Goal: Answer question/provide support: Share knowledge or assist other users

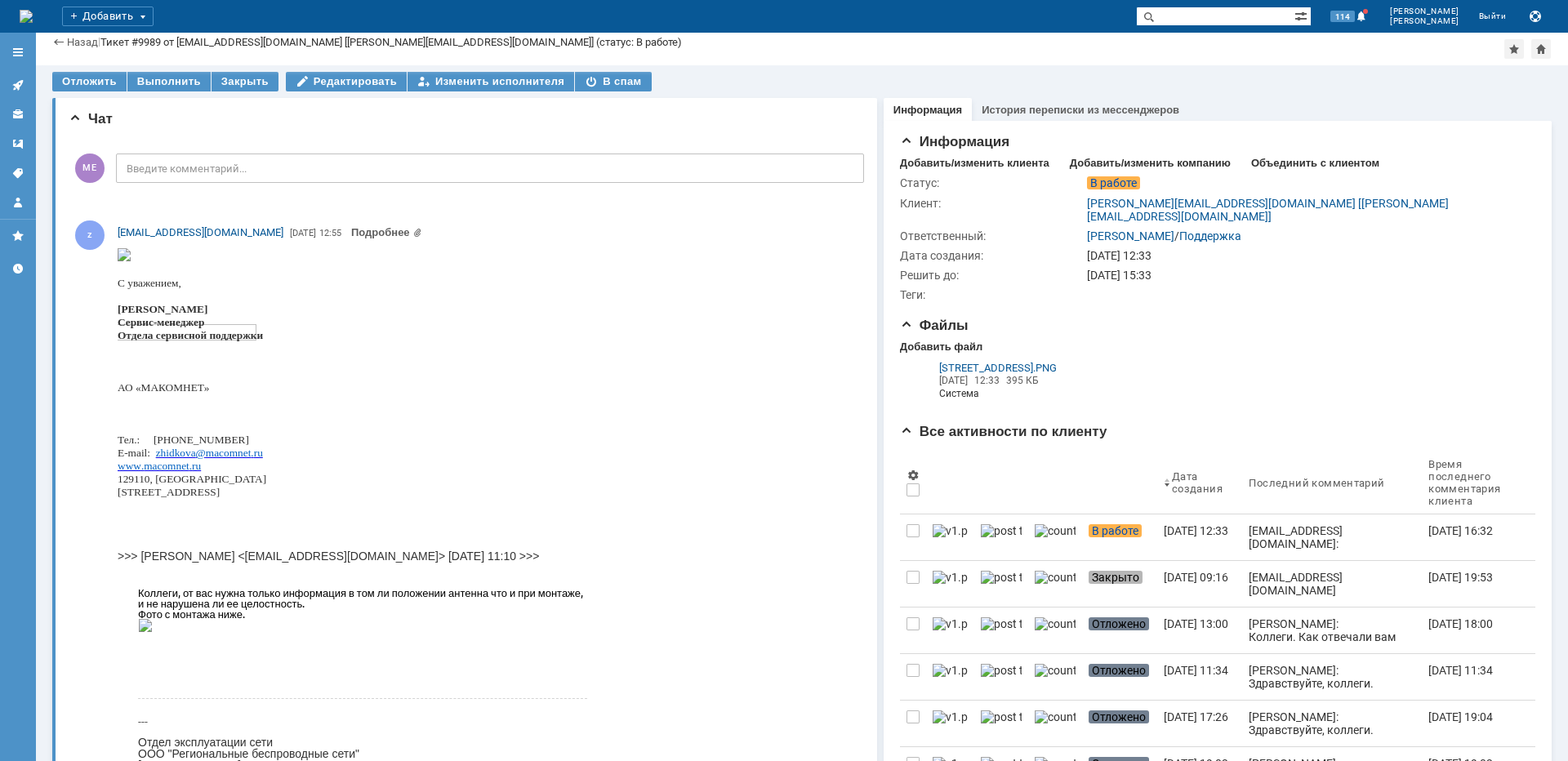
scroll to position [81, 0]
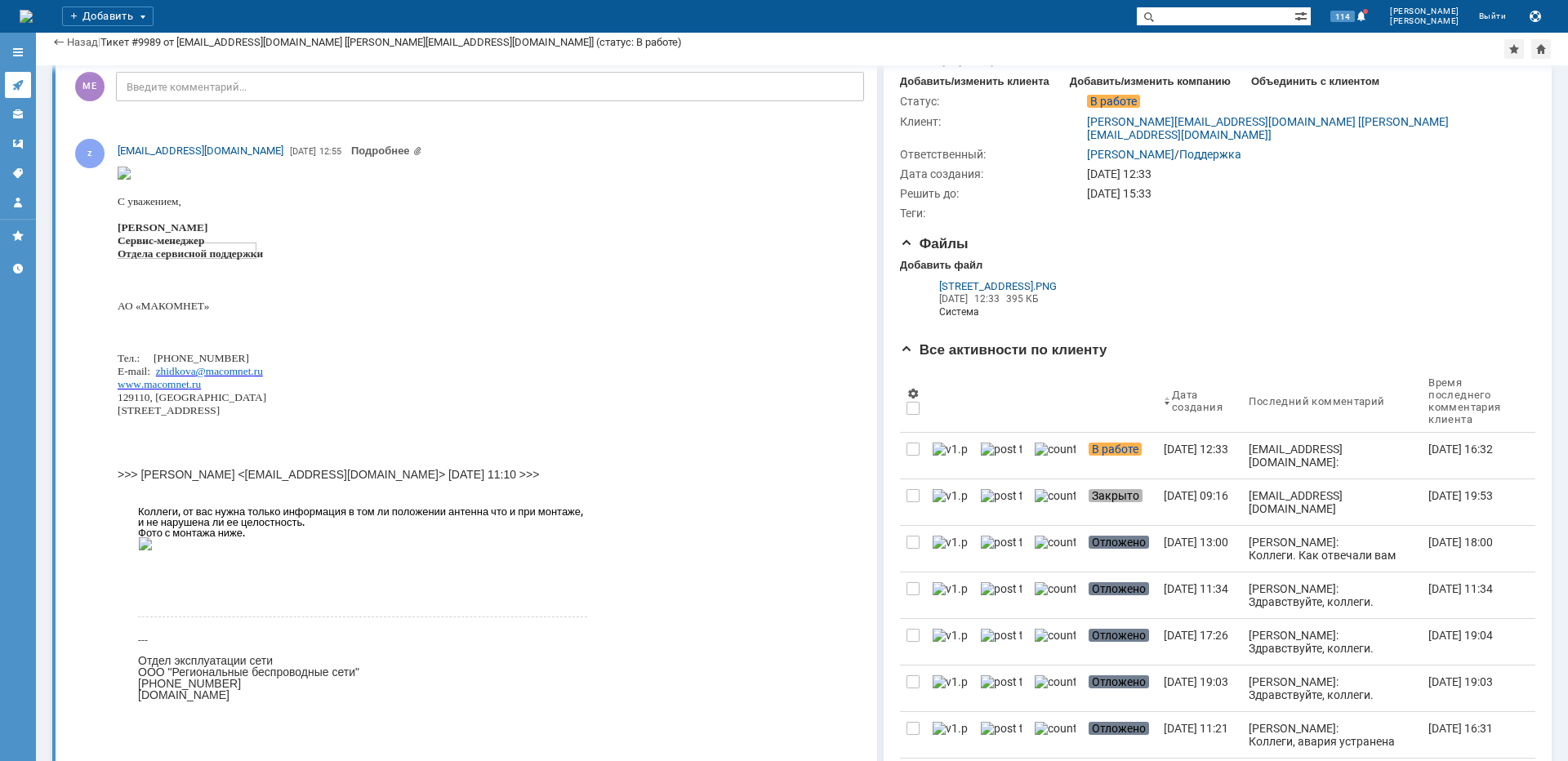
click at [26, 85] on link at bounding box center [18, 84] width 26 height 26
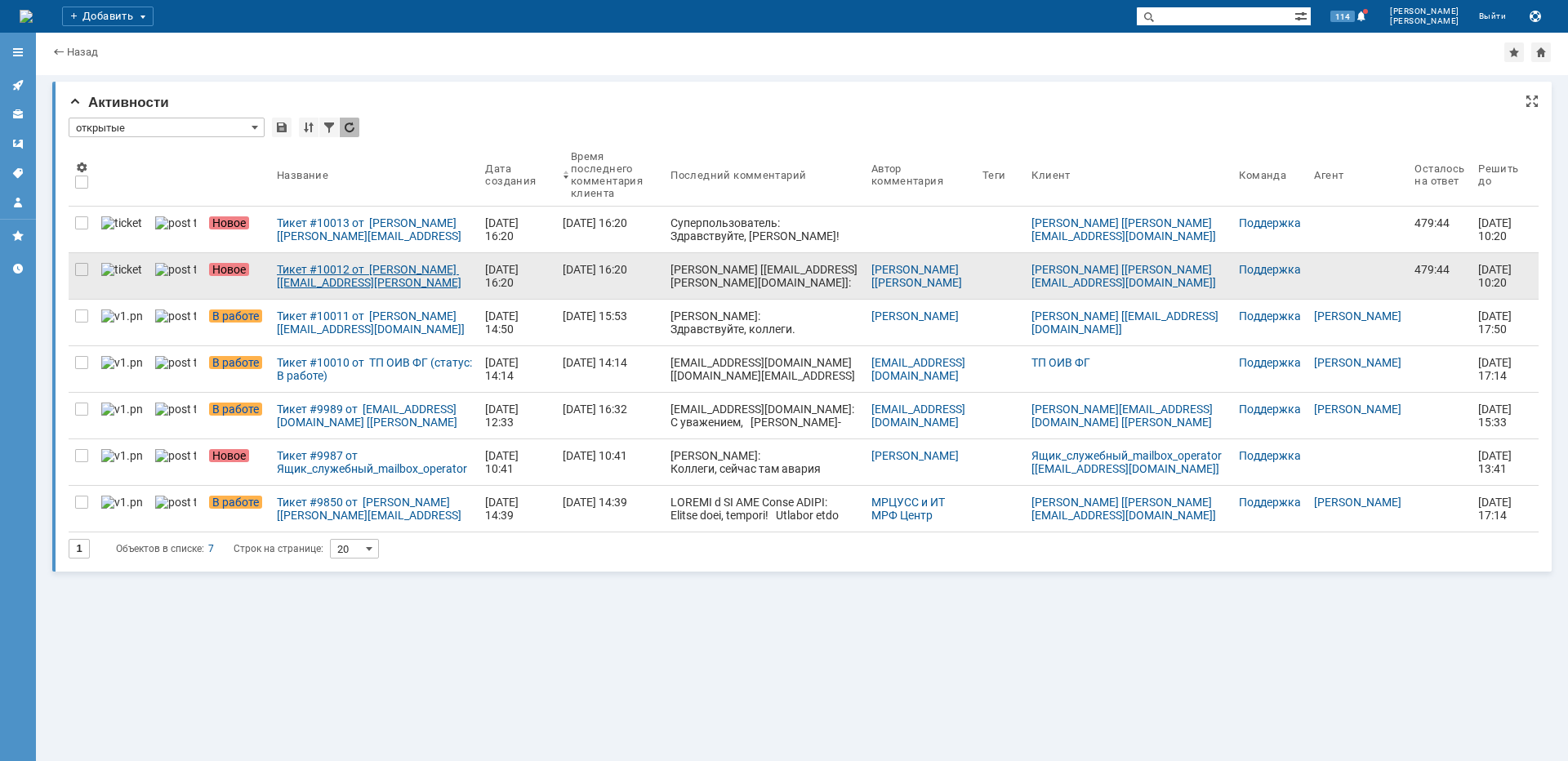
click at [307, 280] on div "Тикет #10012 от [PERSON_NAME] [[EMAIL_ADDRESS][PERSON_NAME][DOMAIN_NAME]] (стат…" at bounding box center [374, 276] width 195 height 26
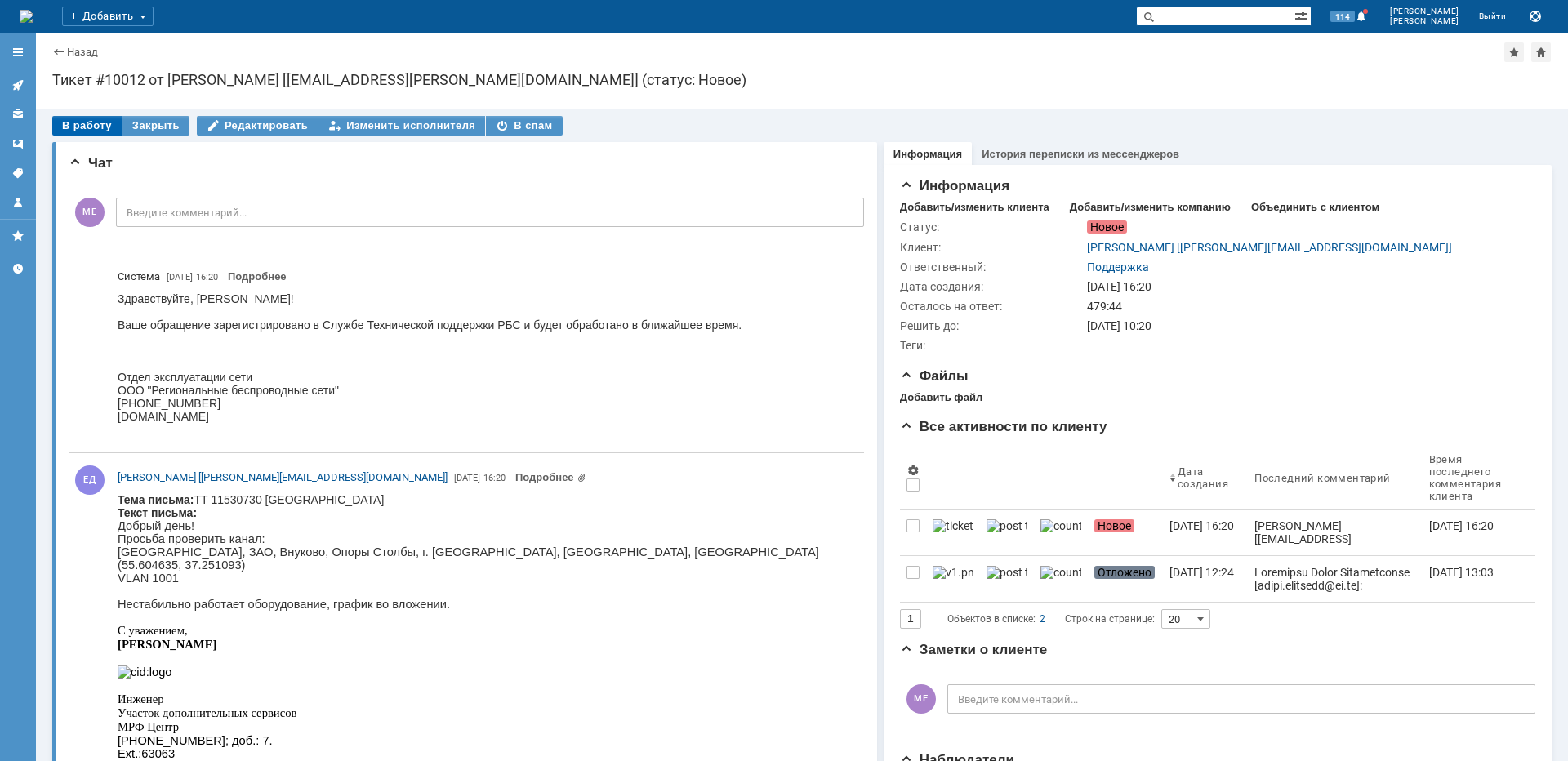
click at [104, 129] on div "В работу" at bounding box center [87, 126] width 69 height 20
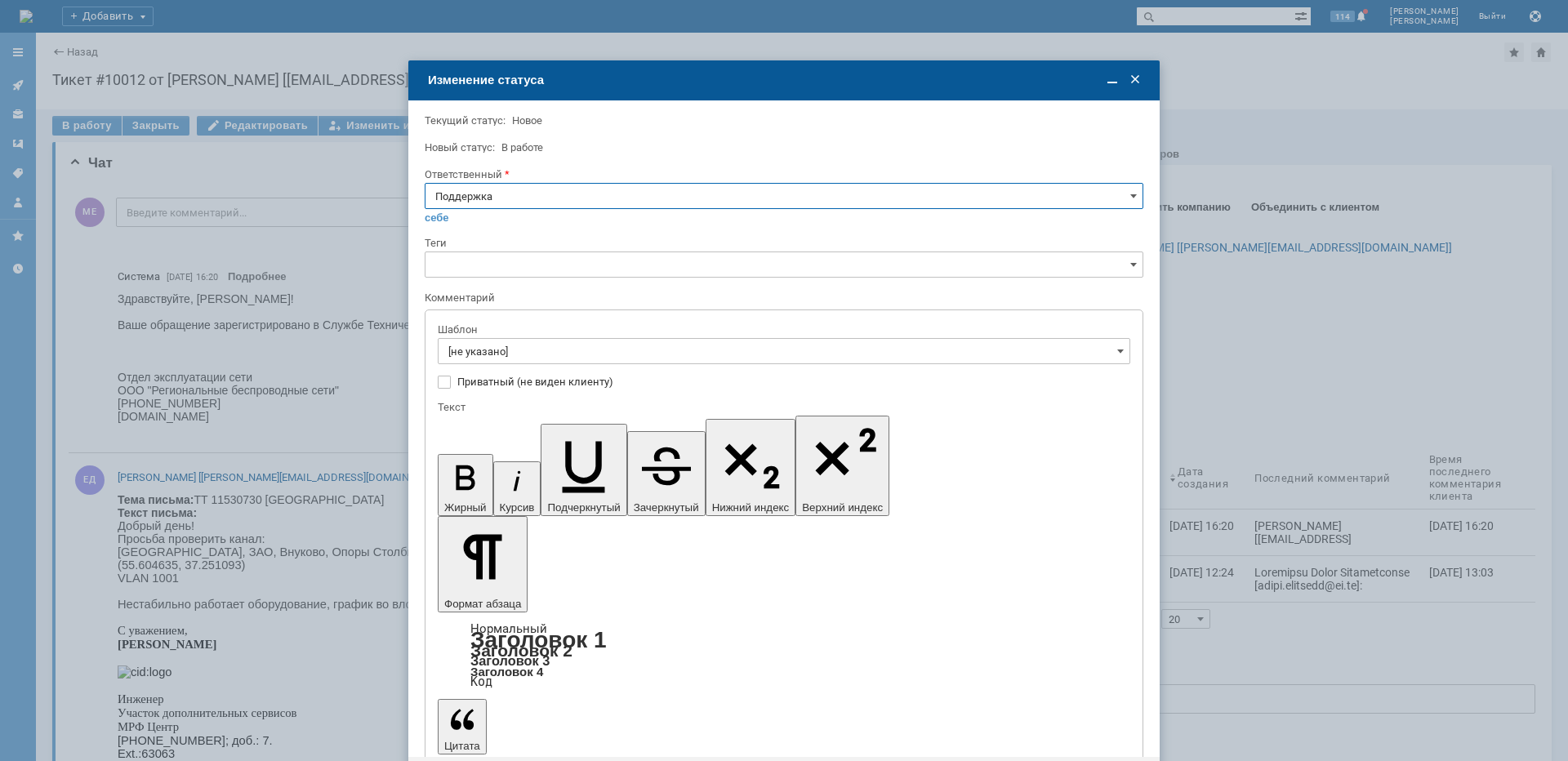
click at [530, 191] on input "Поддержка" at bounding box center [784, 195] width 719 height 26
click at [517, 365] on span "[PERSON_NAME]" at bounding box center [784, 360] width 697 height 13
type input "[PERSON_NAME]"
click at [518, 353] on input "[не указано]" at bounding box center [784, 351] width 692 height 26
type input "[PERSON_NAME]"
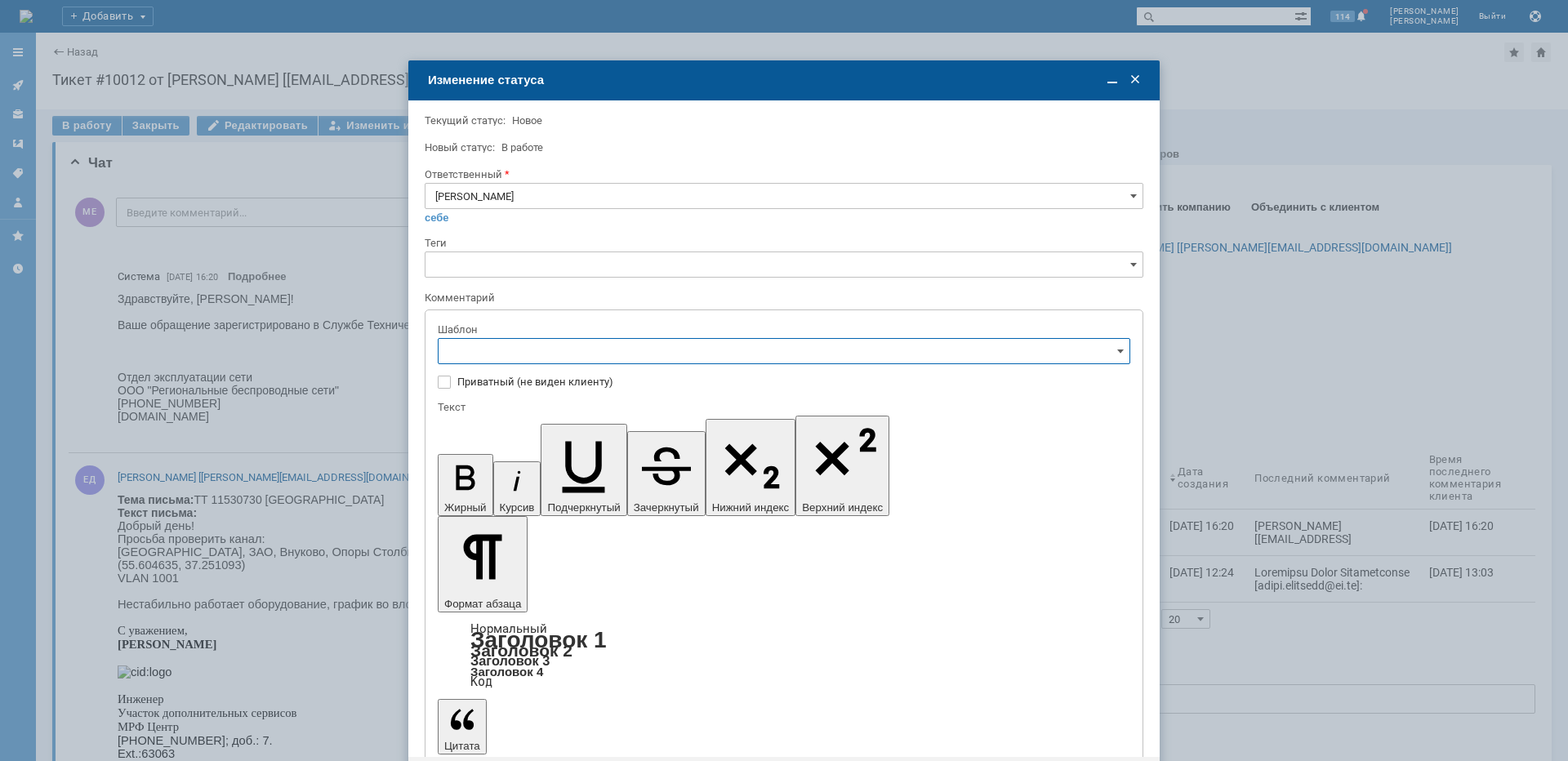
scroll to position [164, 0]
click at [585, 547] on span "[операторы] штатно потерь нет" at bounding box center [784, 541] width 671 height 13
type input "[операторы] штатно потерь нет"
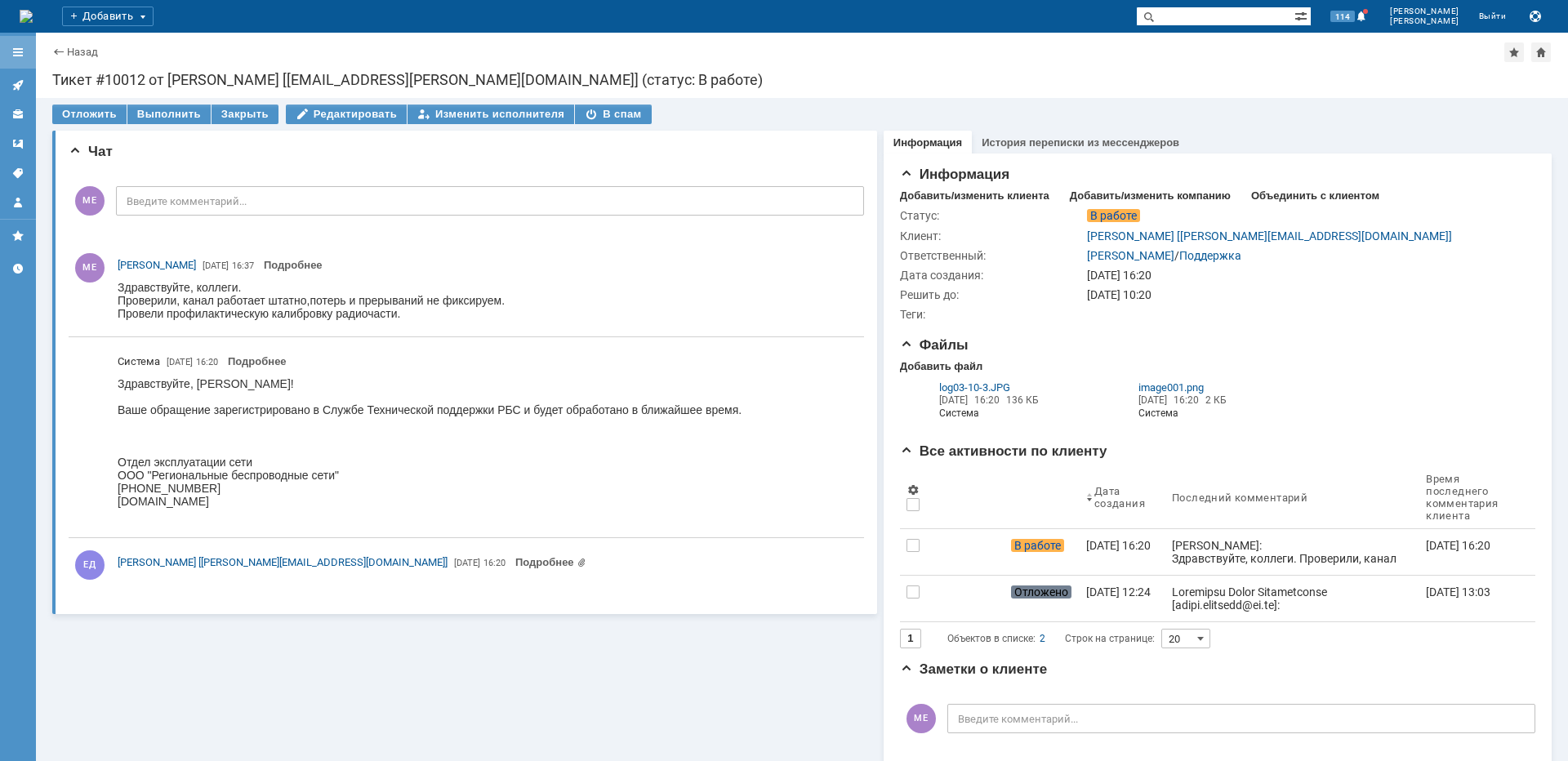
scroll to position [0, 0]
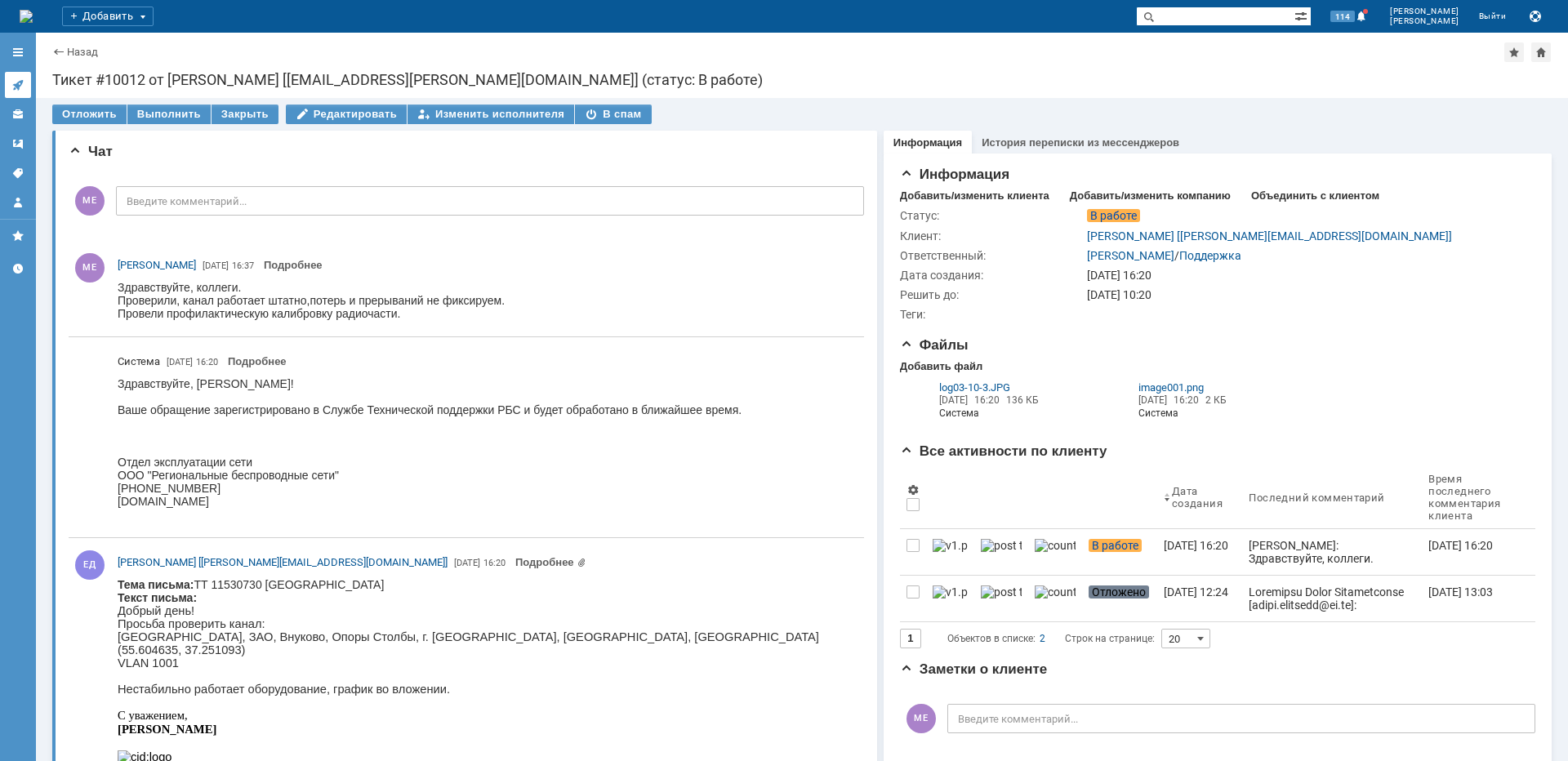
click at [18, 81] on icon at bounding box center [18, 84] width 13 height 13
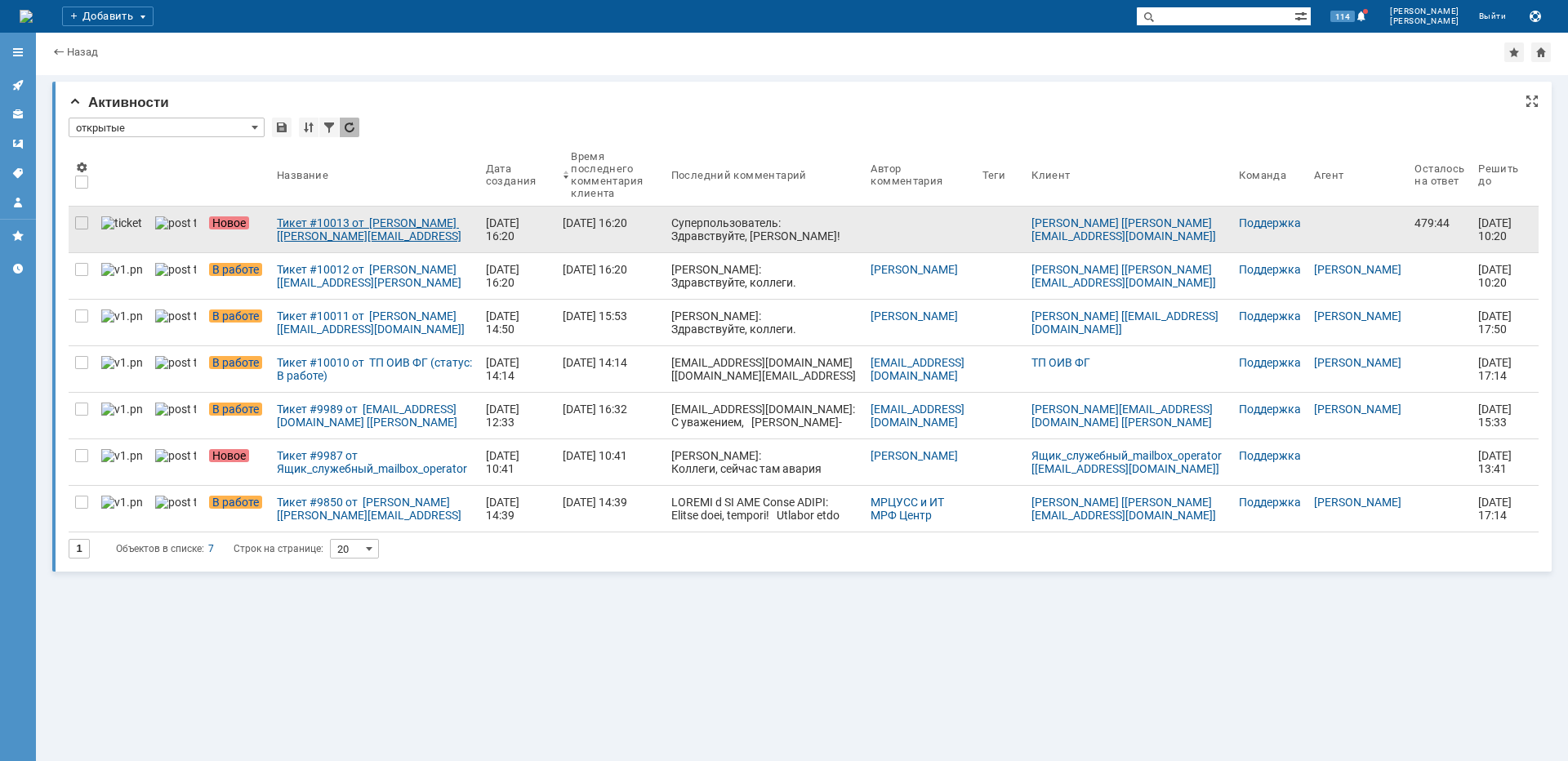
click at [316, 225] on div "Тикет #10013 от [PERSON_NAME] [[PERSON_NAME][EMAIL_ADDRESS][DOMAIN_NAME]] (стат…" at bounding box center [375, 229] width 196 height 26
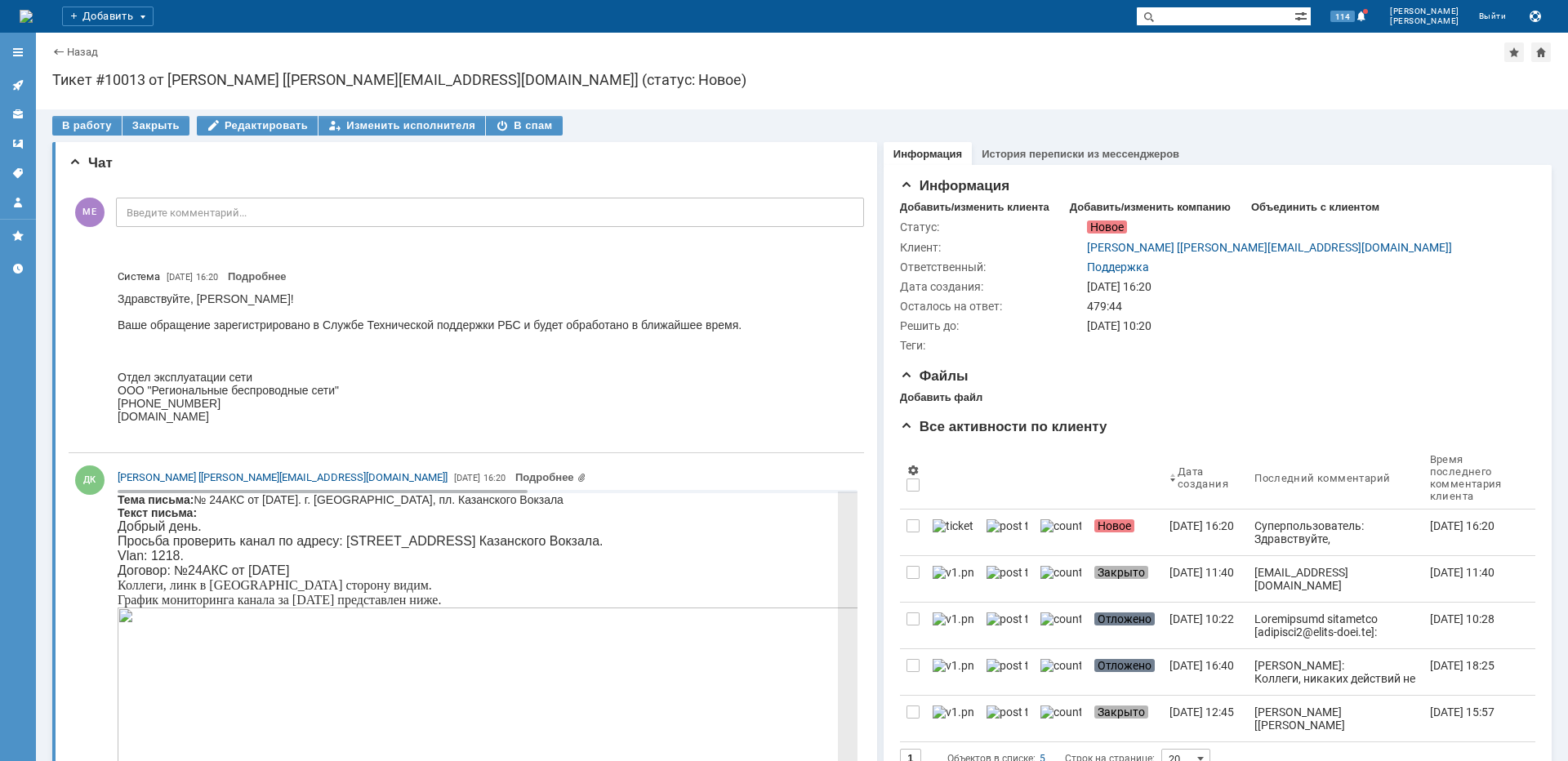
click at [420, 544] on span "Просьба проверить канал по адресу: [STREET_ADDRESS] Казанского Вокзала." at bounding box center [360, 541] width 485 height 14
click at [421, 544] on span "Просьба проверить канал по адресу: [STREET_ADDRESS] Казанского Вокзала." at bounding box center [360, 541] width 485 height 14
copy span "Казанского"
click at [75, 130] on div "В работу" at bounding box center [87, 126] width 69 height 20
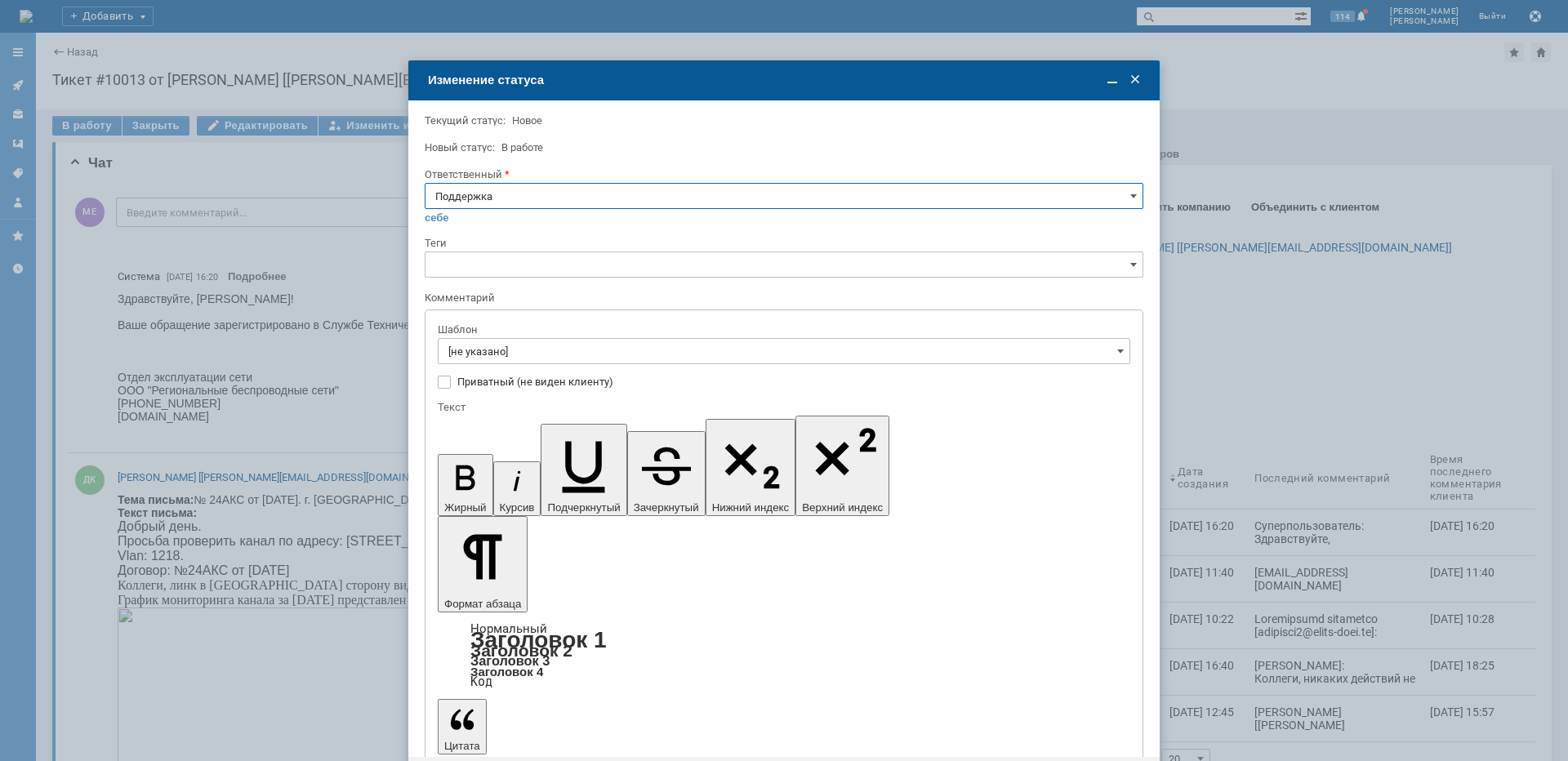
click at [526, 205] on input "Поддержка" at bounding box center [784, 195] width 719 height 26
click at [506, 365] on span "[PERSON_NAME]" at bounding box center [784, 360] width 697 height 13
type input "[PERSON_NAME]"
click at [504, 359] on input "[не указано]" at bounding box center [784, 351] width 692 height 26
type input "[PERSON_NAME]"
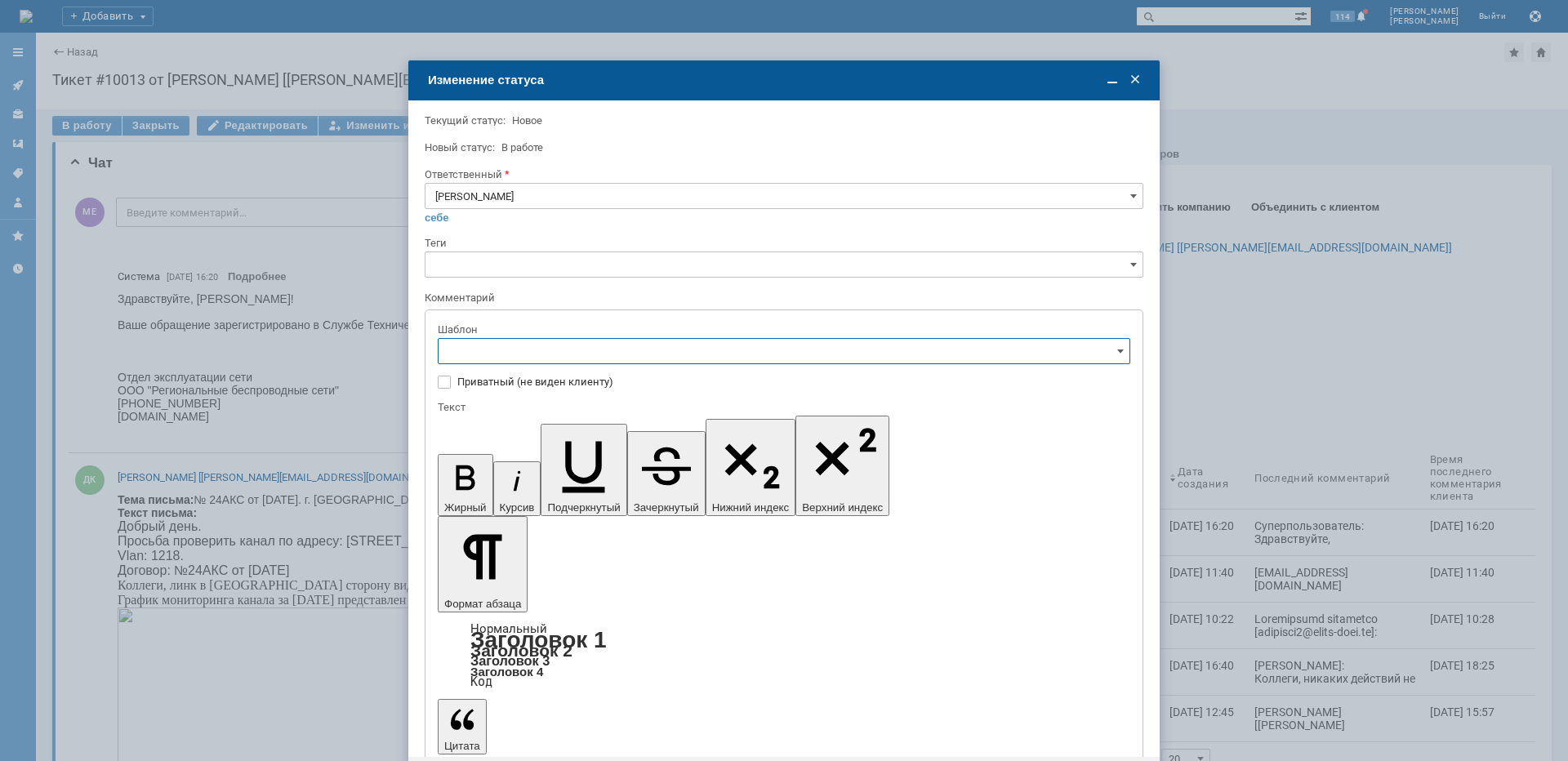
scroll to position [317, 0]
click at [584, 388] on span "[операторы] штатно потерь нет" at bounding box center [784, 387] width 671 height 13
type input "[операторы] штатно потерь нет"
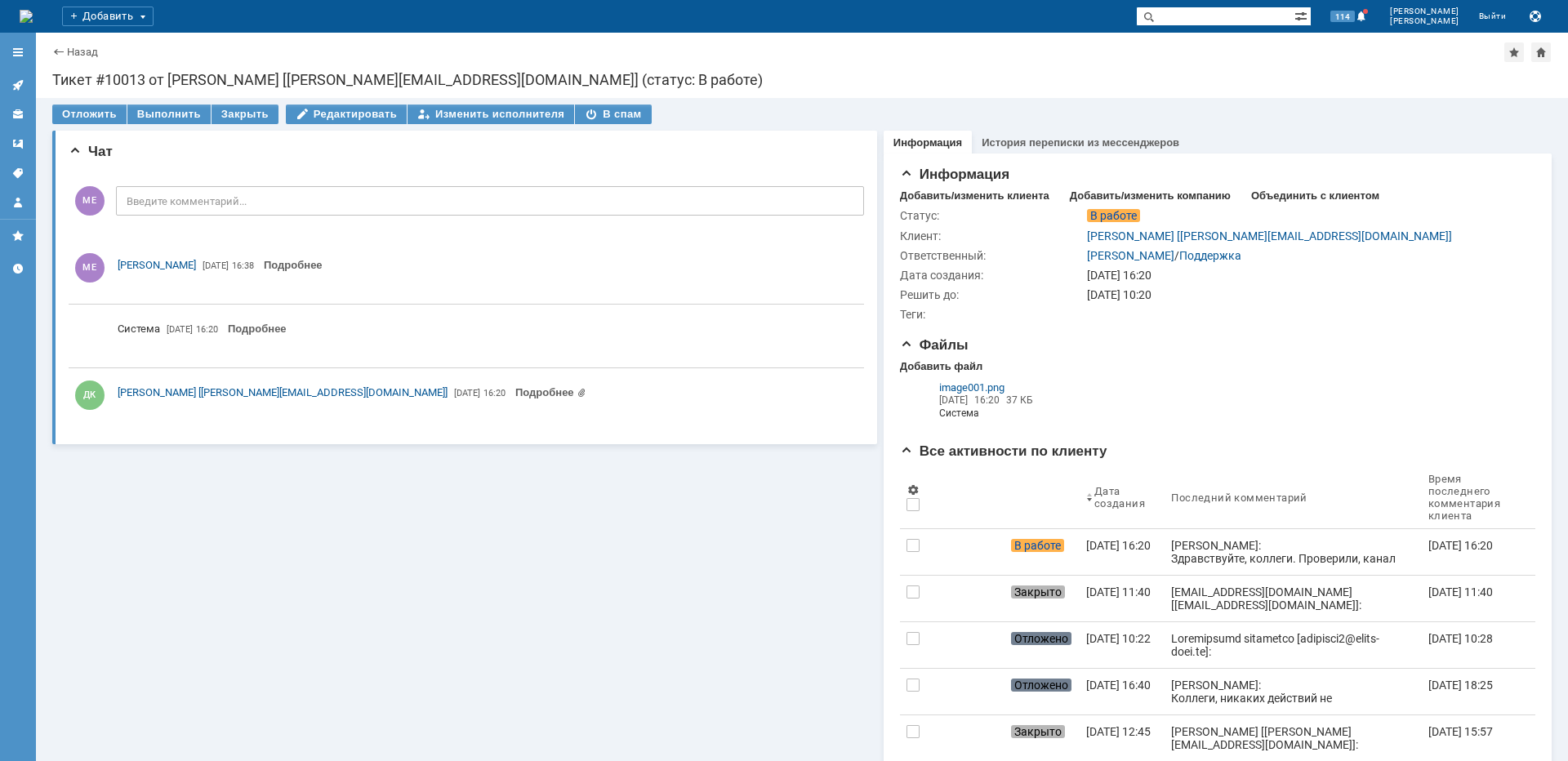
scroll to position [0, 0]
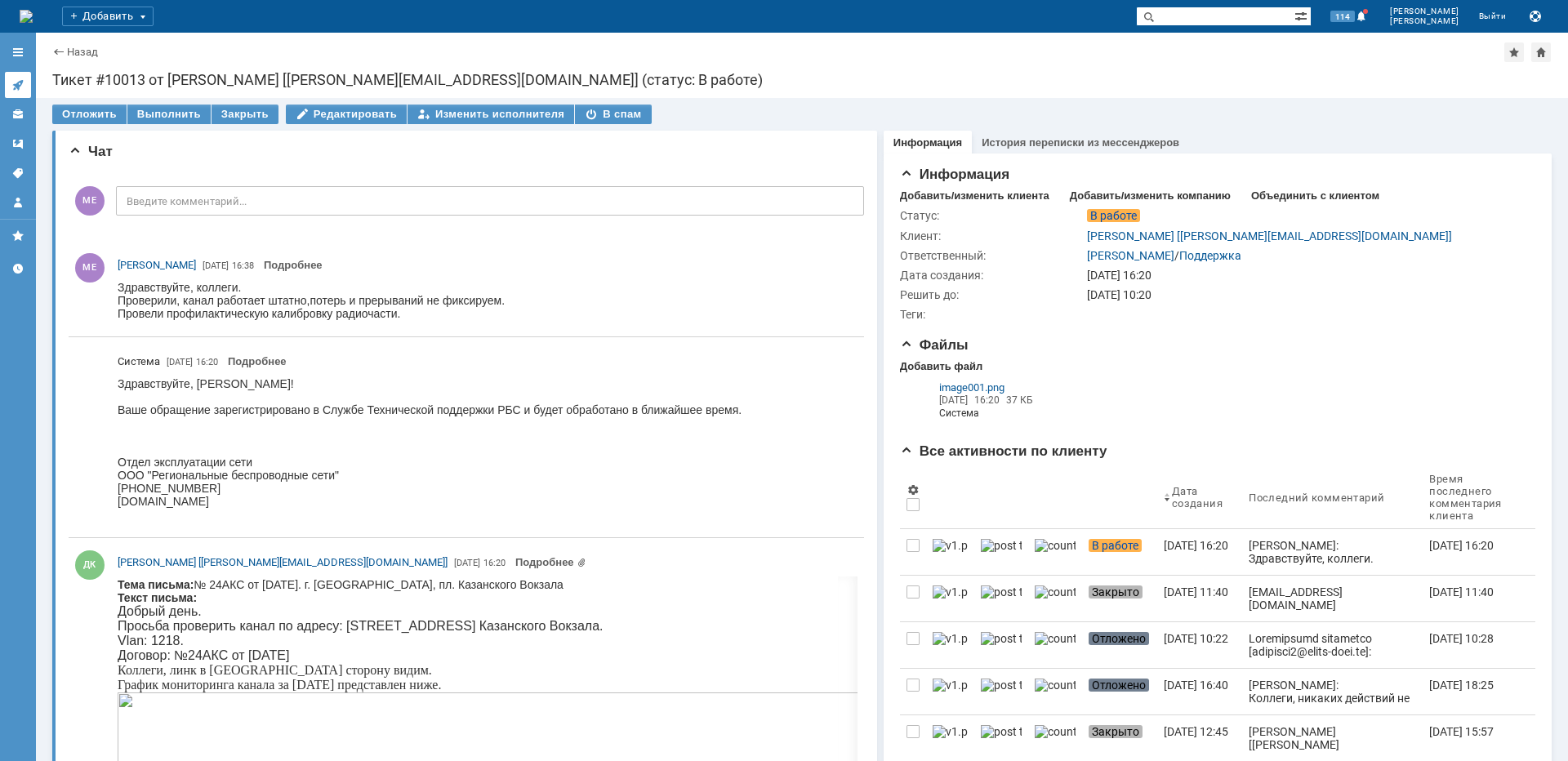
click at [26, 78] on link at bounding box center [18, 84] width 26 height 26
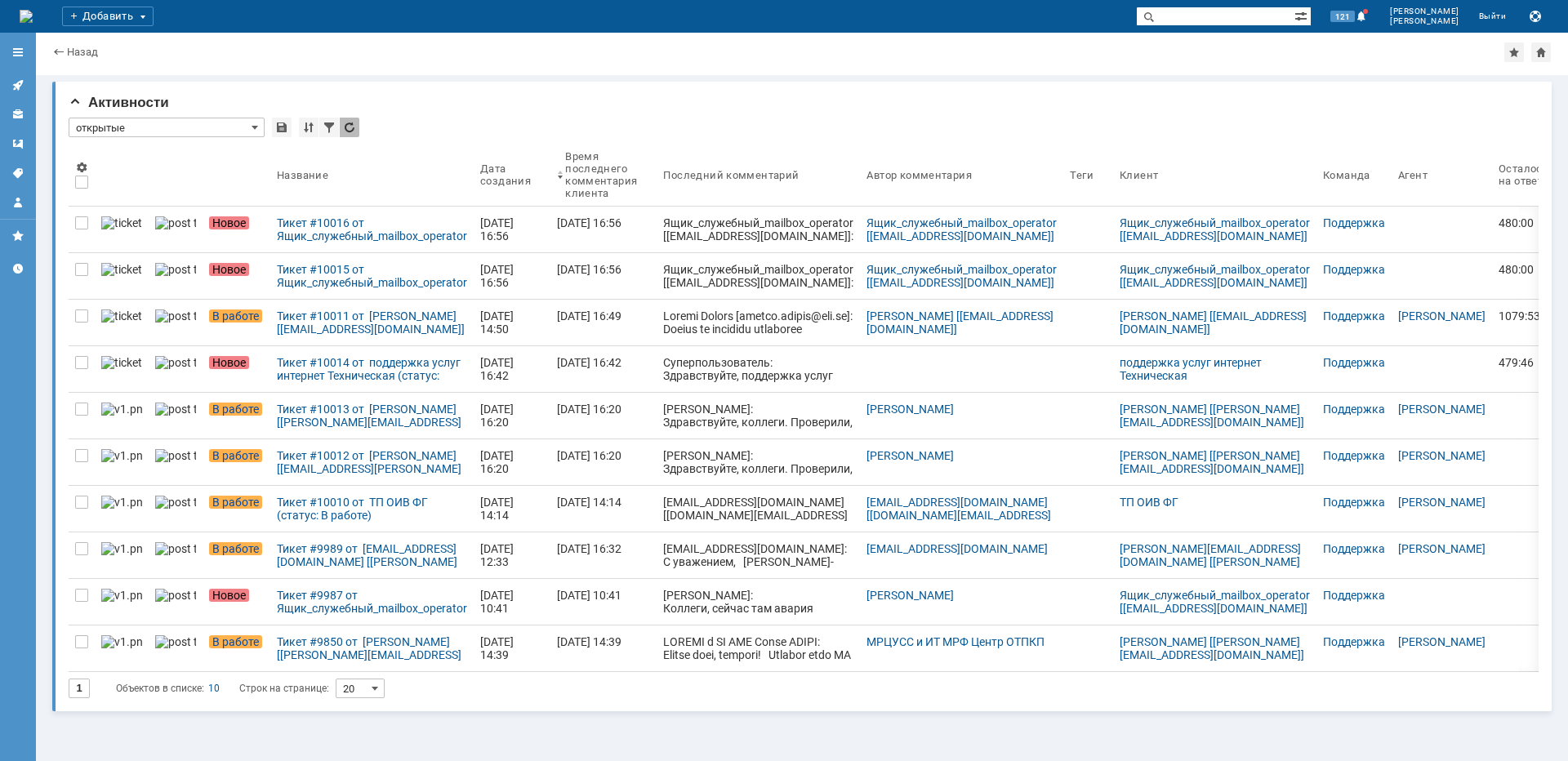
click at [299, 334] on div "Тикет #10011 от [PERSON_NAME] [[EMAIL_ADDRESS][DOMAIN_NAME]] (статус: В работе)" at bounding box center [372, 322] width 190 height 26
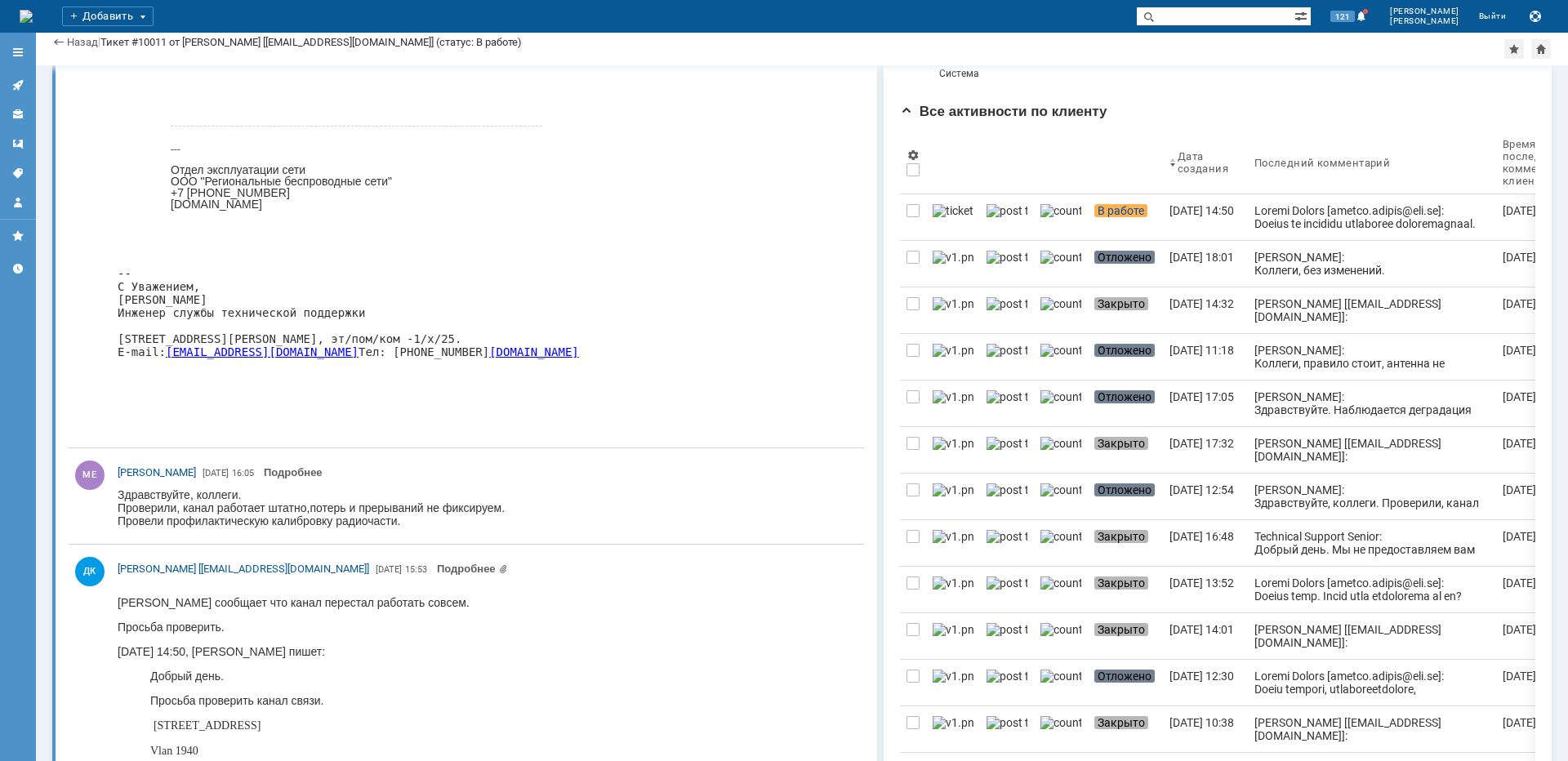
scroll to position [490, 0]
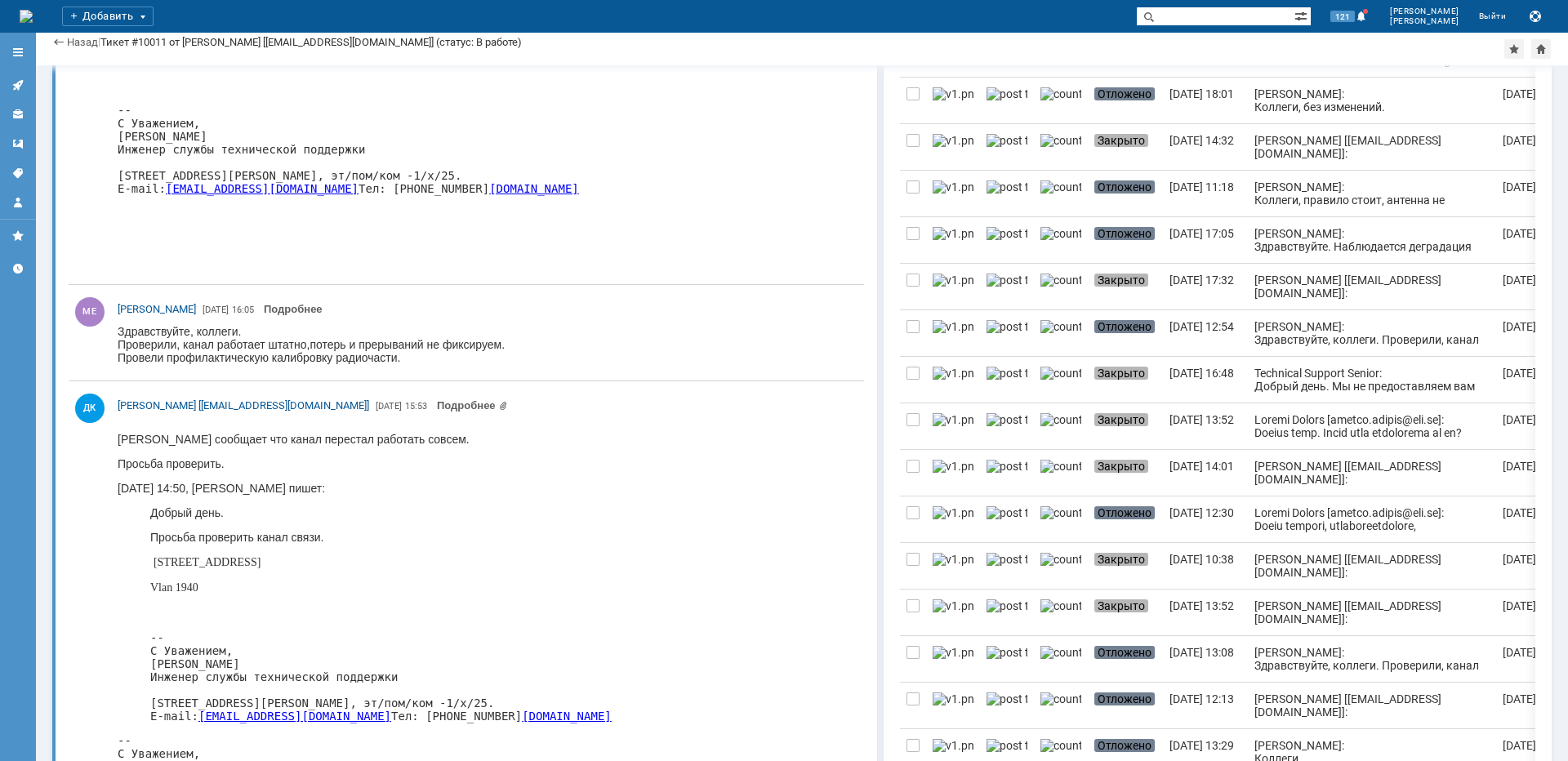
click at [261, 561] on span "[STREET_ADDRESS]" at bounding box center [207, 563] width 107 height 12
copy span "Красноворотский"
click at [27, 85] on link at bounding box center [18, 84] width 26 height 26
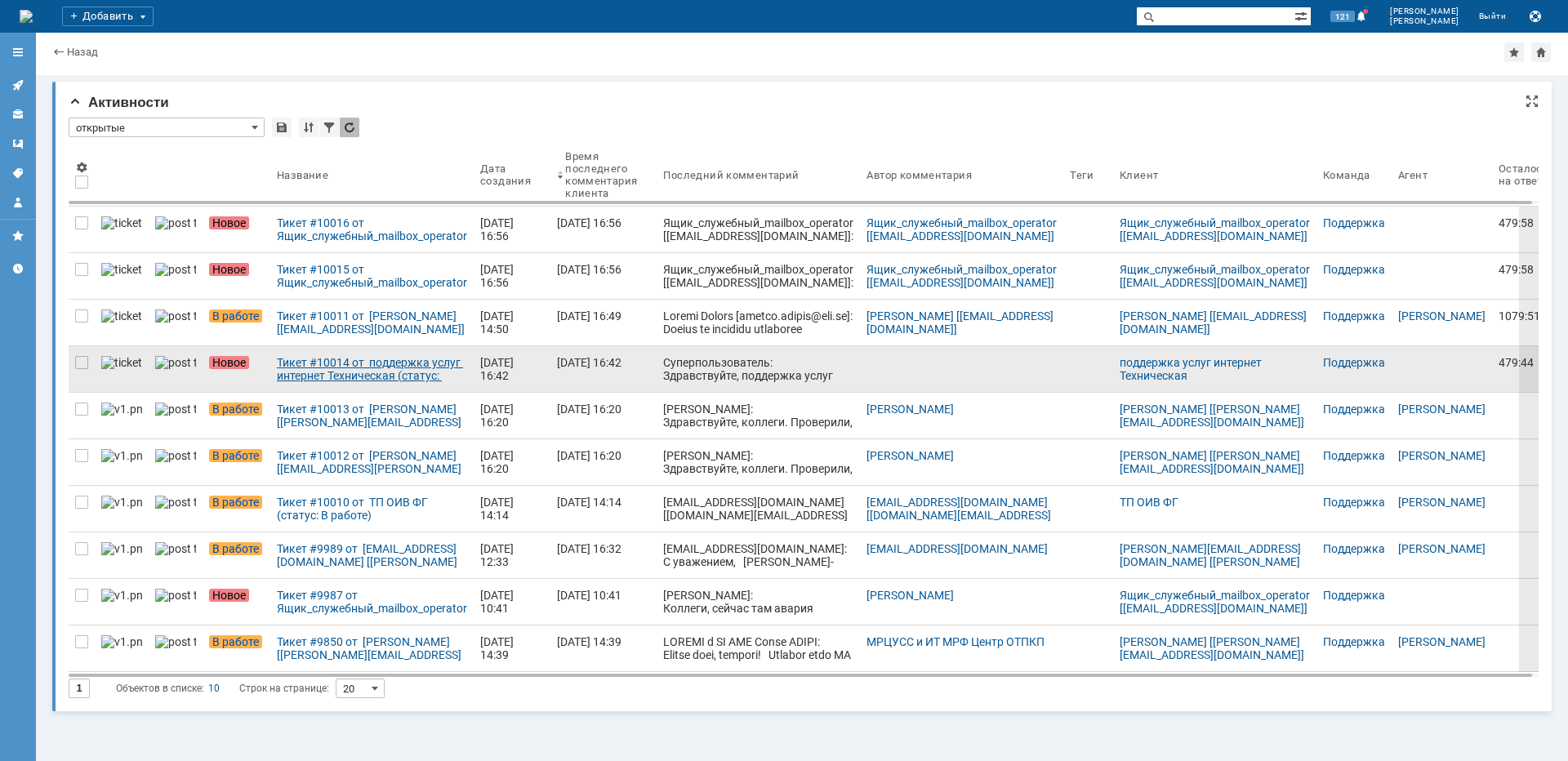
click at [285, 374] on div "Тикет #10014 от поддержка услуг интернет Техническая (статус: Новое)" at bounding box center [372, 369] width 190 height 26
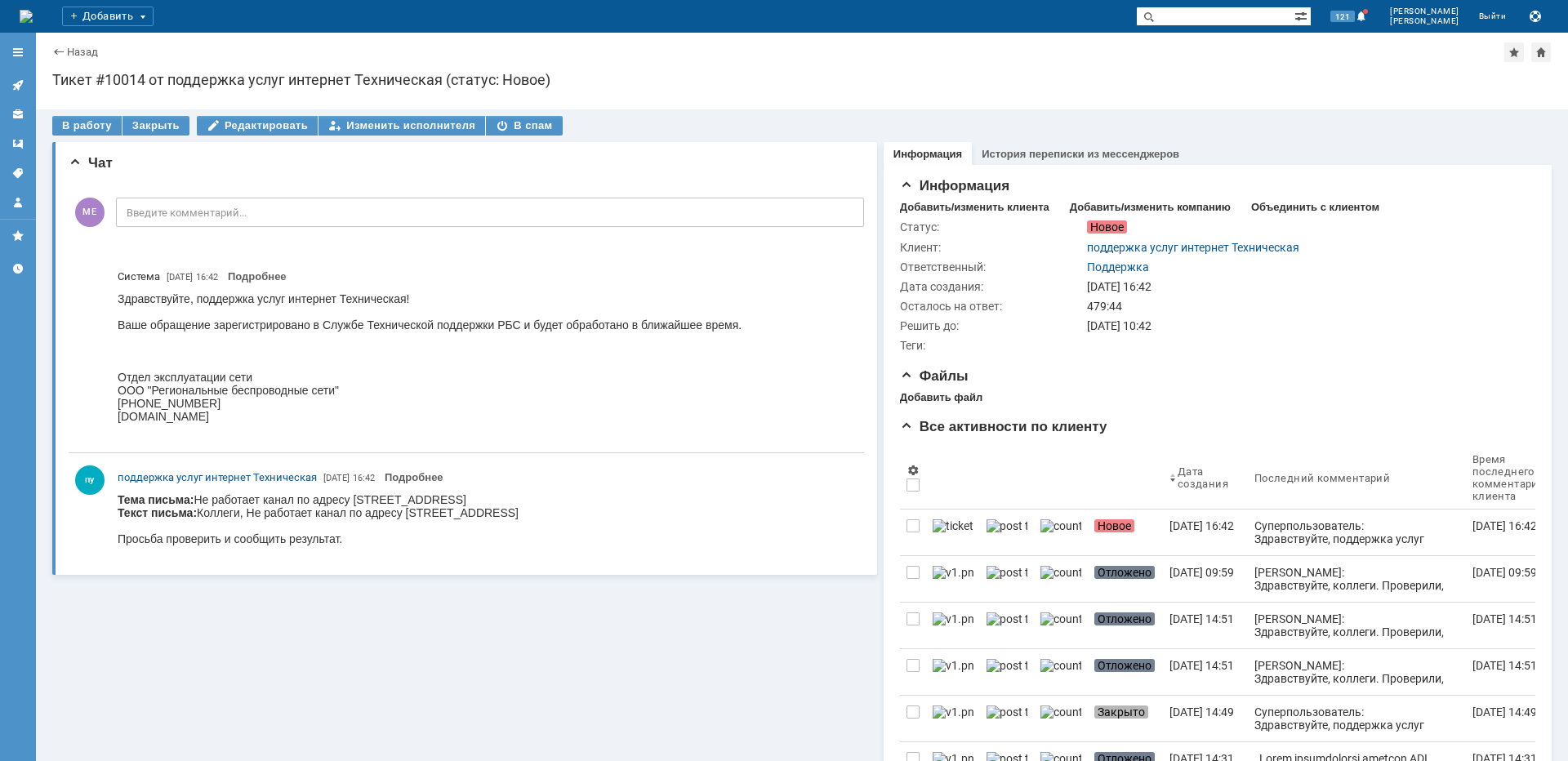
click at [412, 501] on body "Тема письма: Не работает канал по адресу [STREET_ADDRESS] // VLAN [GEOGRAPHIC_D…" at bounding box center [318, 519] width 401 height 53
copy body "Вернисажная"
click at [24, 84] on icon at bounding box center [18, 84] width 13 height 13
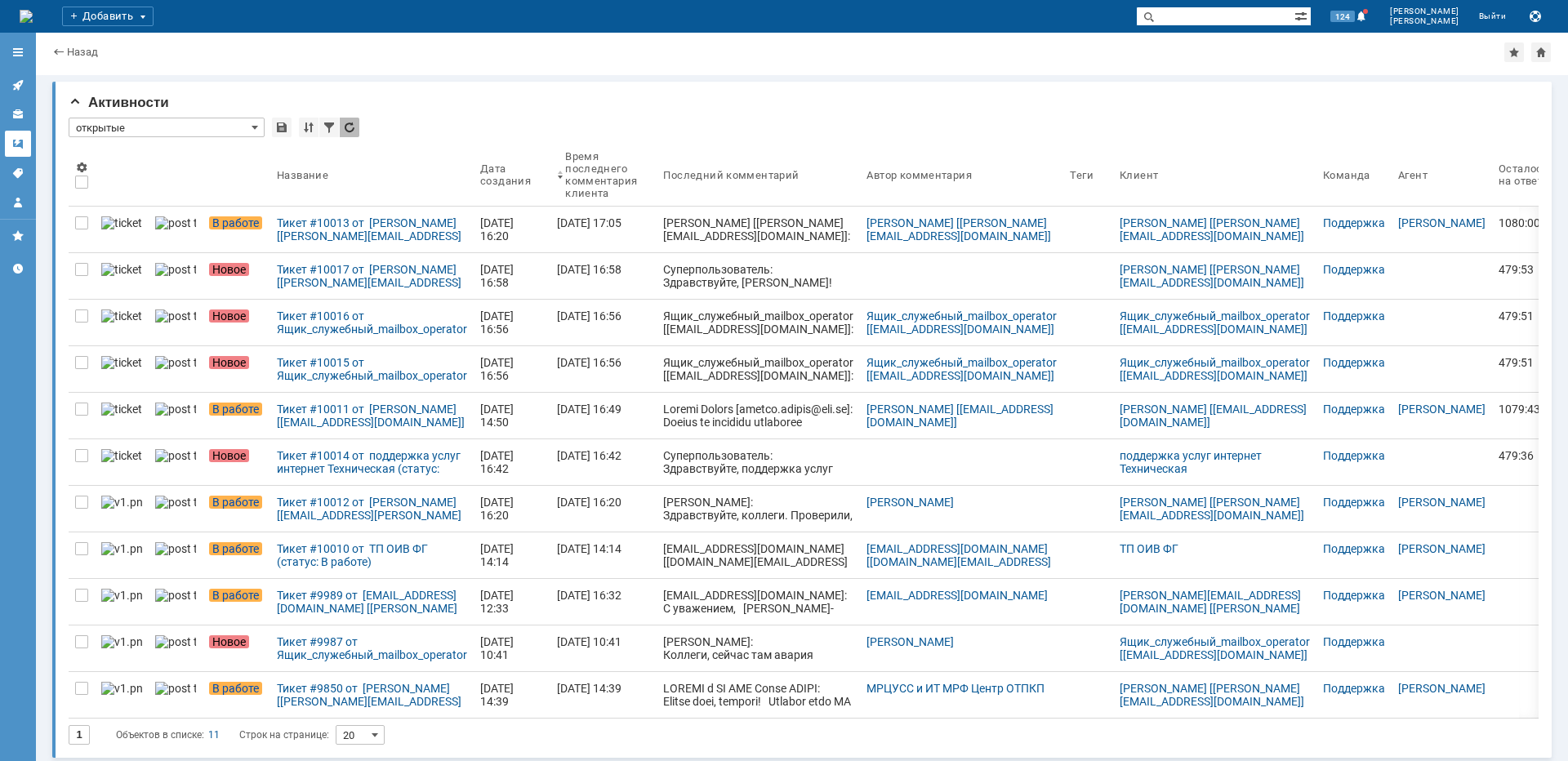
click at [5, 71] on link at bounding box center [18, 84] width 26 height 26
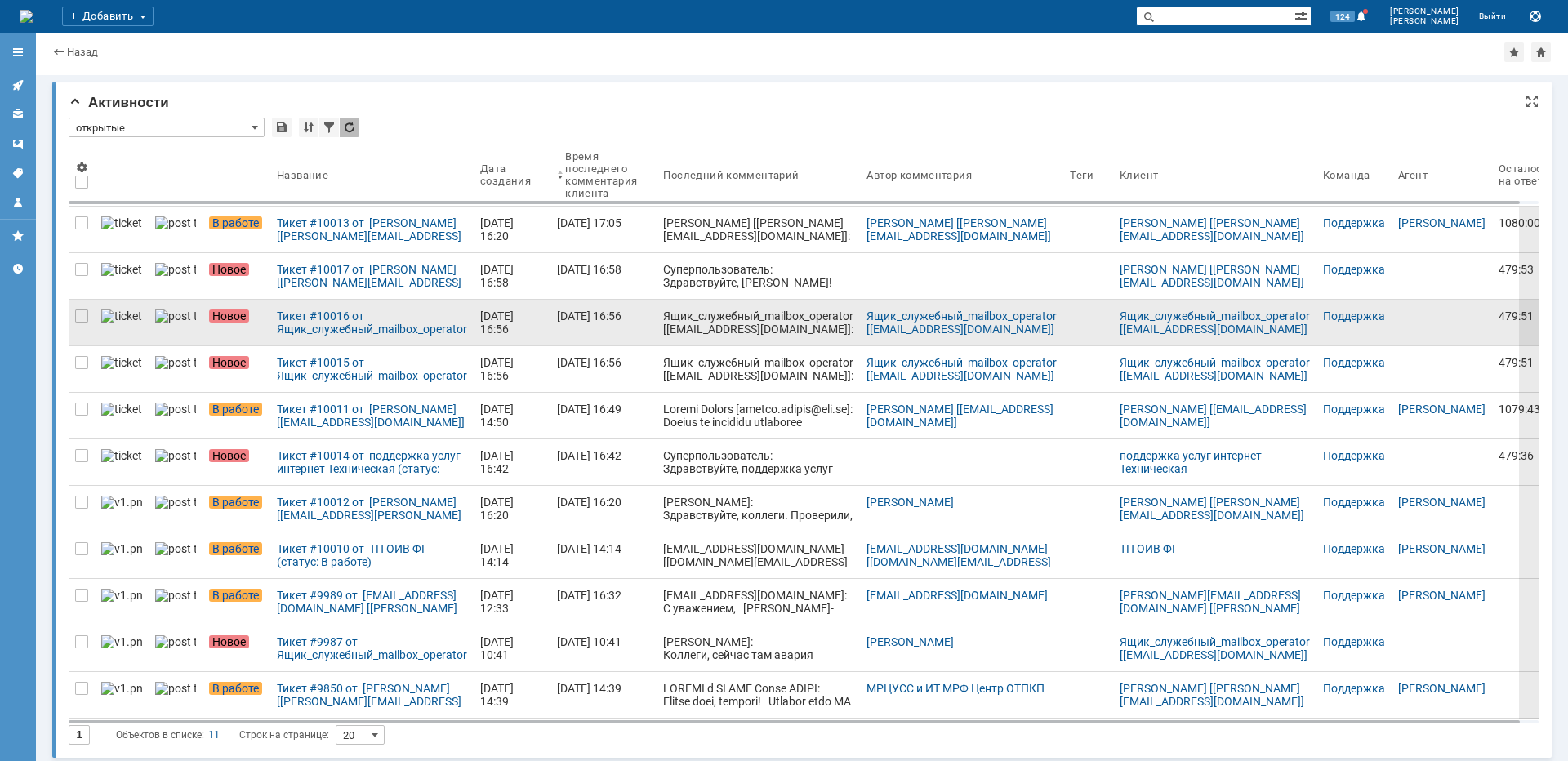
click at [77, 365] on div at bounding box center [81, 362] width 13 height 13
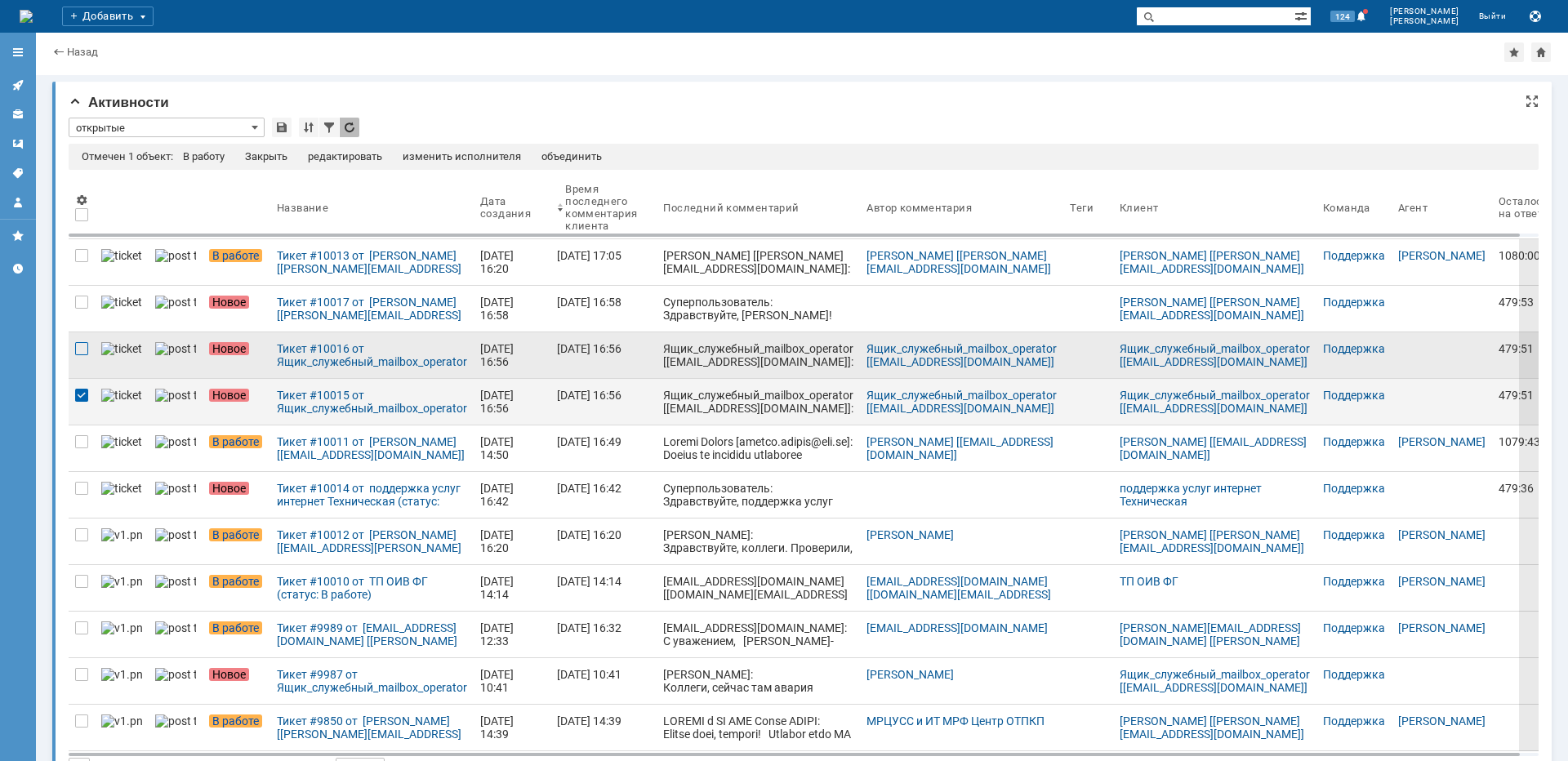
click at [82, 352] on div at bounding box center [81, 348] width 13 height 13
click at [274, 157] on div "Закрыть" at bounding box center [278, 156] width 43 height 13
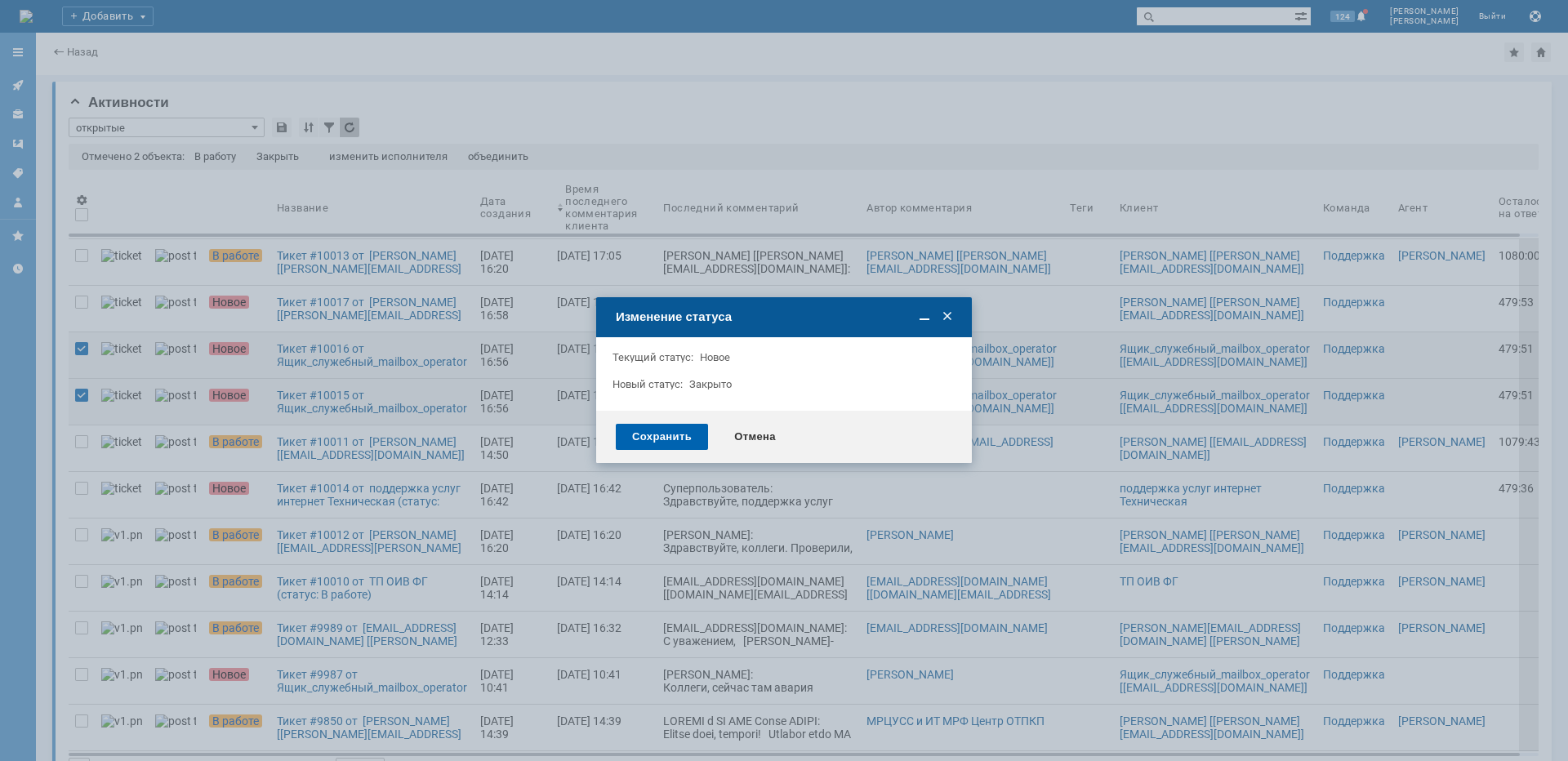
click at [667, 442] on div "Сохранить" at bounding box center [662, 437] width 92 height 26
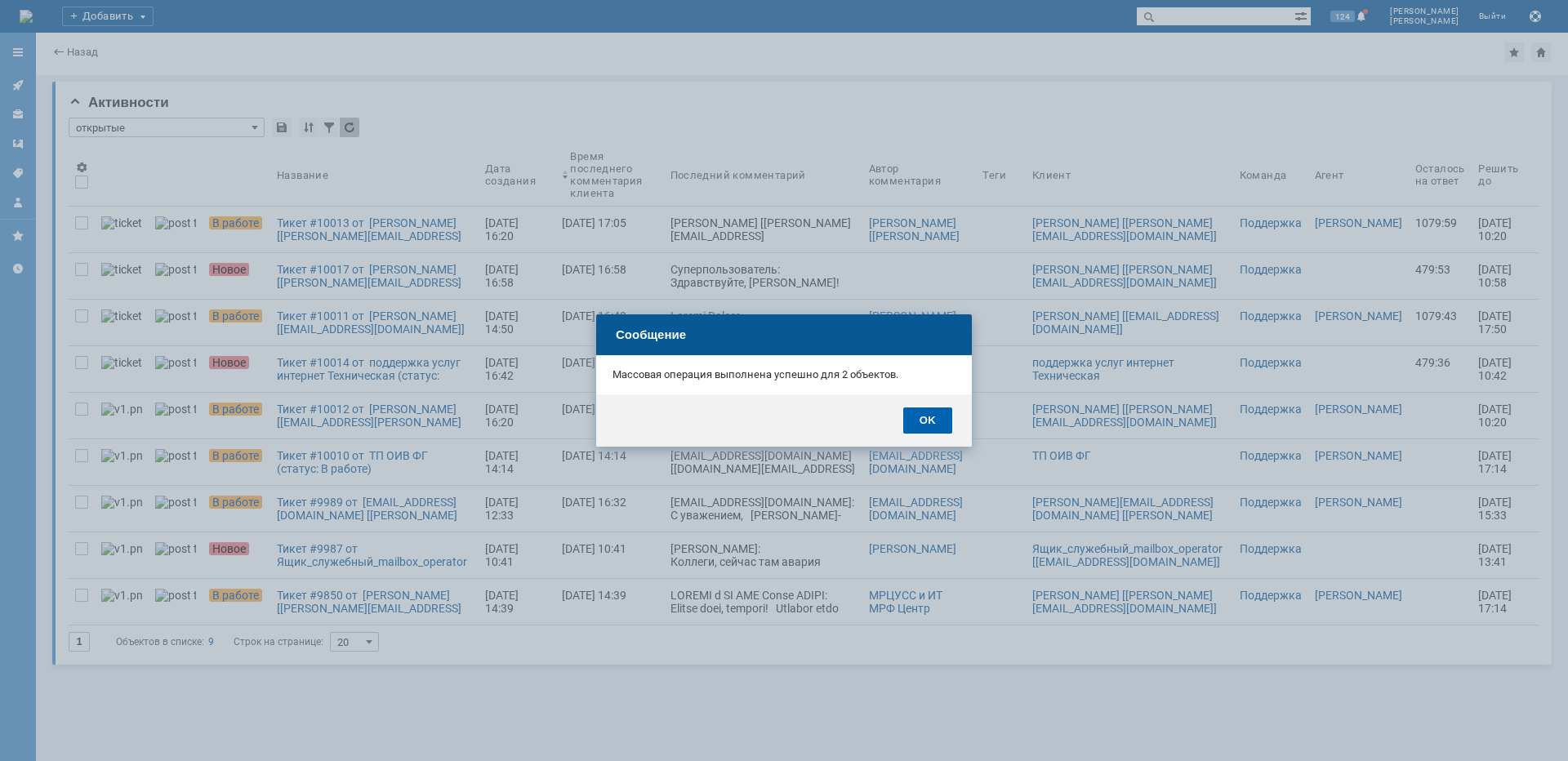
click at [945, 420] on div "OK" at bounding box center [927, 421] width 49 height 26
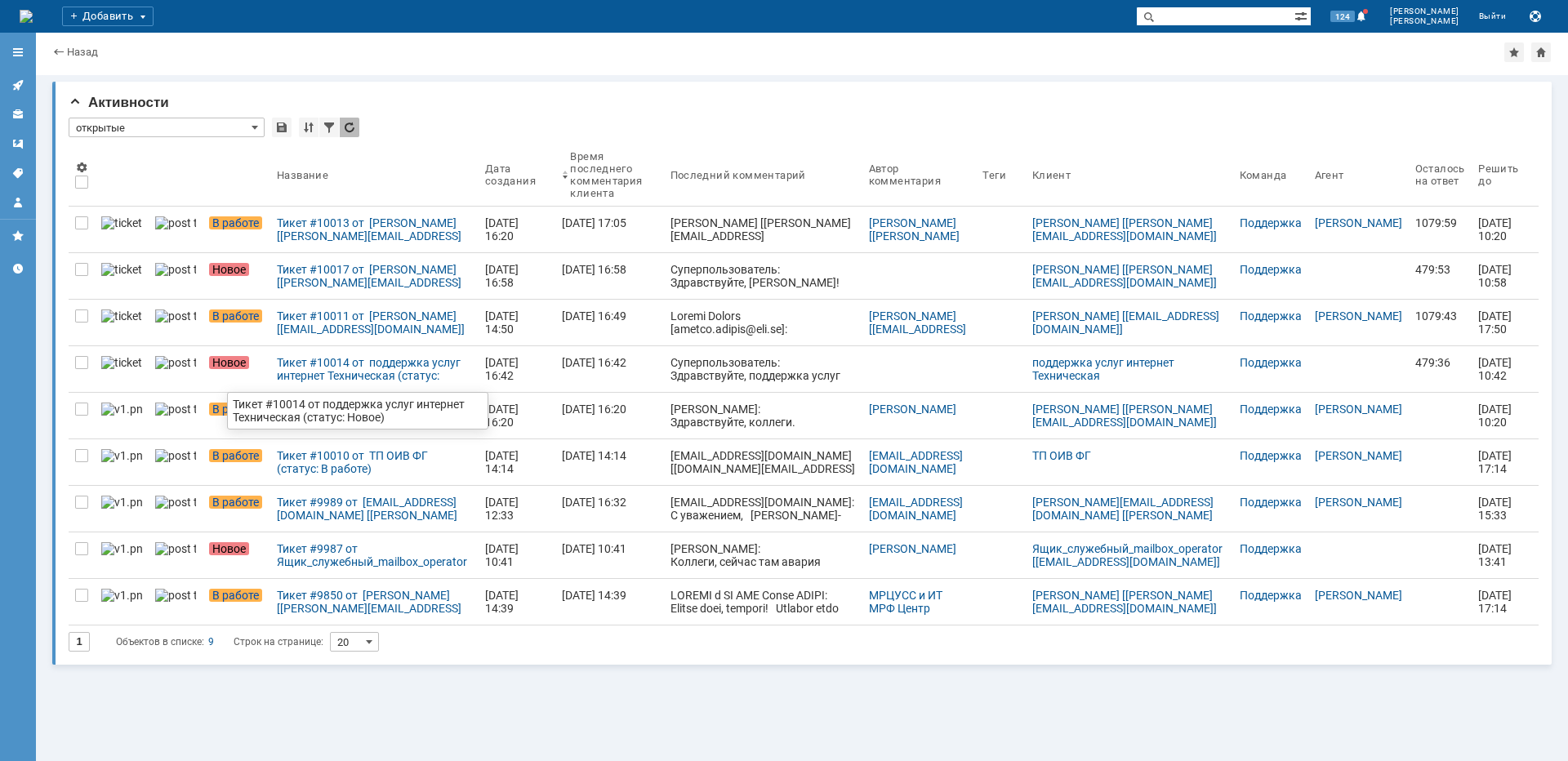
click at [325, 368] on div "Тикет #10014 от поддержка услуг интернет Техническая (статус: Новое)" at bounding box center [374, 369] width 195 height 26
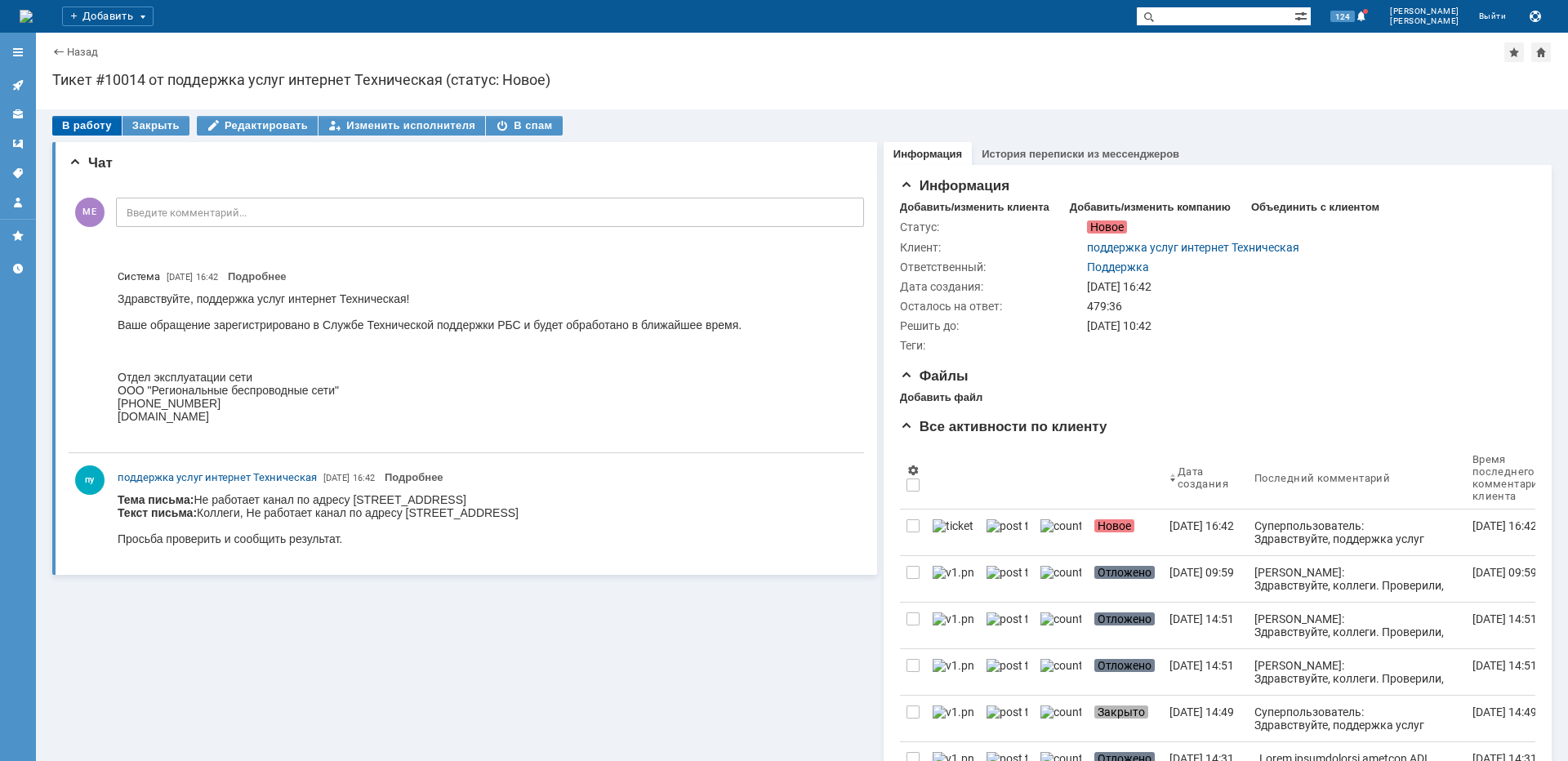
click at [90, 124] on div "В работу" at bounding box center [87, 126] width 69 height 20
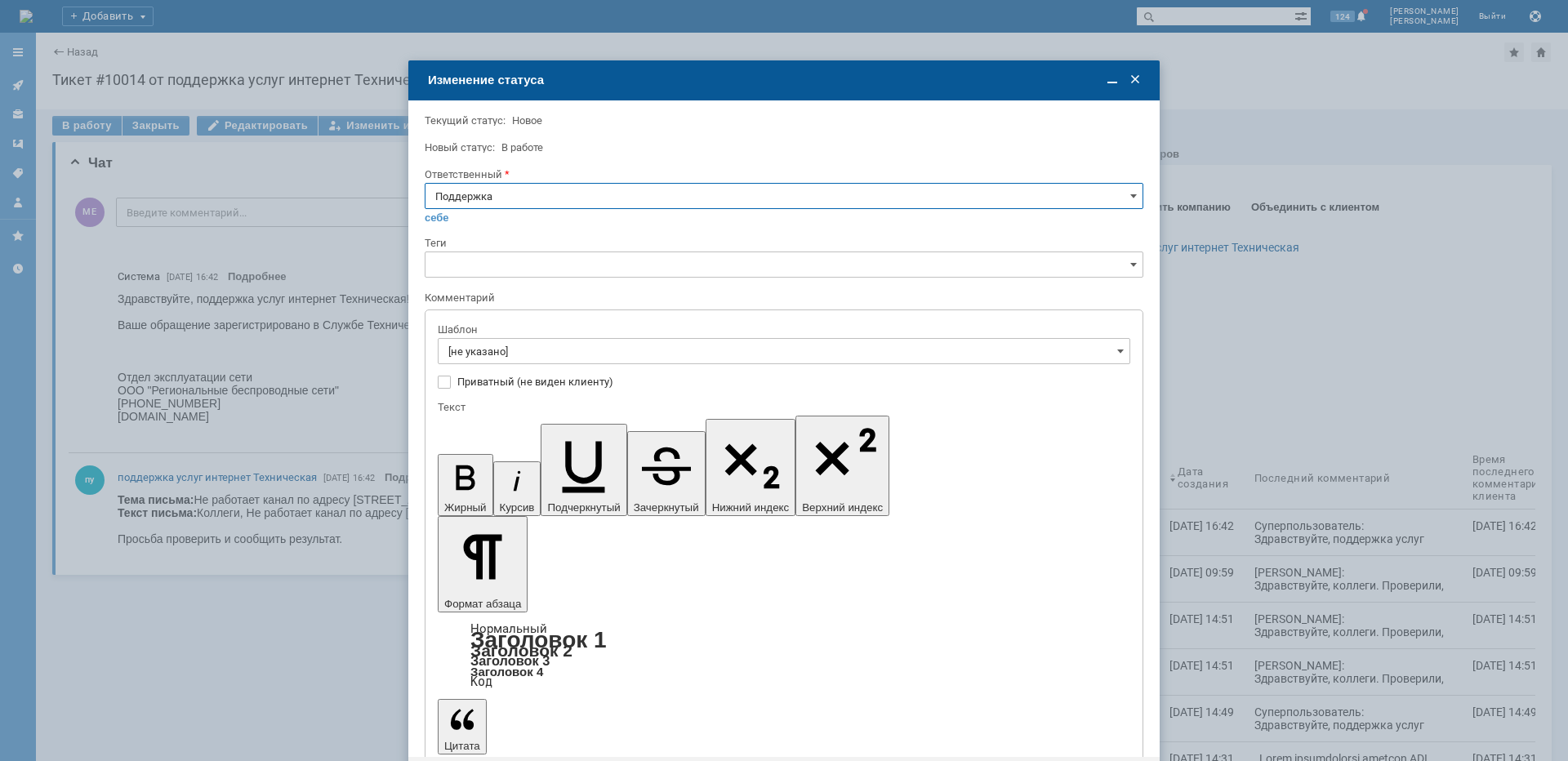
click at [594, 188] on input "Поддержка" at bounding box center [784, 195] width 719 height 26
click at [479, 361] on span "[PERSON_NAME]" at bounding box center [784, 360] width 697 height 13
type input "[PERSON_NAME]"
click at [480, 358] on input "[не указано]" at bounding box center [784, 351] width 692 height 26
type input "[PERSON_NAME]"
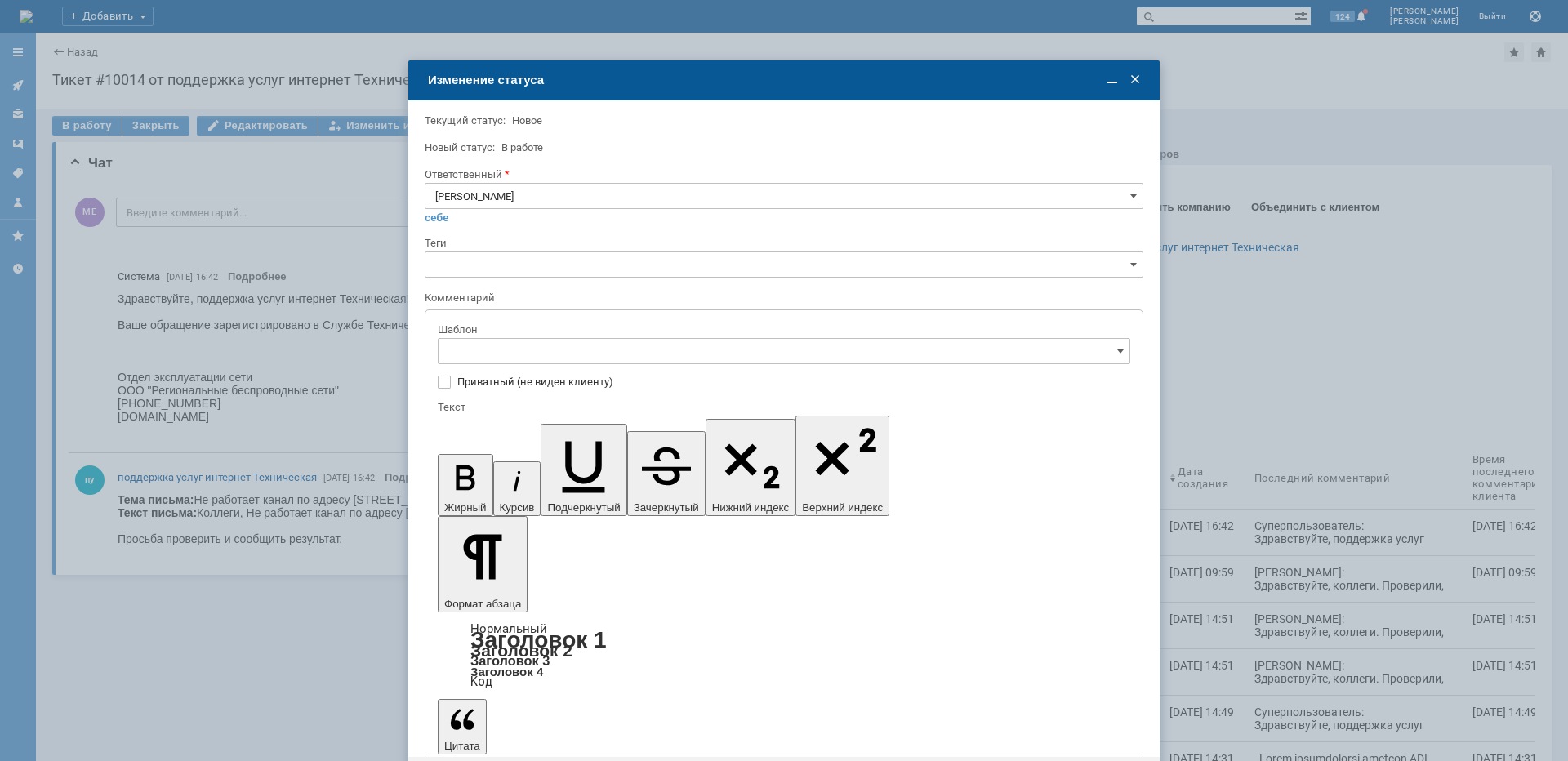
click at [530, 410] on span "[операторы] Авария на транзите" at bounding box center [784, 408] width 671 height 13
type input "[операторы] Авария на транзите"
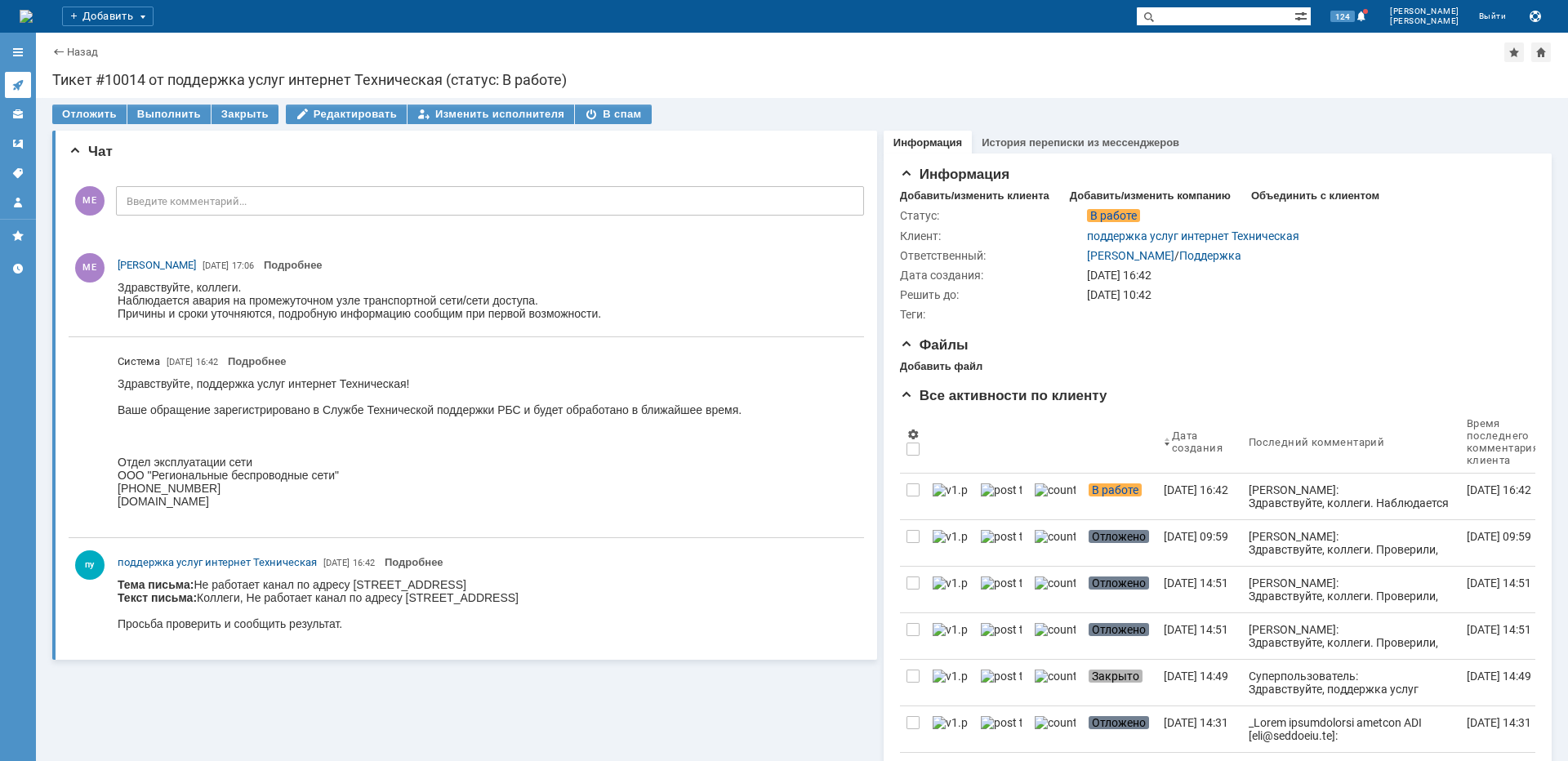
click at [22, 87] on icon at bounding box center [18, 84] width 13 height 13
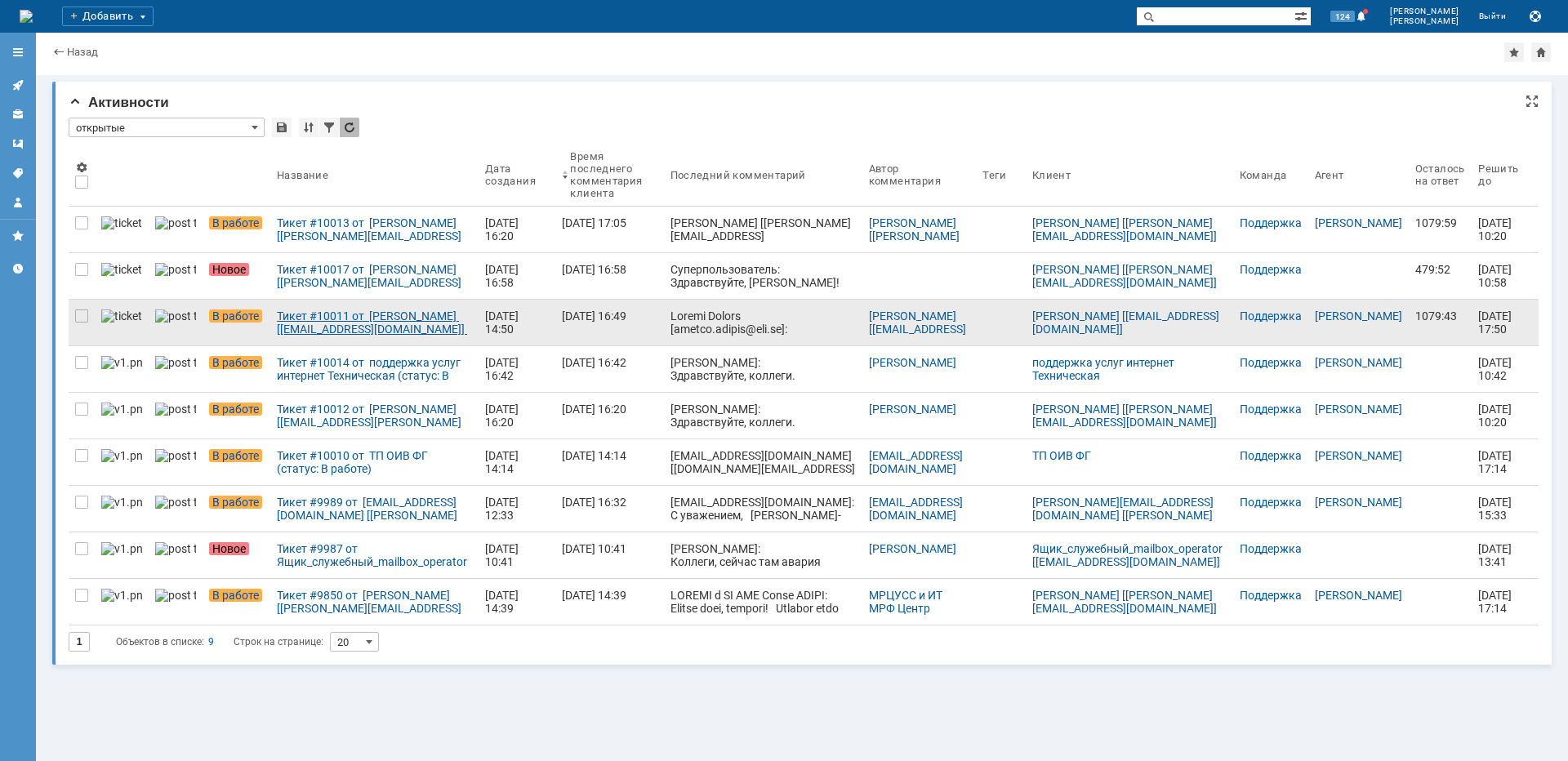
click at [292, 325] on div "Тикет #10011 от [PERSON_NAME] [[EMAIL_ADDRESS][DOMAIN_NAME]] (статус: В работе)" at bounding box center [374, 322] width 195 height 26
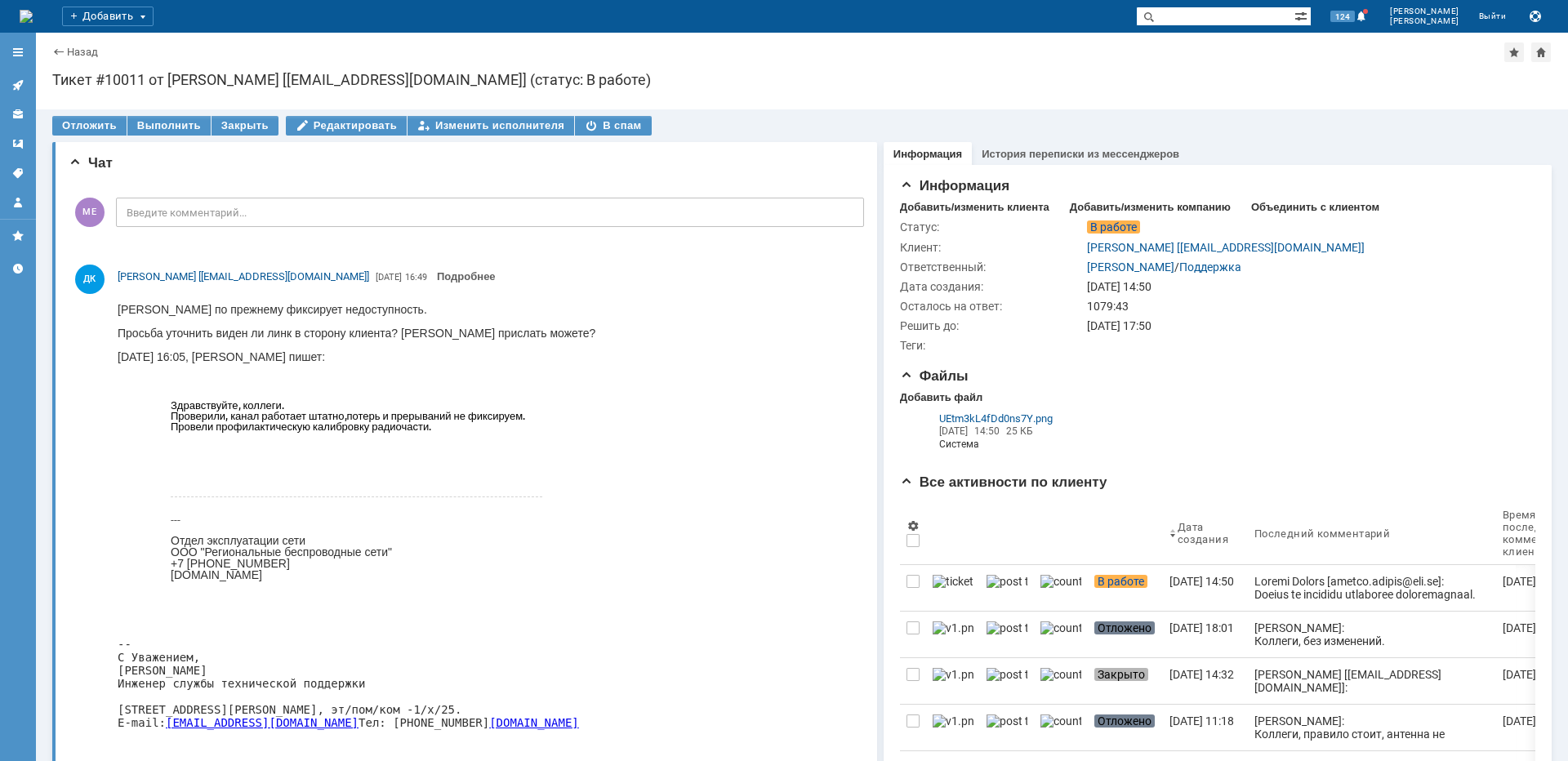
click at [13, 78] on link at bounding box center [18, 84] width 26 height 26
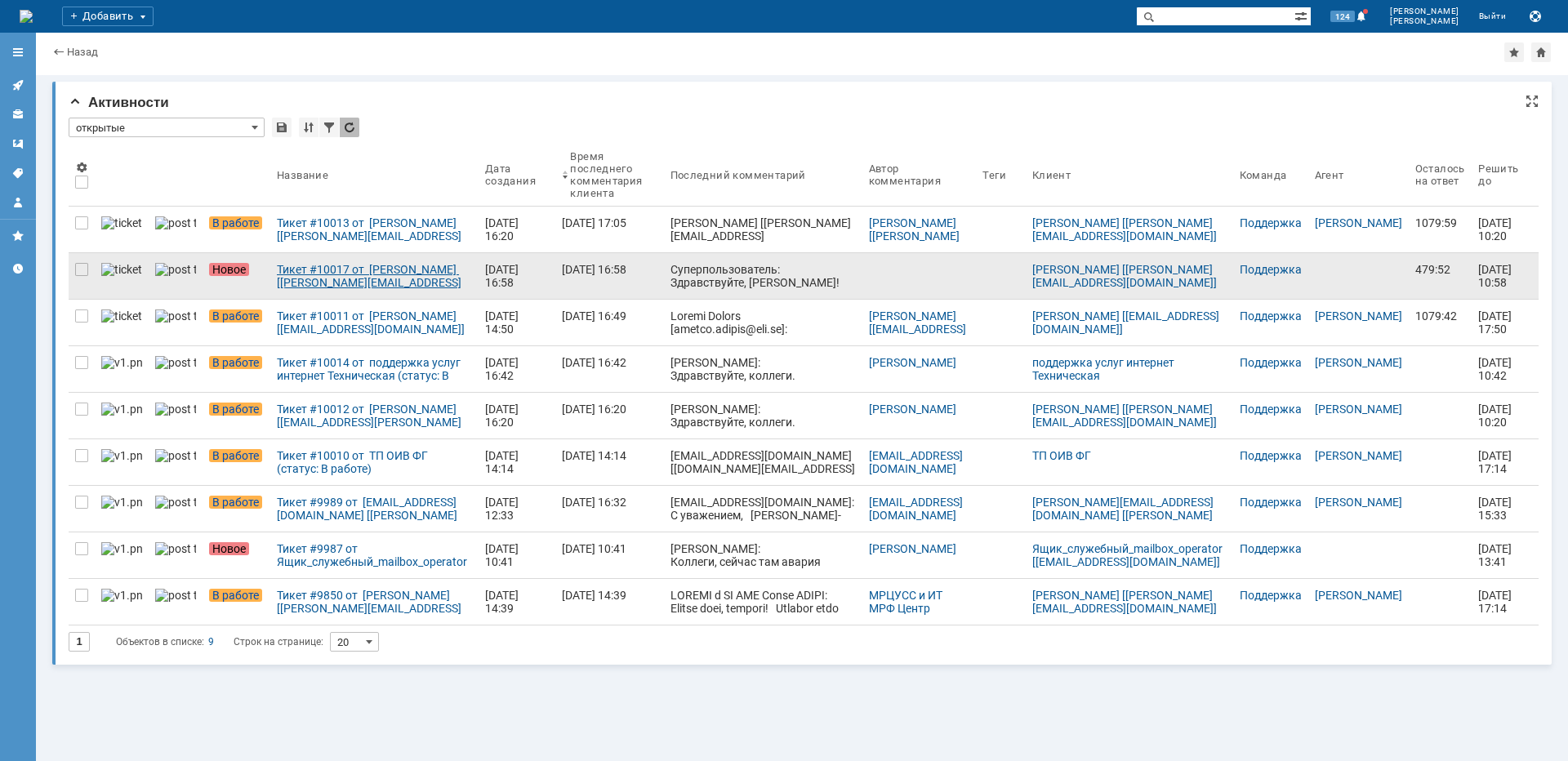
click at [290, 271] on div "Тикет #10017 от [PERSON_NAME] [[PERSON_NAME][EMAIL_ADDRESS][DOMAIN_NAME]] (стат…" at bounding box center [374, 276] width 195 height 26
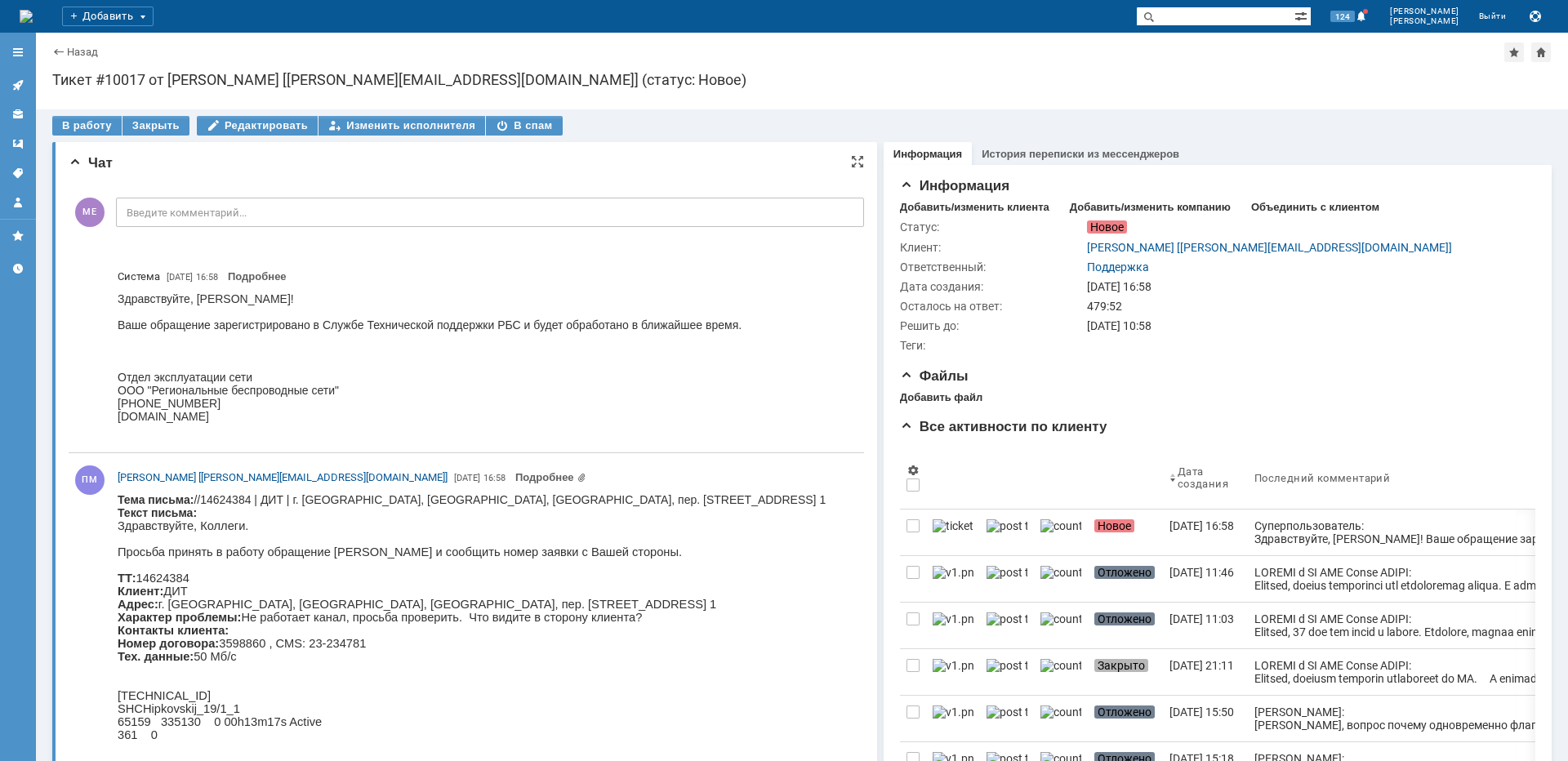
click at [631, 500] on body "Тема письма: //14624384 | ДИТ | г. [GEOGRAPHIC_DATA], [GEOGRAPHIC_DATA], [GEOGR…" at bounding box center [472, 726] width 708 height 466
copy body "[PERSON_NAME]"
click at [77, 122] on div "В работу" at bounding box center [87, 126] width 69 height 20
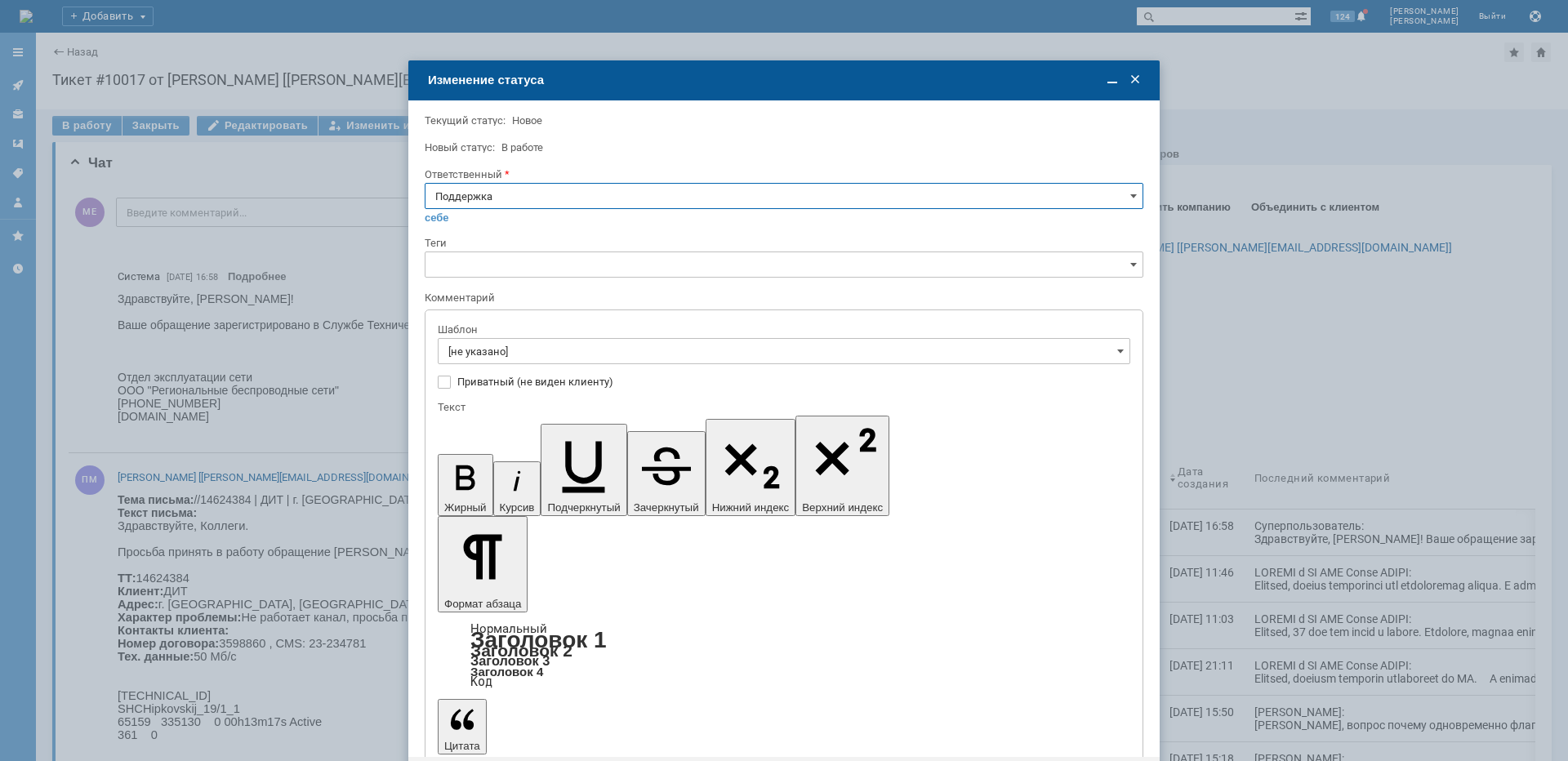
click at [501, 188] on input "Поддержка" at bounding box center [784, 195] width 719 height 26
click at [508, 365] on span "[PERSON_NAME]" at bounding box center [784, 360] width 697 height 13
type input "[PERSON_NAME]"
click at [510, 358] on input "[не указано]" at bounding box center [784, 351] width 692 height 26
type input "[PERSON_NAME]"
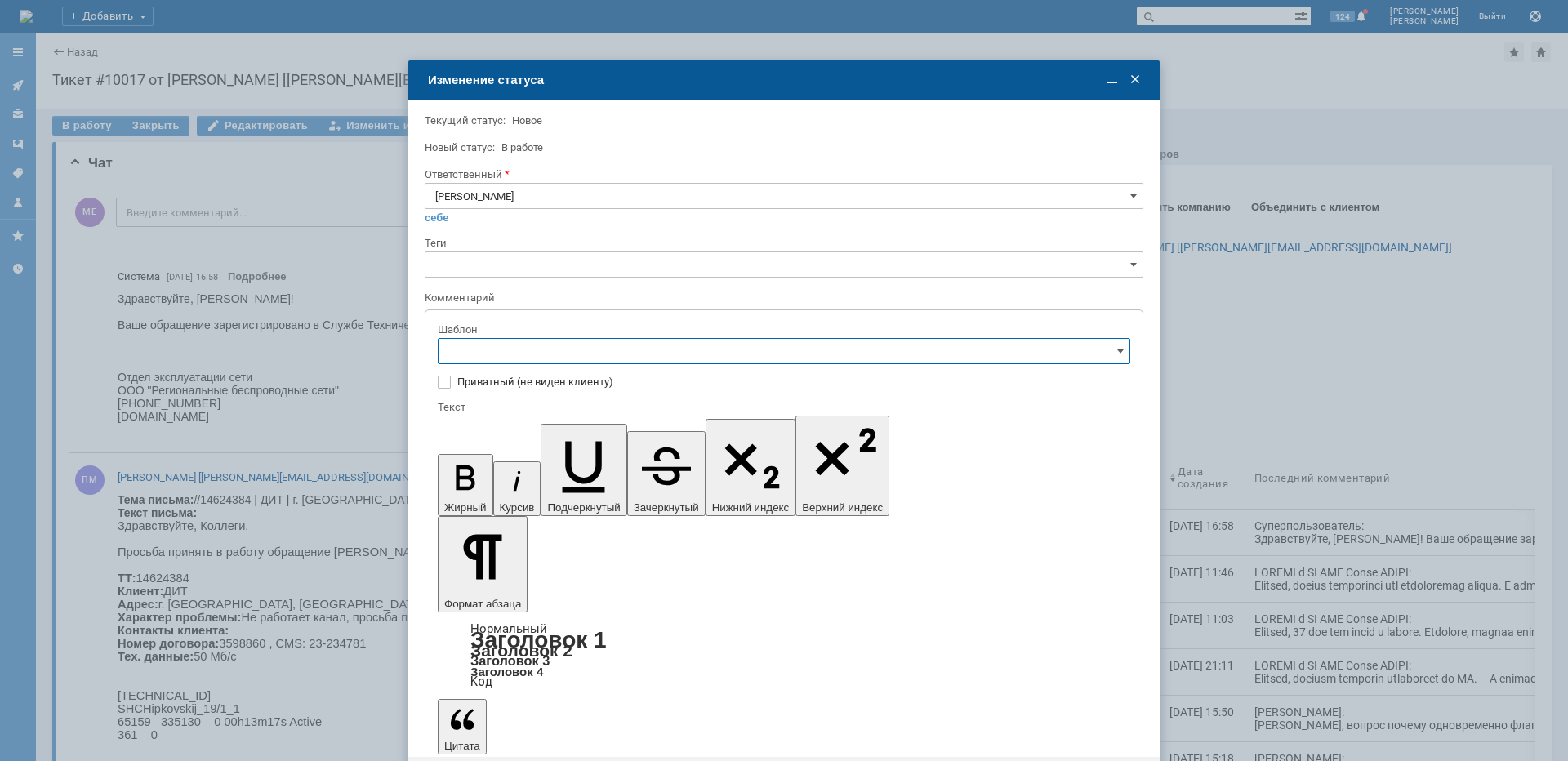
scroll to position [164, 0]
click at [608, 433] on span "[операторы] антенна штатно, порт лежит" at bounding box center [784, 434] width 671 height 13
type input "[операторы] антенна штатно, порт лежит"
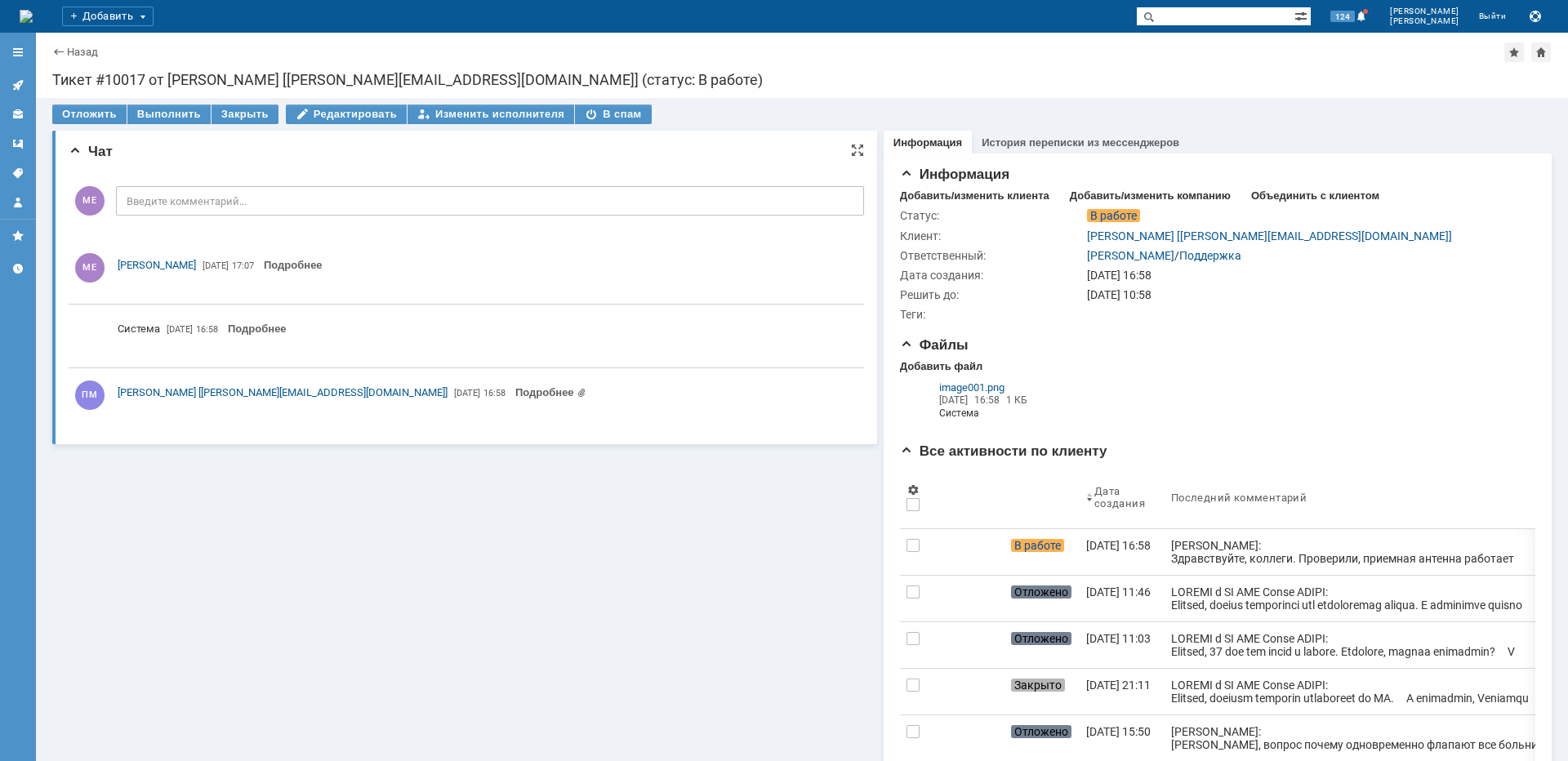
scroll to position [0, 0]
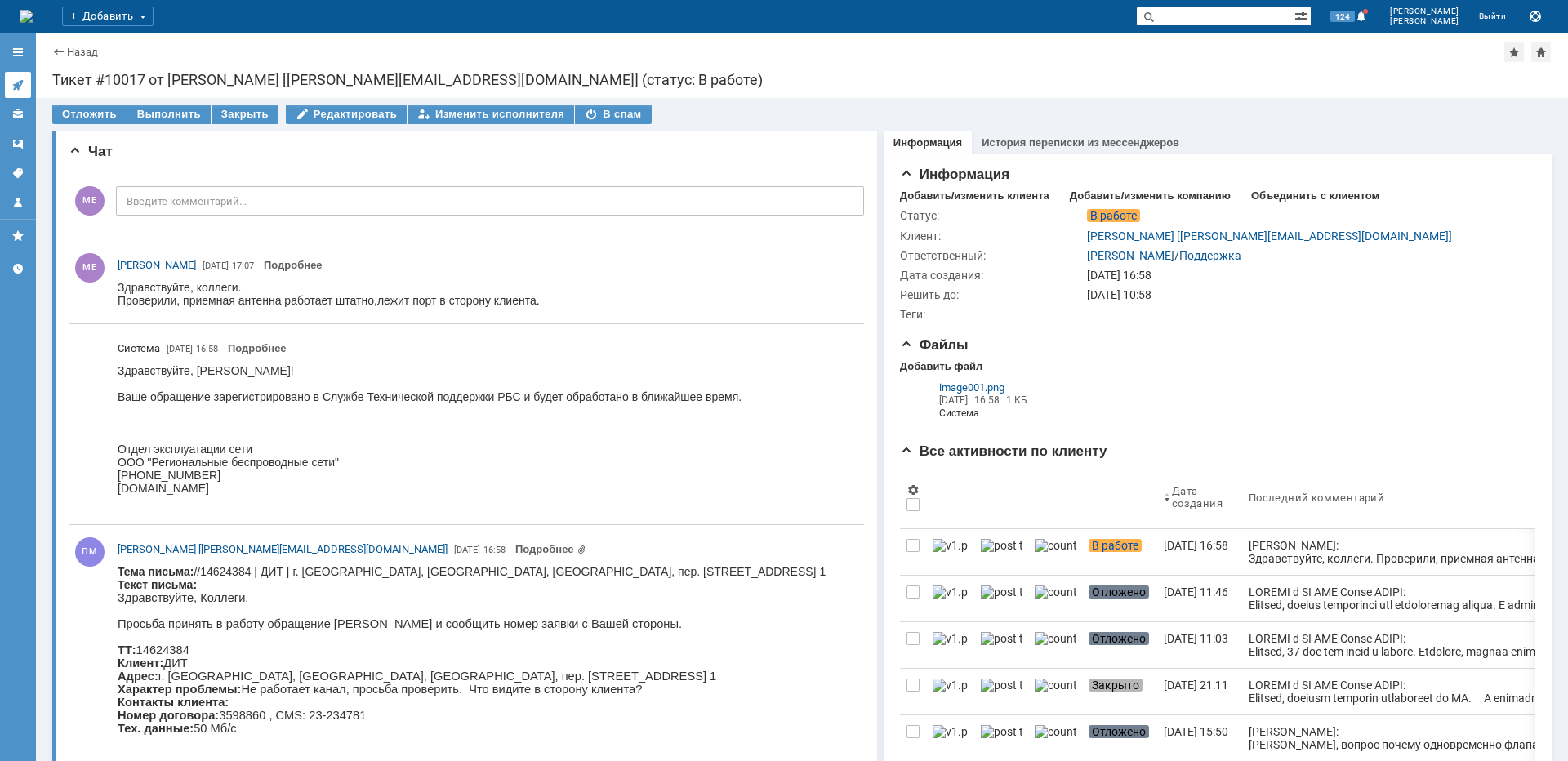
click at [14, 96] on link at bounding box center [18, 84] width 26 height 26
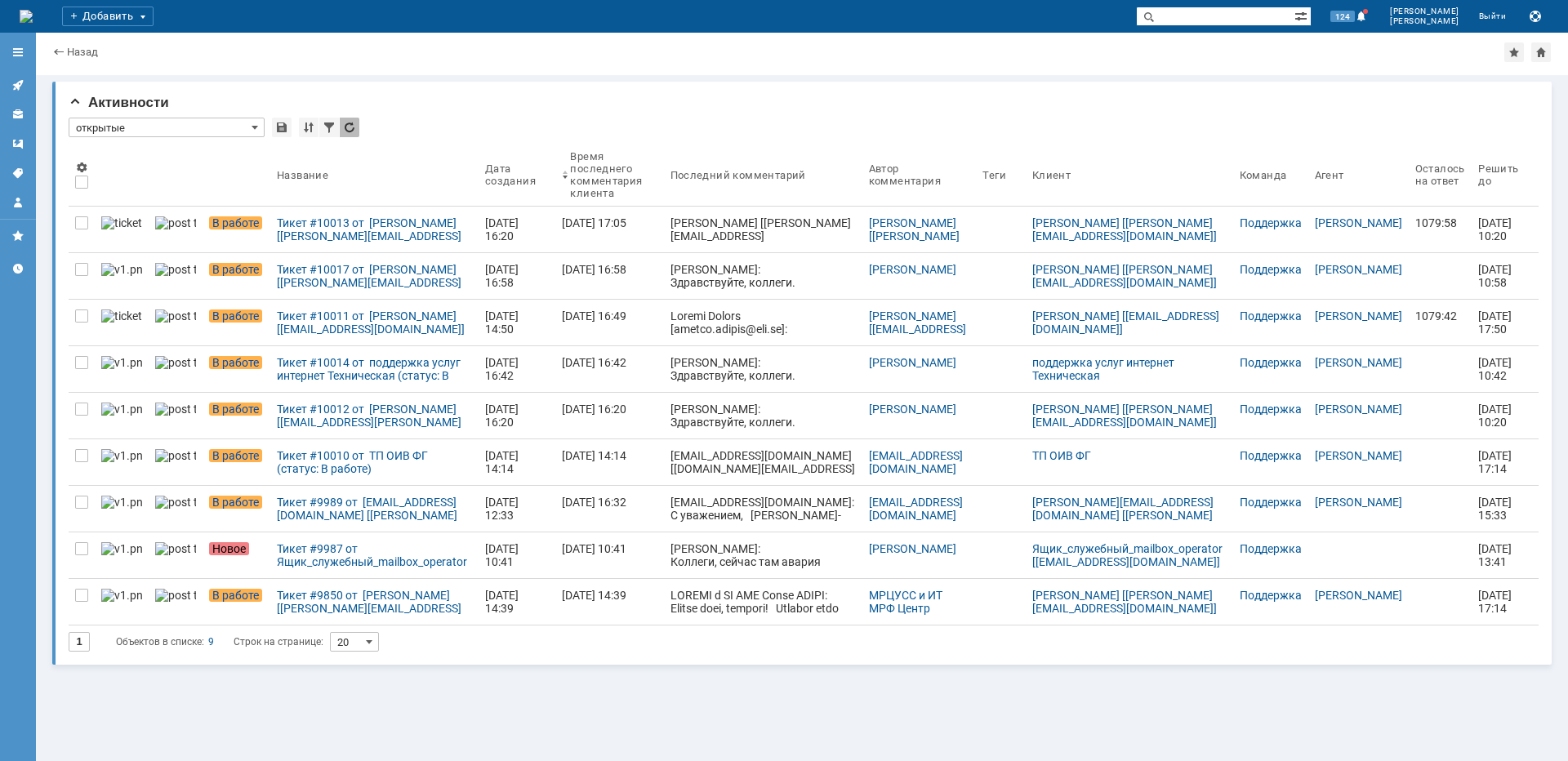
click at [271, 210] on link "Тикет #10013 от [PERSON_NAME] [[PERSON_NAME][EMAIL_ADDRESS][DOMAIN_NAME]] (стат…" at bounding box center [375, 229] width 208 height 46
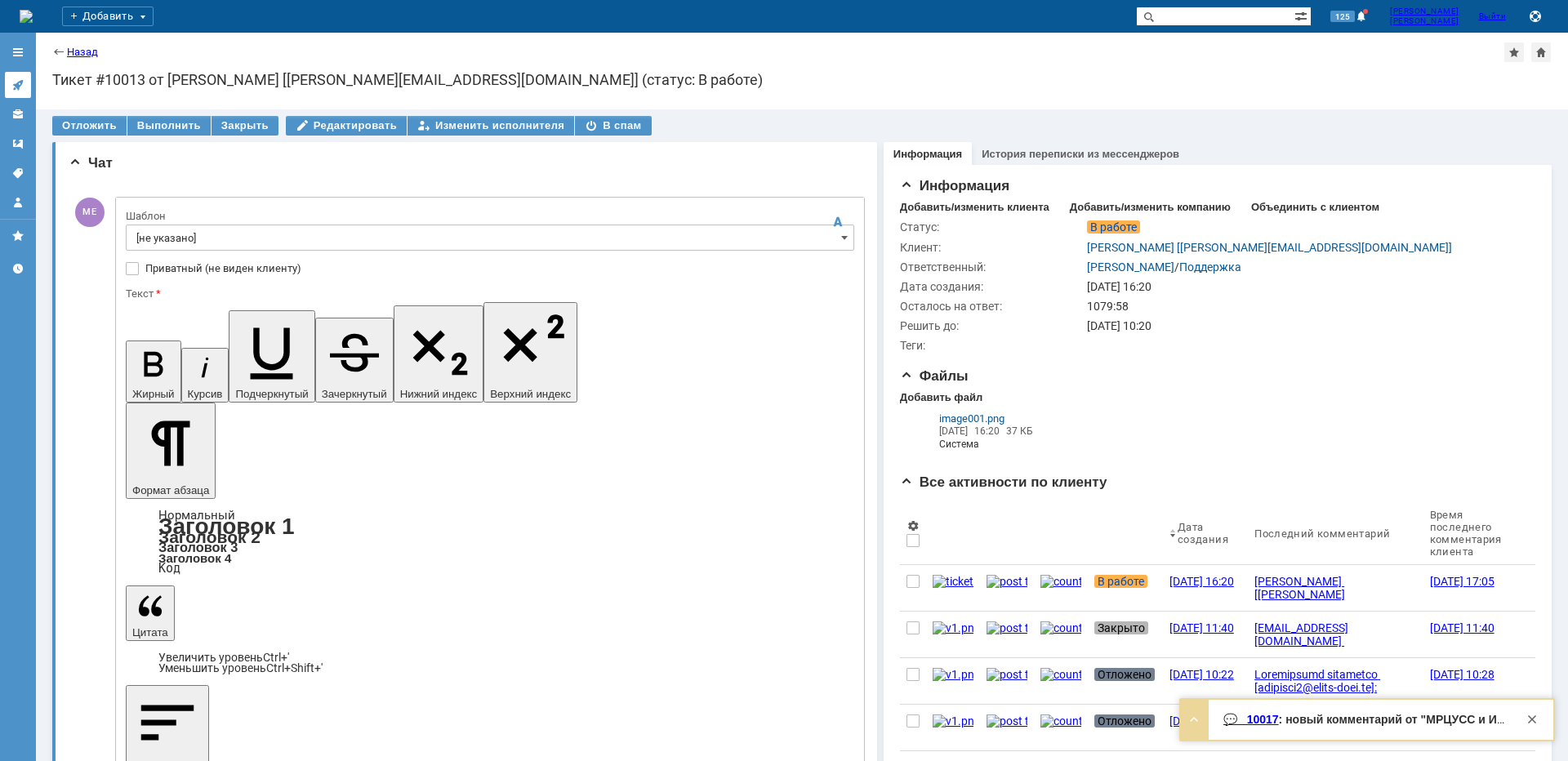
click at [20, 82] on icon at bounding box center [17, 85] width 11 height 11
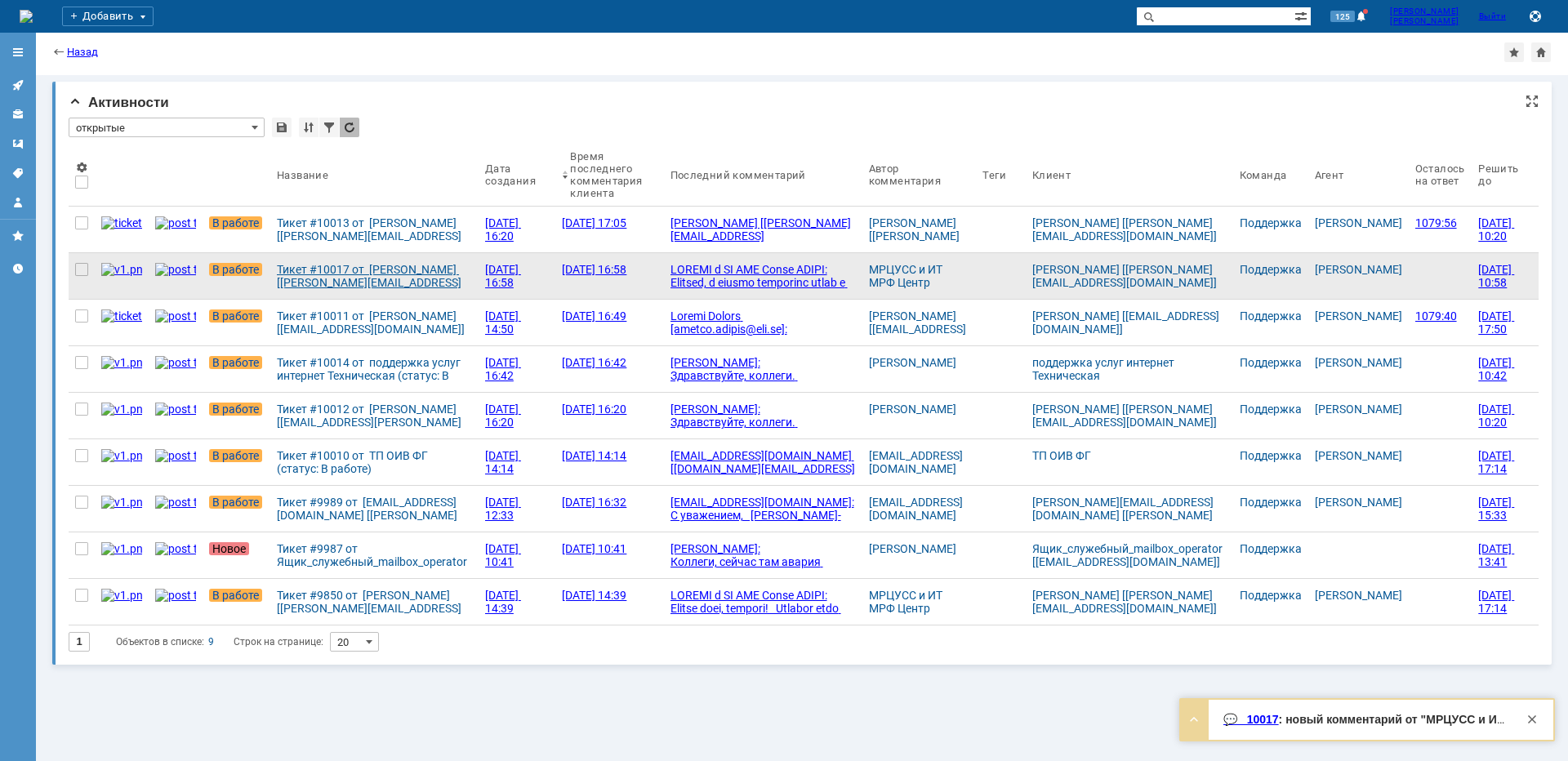
click at [340, 277] on div "Тикет #10017 от [PERSON_NAME] [[PERSON_NAME][EMAIL_ADDRESS][DOMAIN_NAME]] (стат…" at bounding box center [374, 276] width 195 height 26
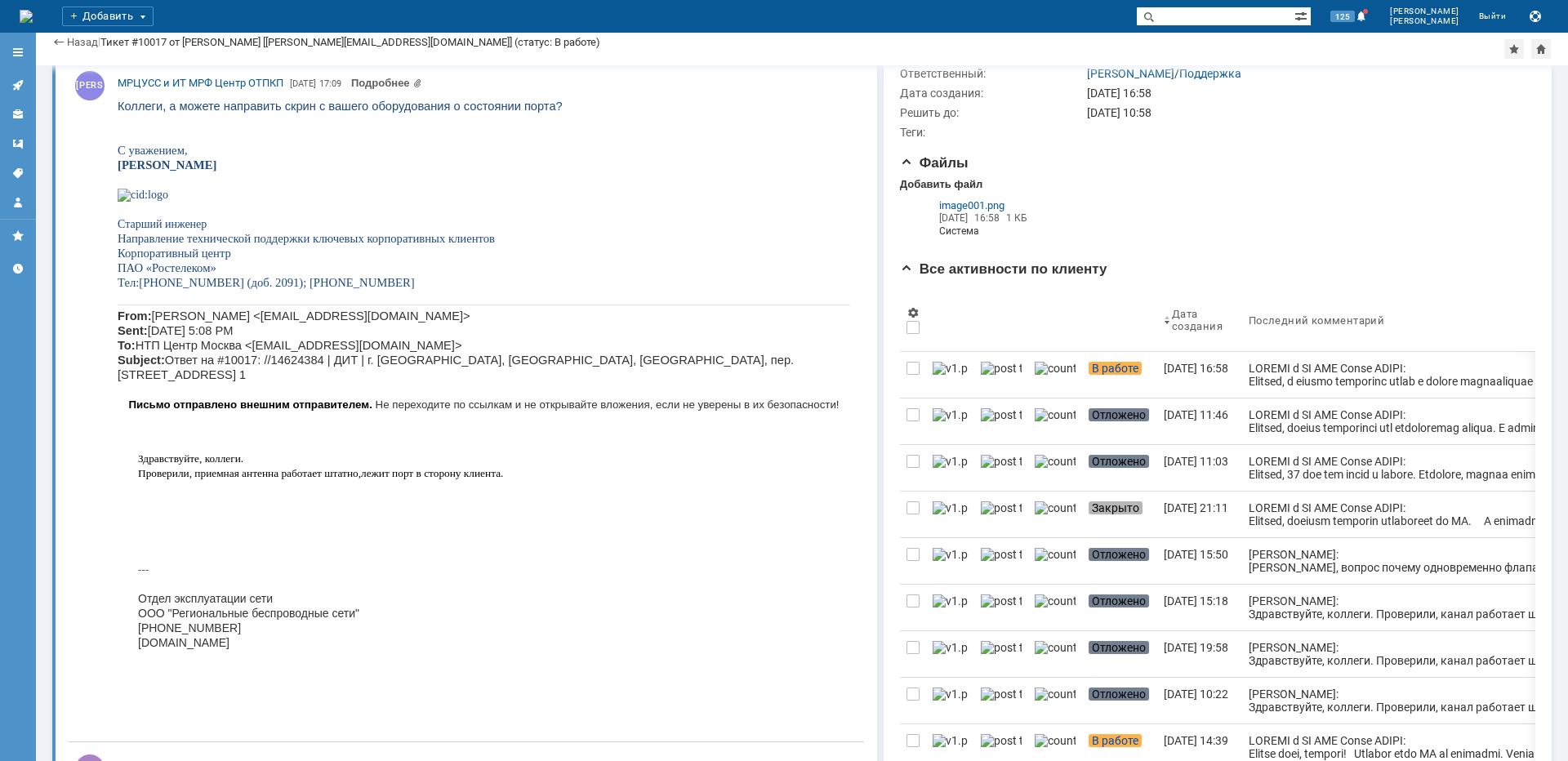
scroll to position [81, 0]
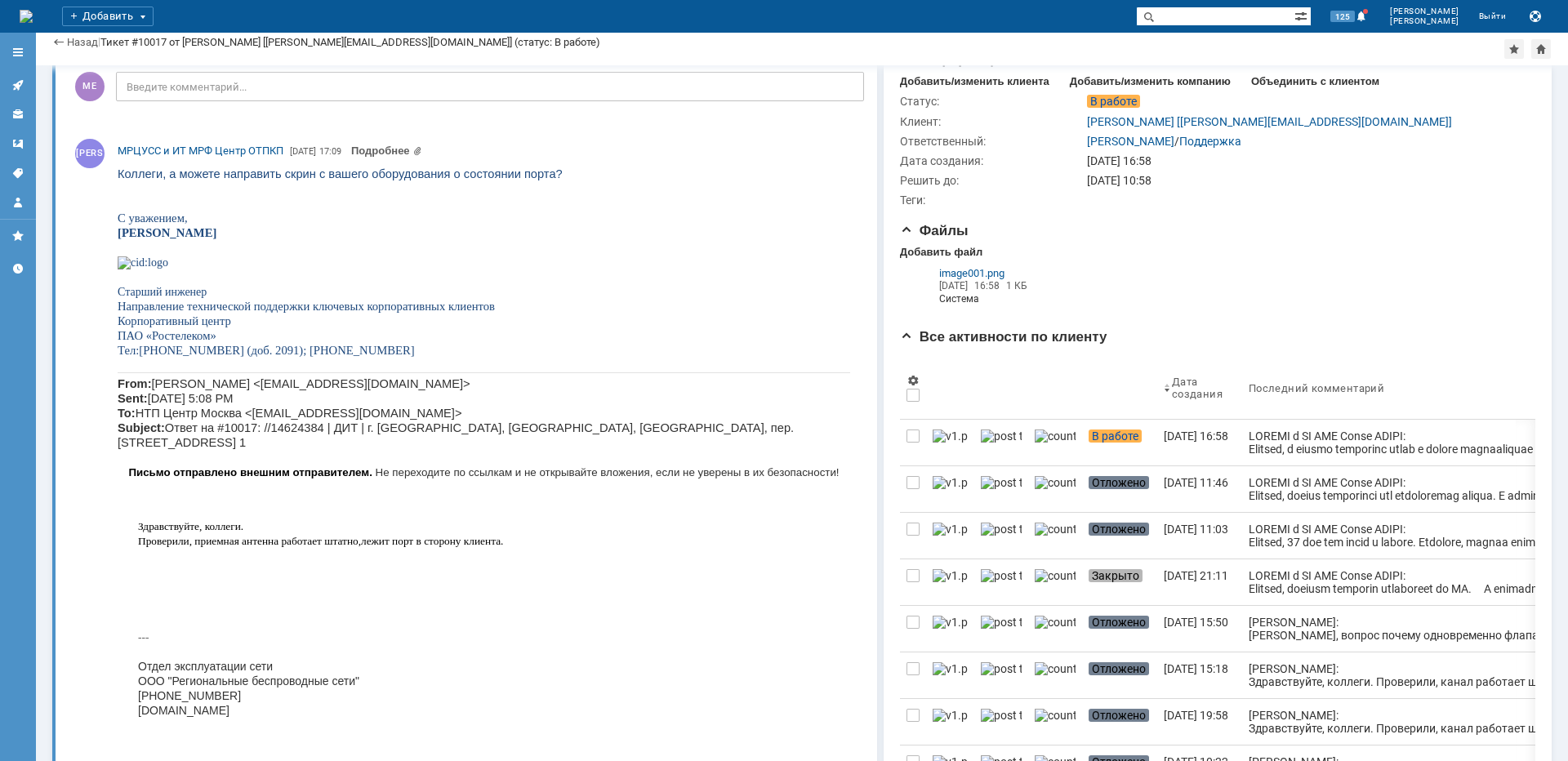
click at [662, 449] on span "[PERSON_NAME] <[EMAIL_ADDRESS][DOMAIN_NAME]> Sent: [DATE] 5:08 PM To: НТП Центр…" at bounding box center [456, 413] width 676 height 71
copy span "[PERSON_NAME]"
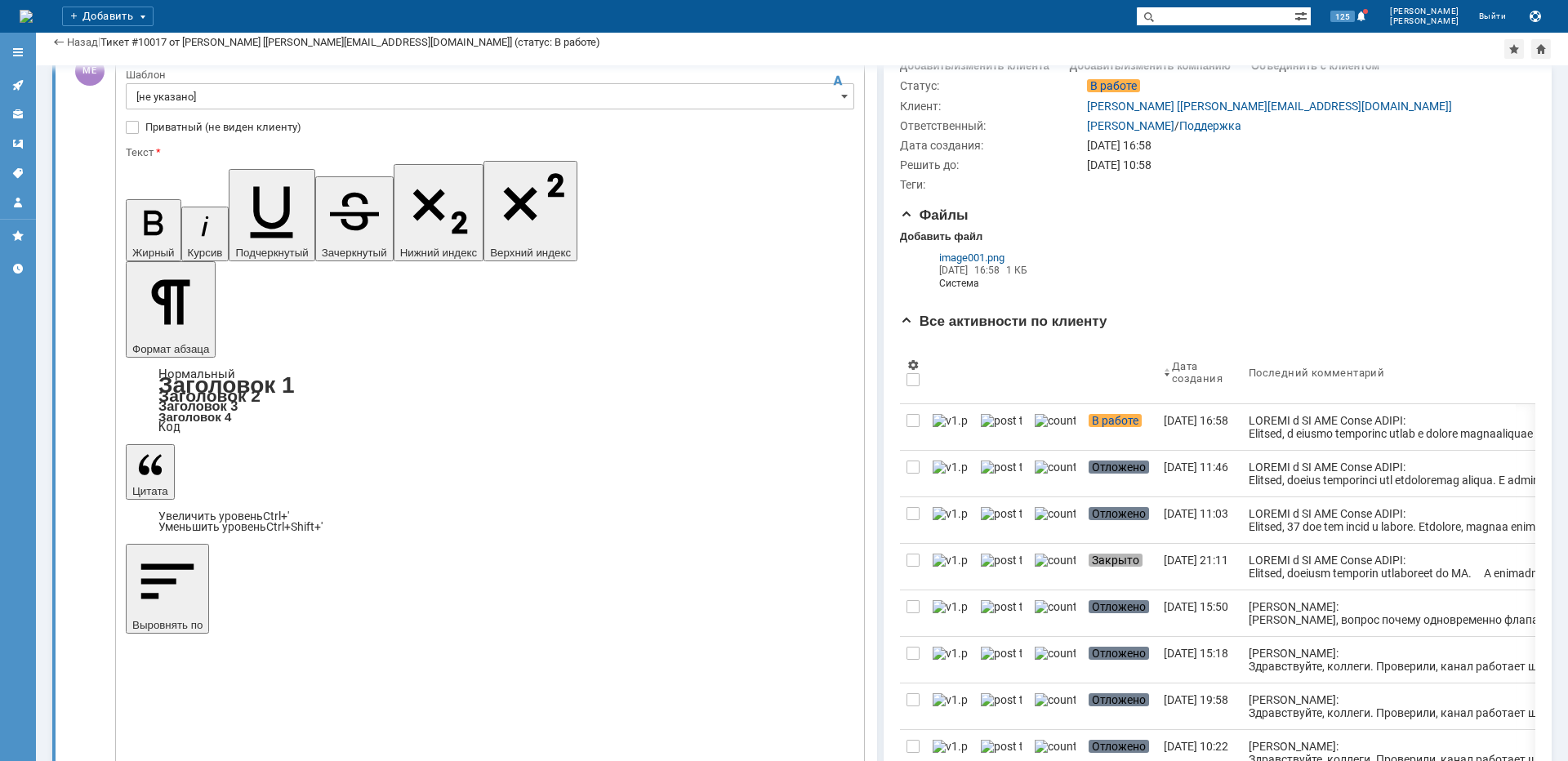
scroll to position [245, 0]
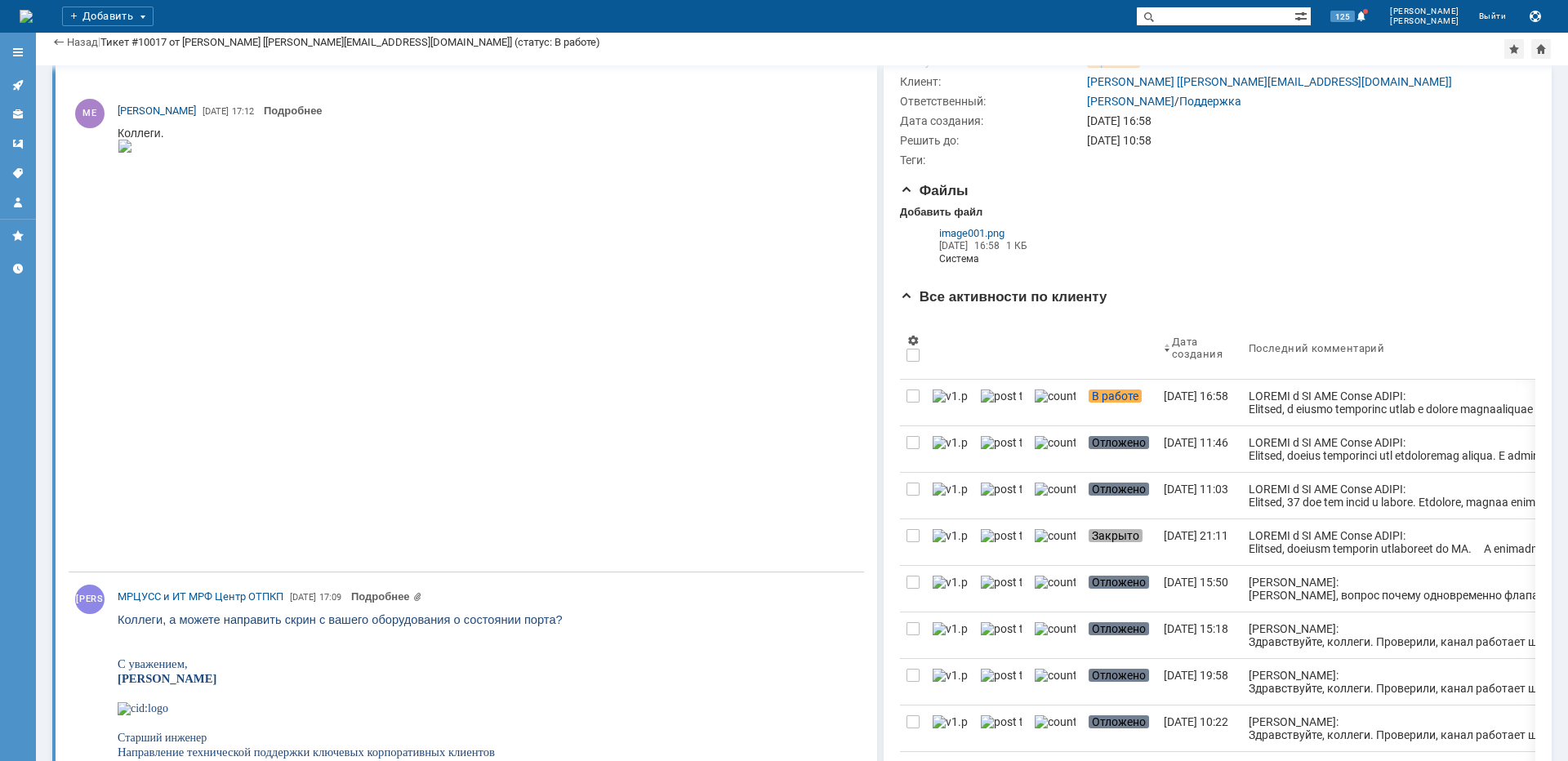
scroll to position [95, 0]
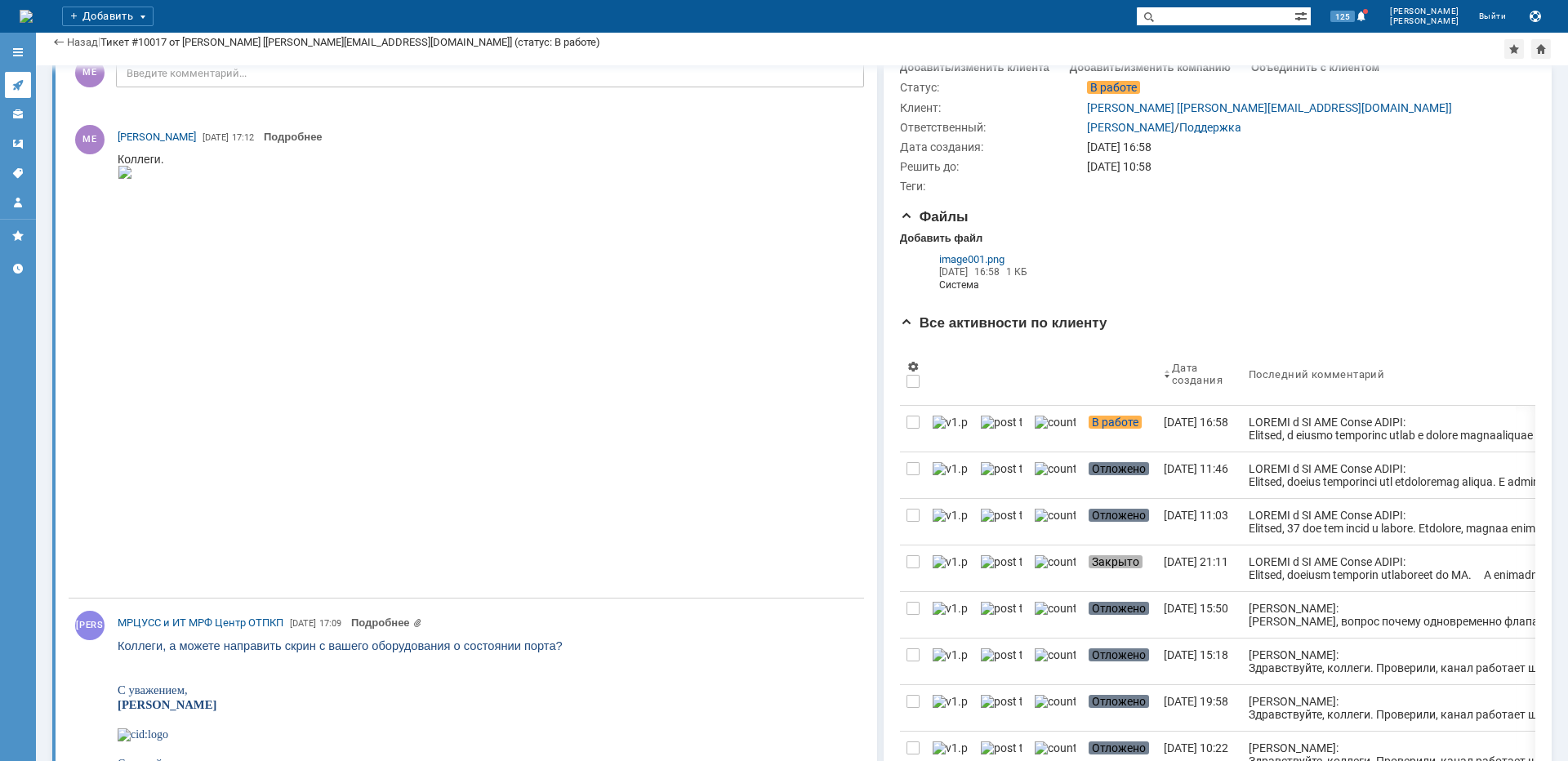
click at [16, 84] on icon at bounding box center [17, 85] width 11 height 11
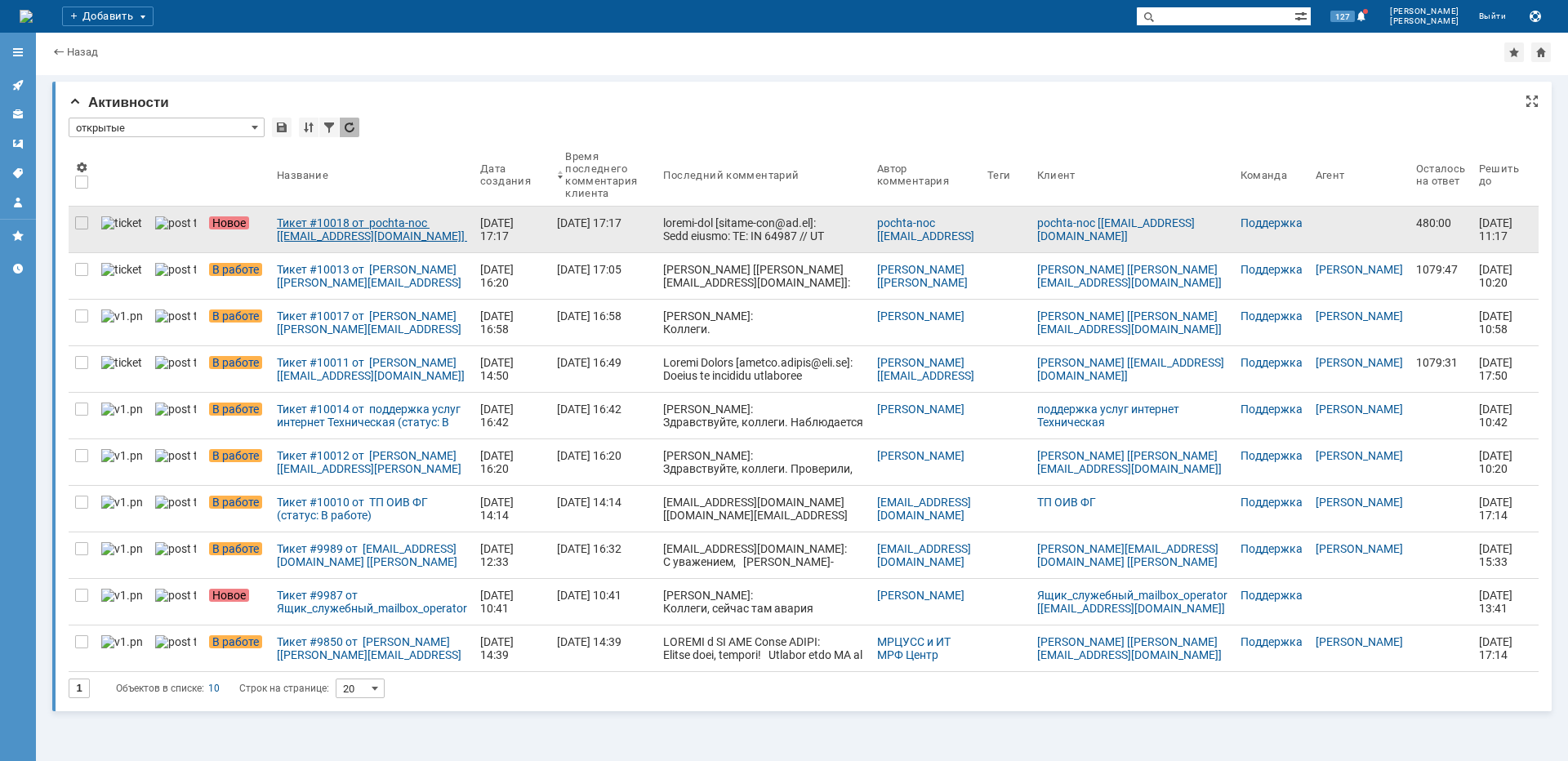
click at [333, 224] on div "Тикет #10018 от pochta-noc [[EMAIL_ADDRESS][DOMAIN_NAME]] (статус: Новое)" at bounding box center [372, 229] width 190 height 26
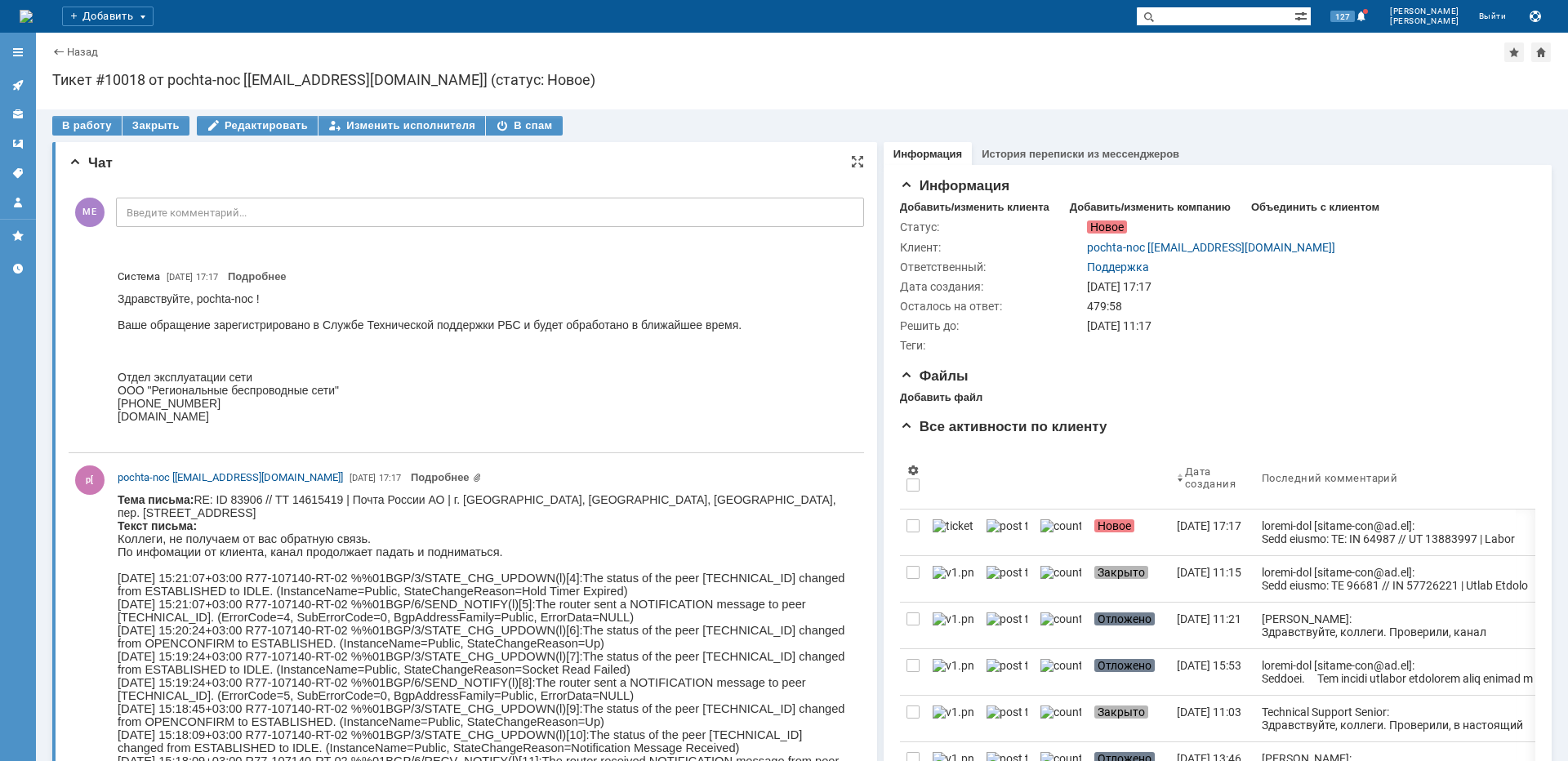
copy body "Краснопрудный"
click at [24, 85] on icon at bounding box center [18, 84] width 13 height 13
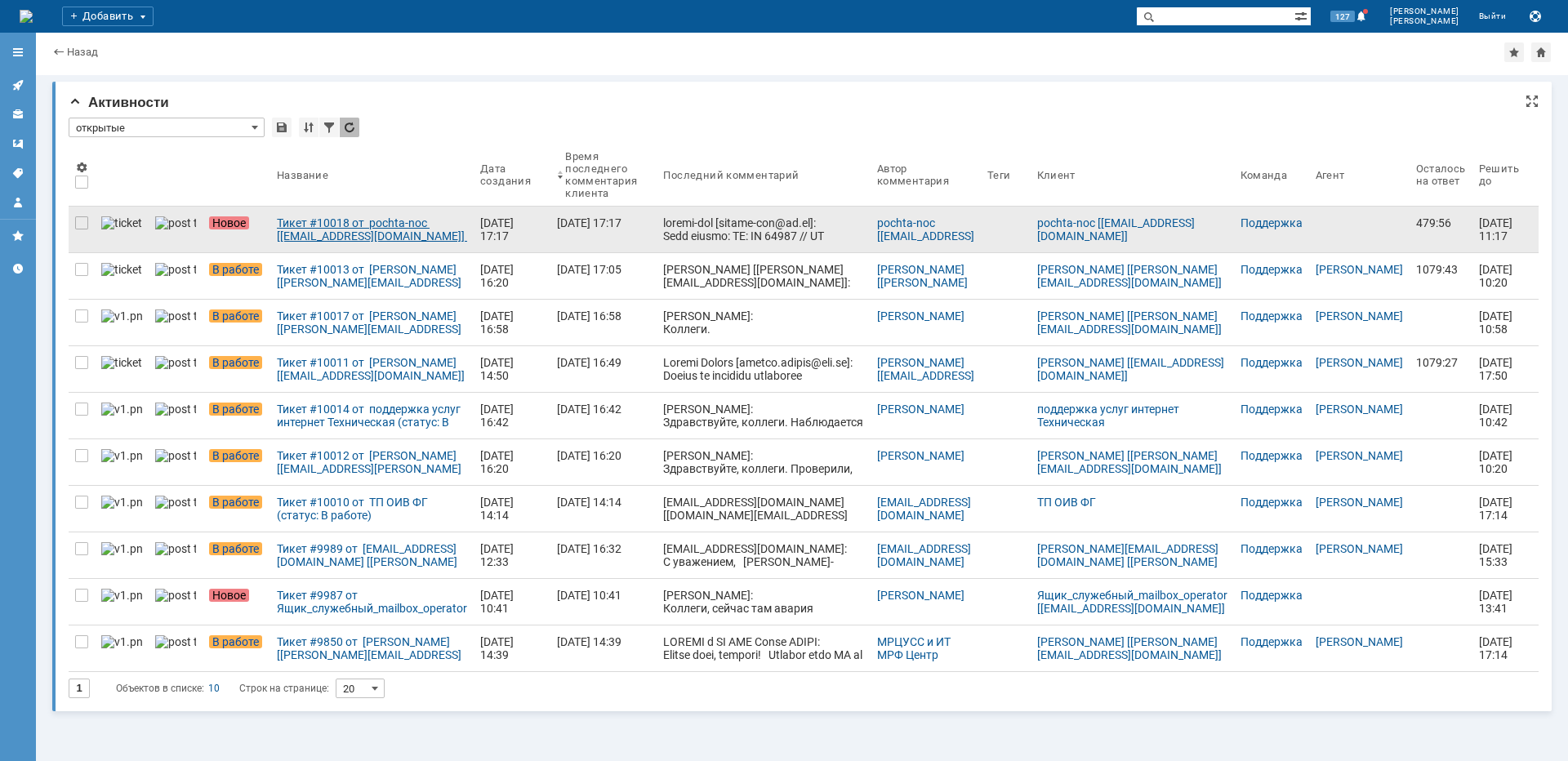
click at [326, 230] on div "Тикет #10018 от pochta-noc [[EMAIL_ADDRESS][DOMAIN_NAME]] (статус: Новое)" at bounding box center [372, 229] width 190 height 26
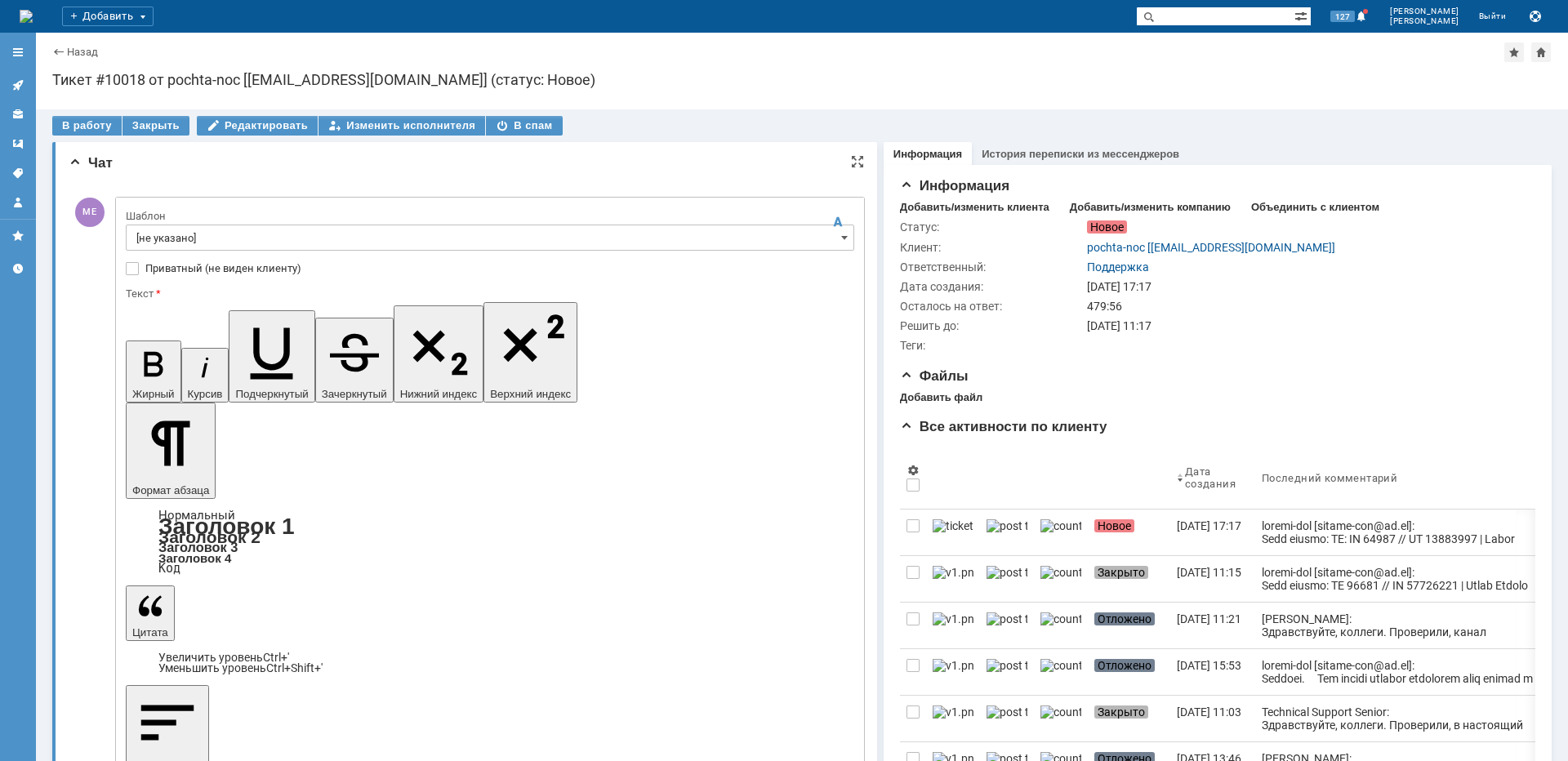
click at [187, 236] on input "[не указано]" at bounding box center [490, 237] width 728 height 26
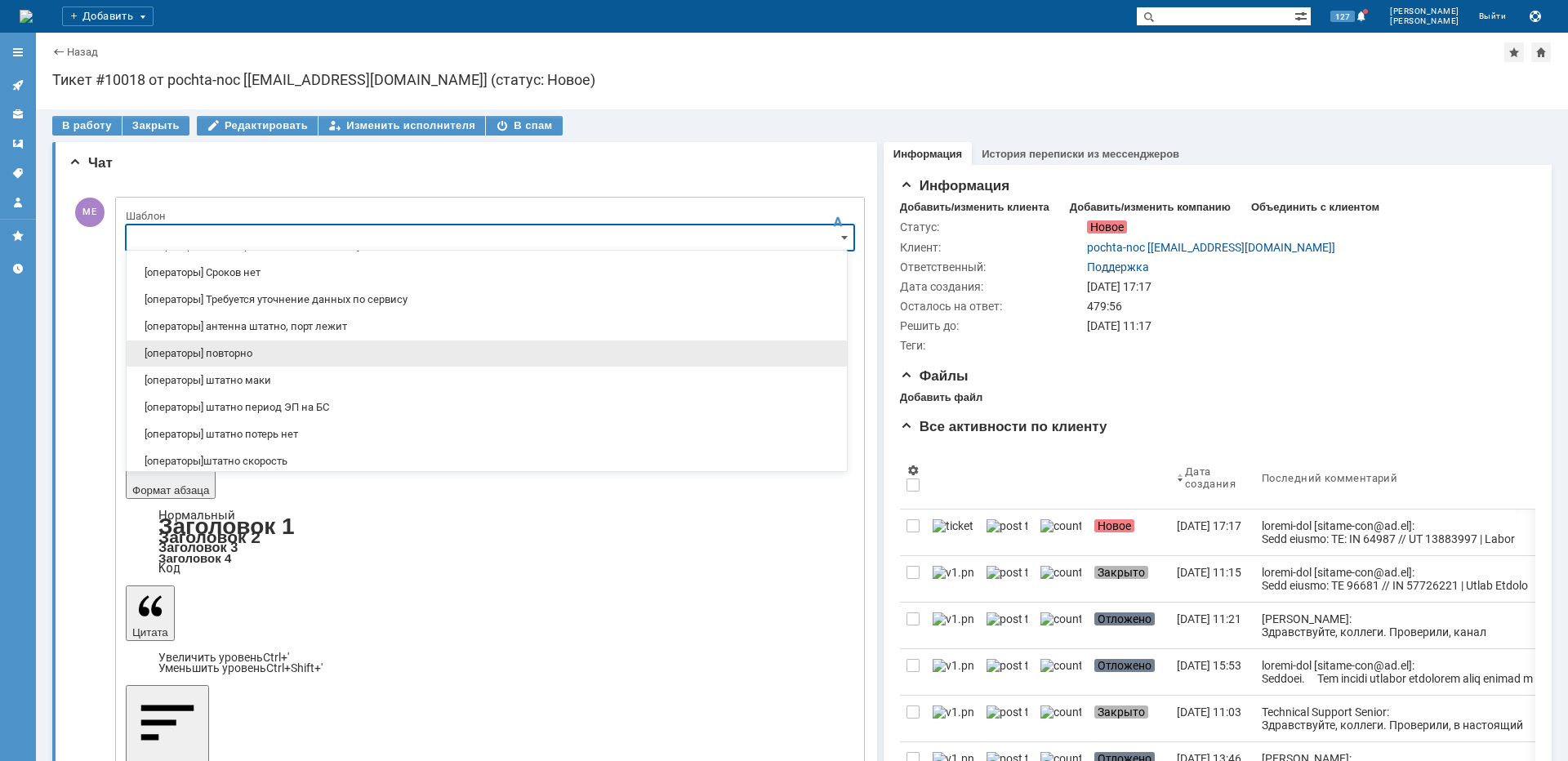
scroll to position [164, 0]
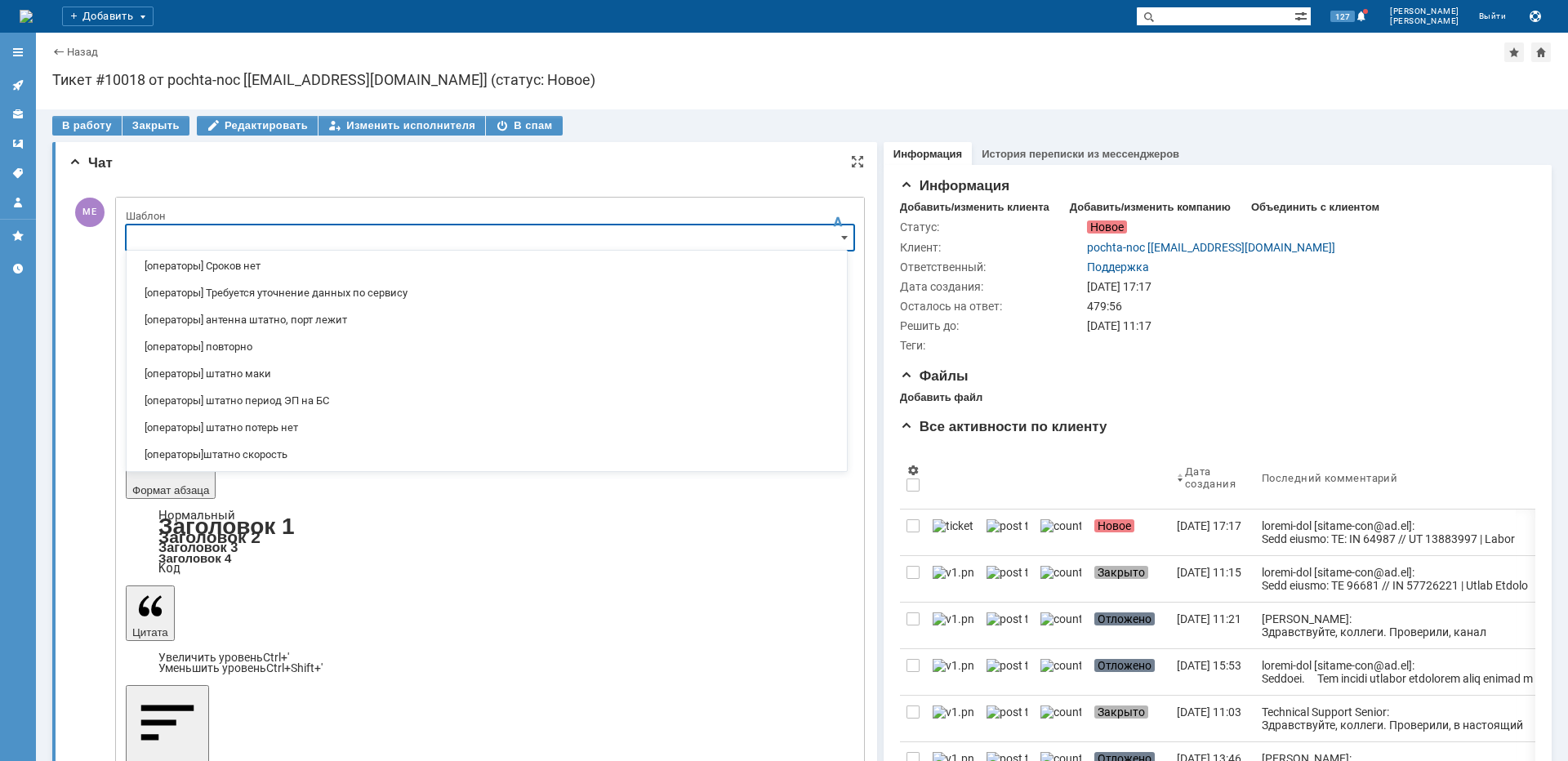
click at [653, 160] on div "Чат" at bounding box center [466, 163] width 795 height 16
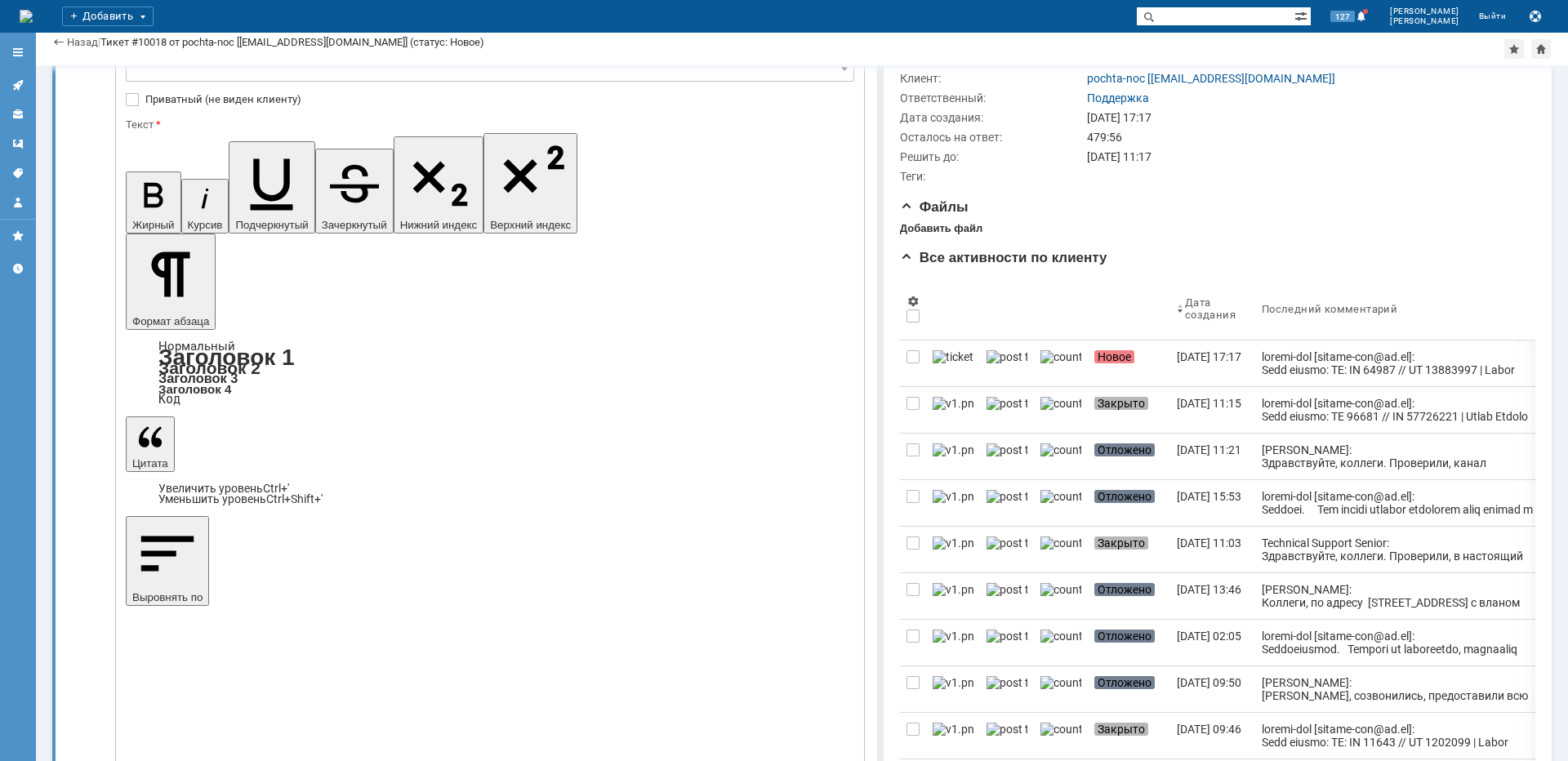
type input "[не указано]"
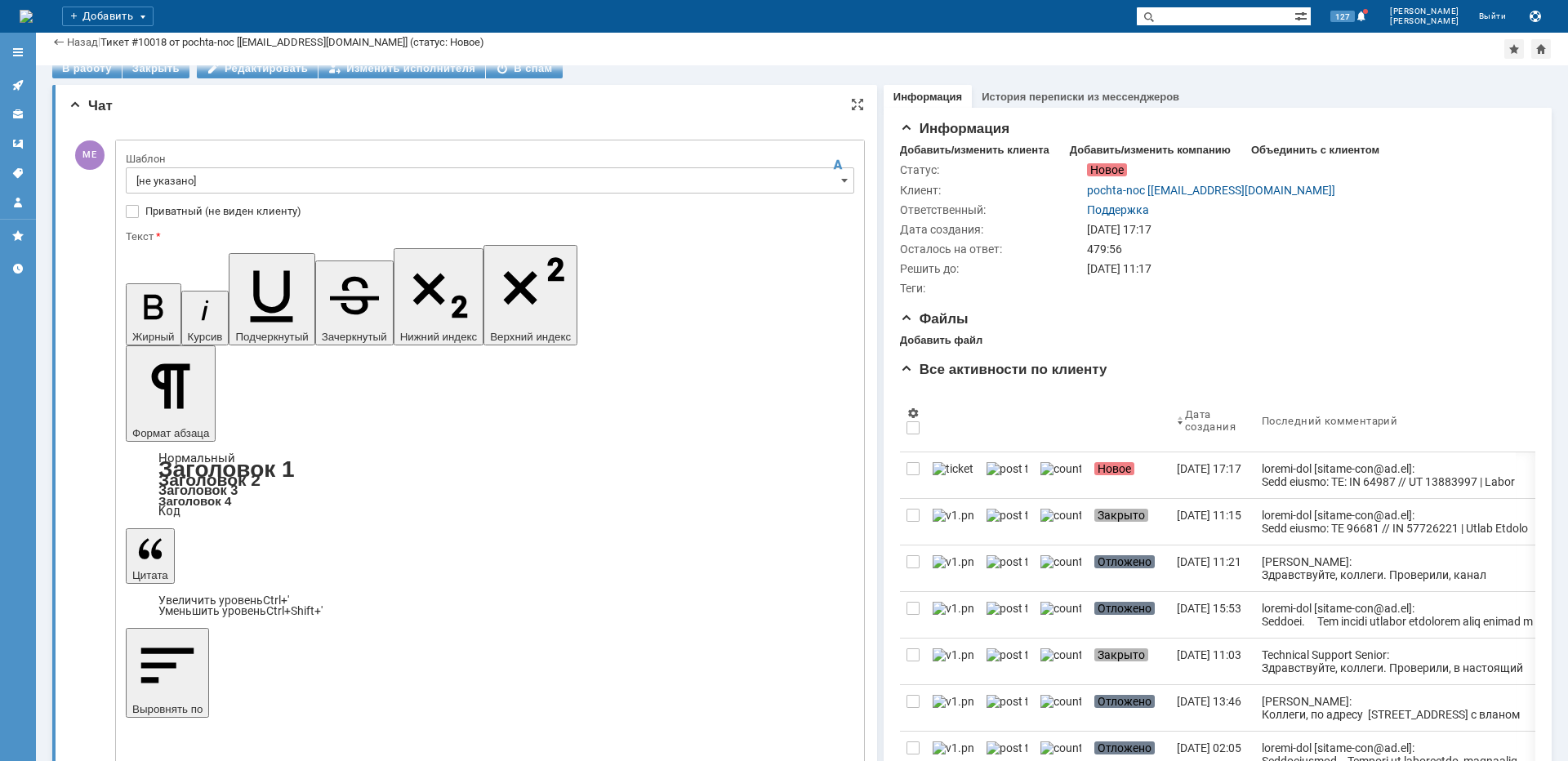
scroll to position [0, 0]
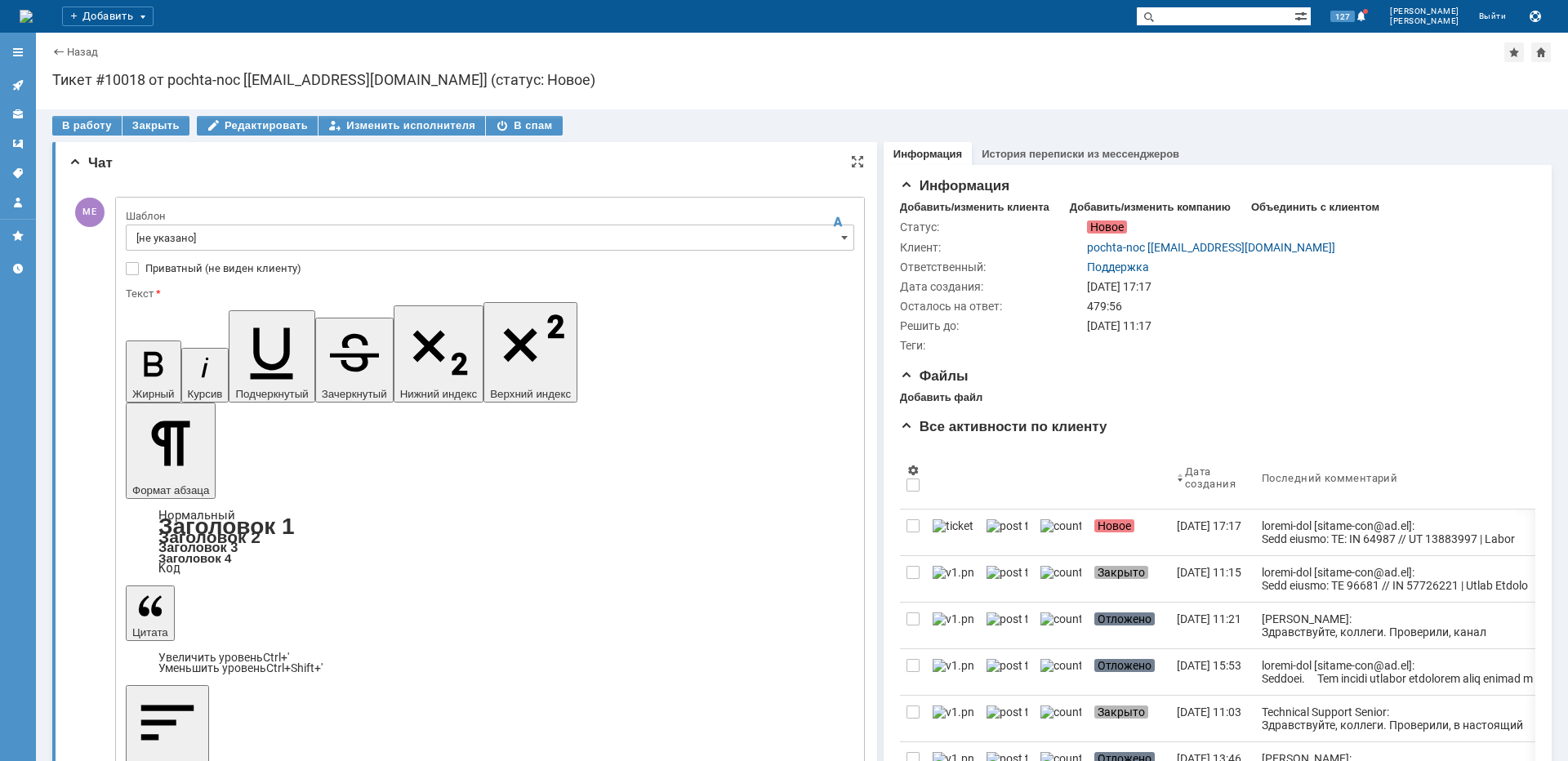
click at [263, 229] on input "[не указано]" at bounding box center [490, 237] width 728 height 26
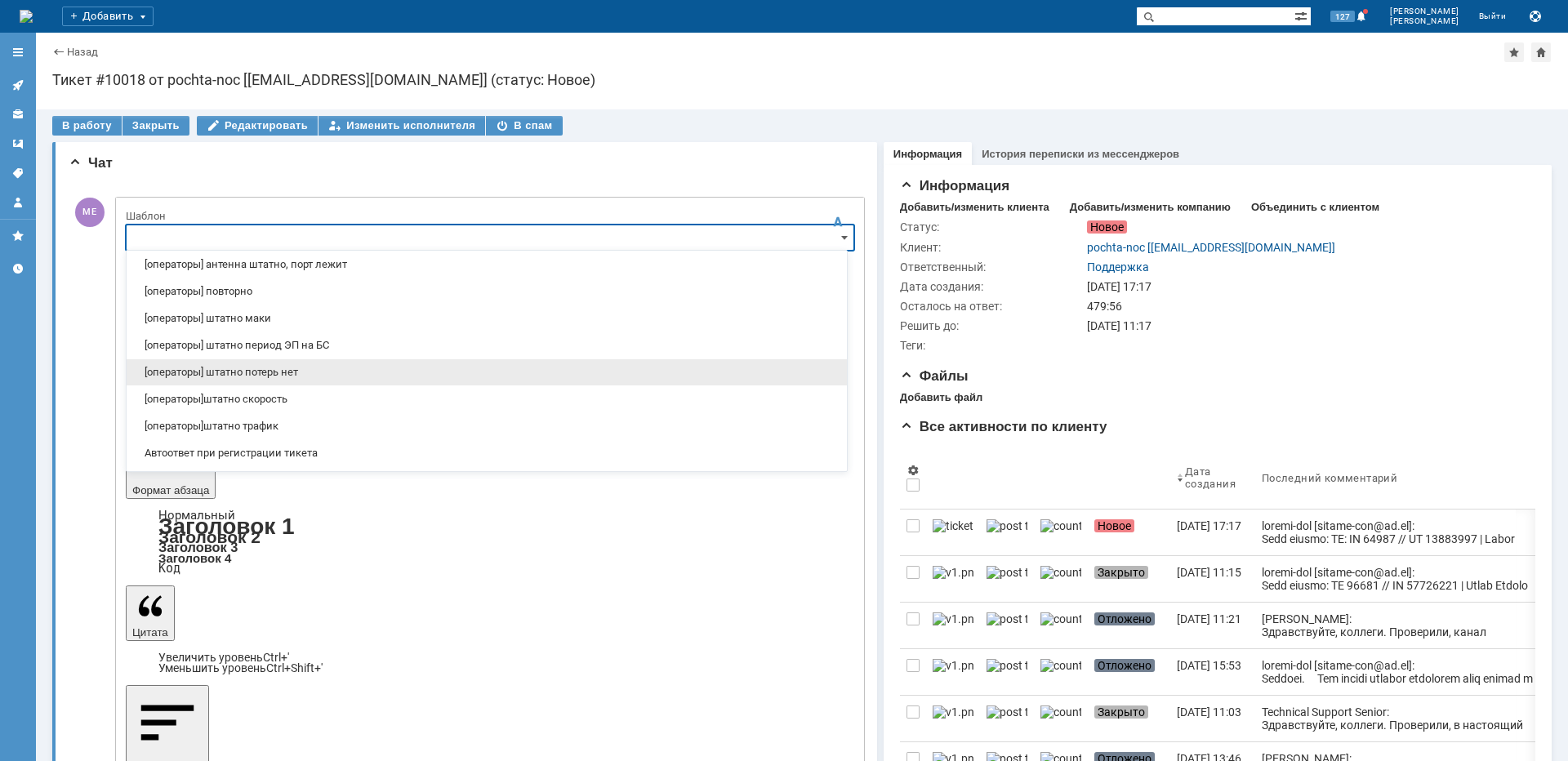
scroll to position [245, 0]
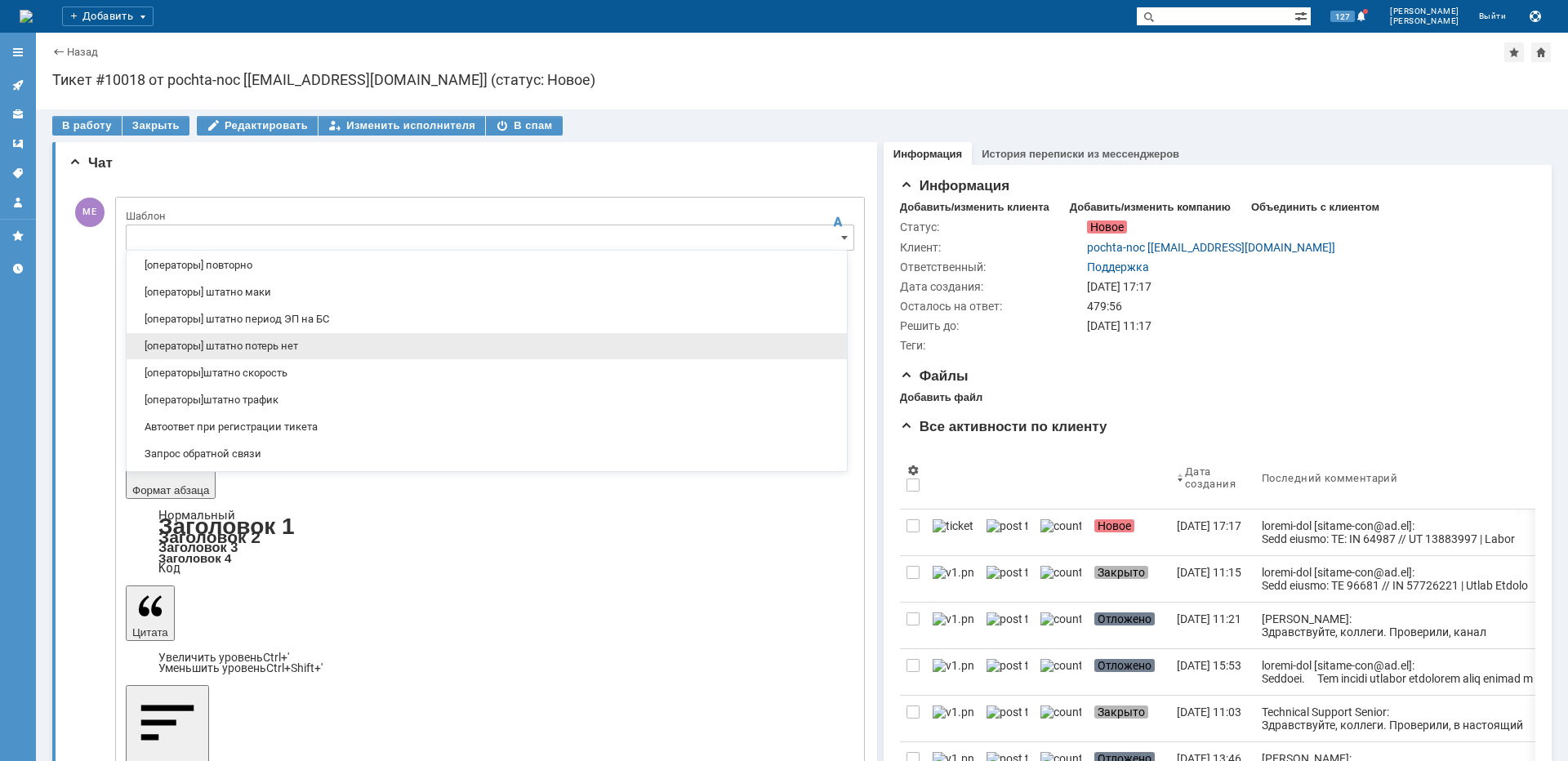
click at [287, 349] on span "[операторы] штатно потерь нет" at bounding box center [486, 345] width 700 height 13
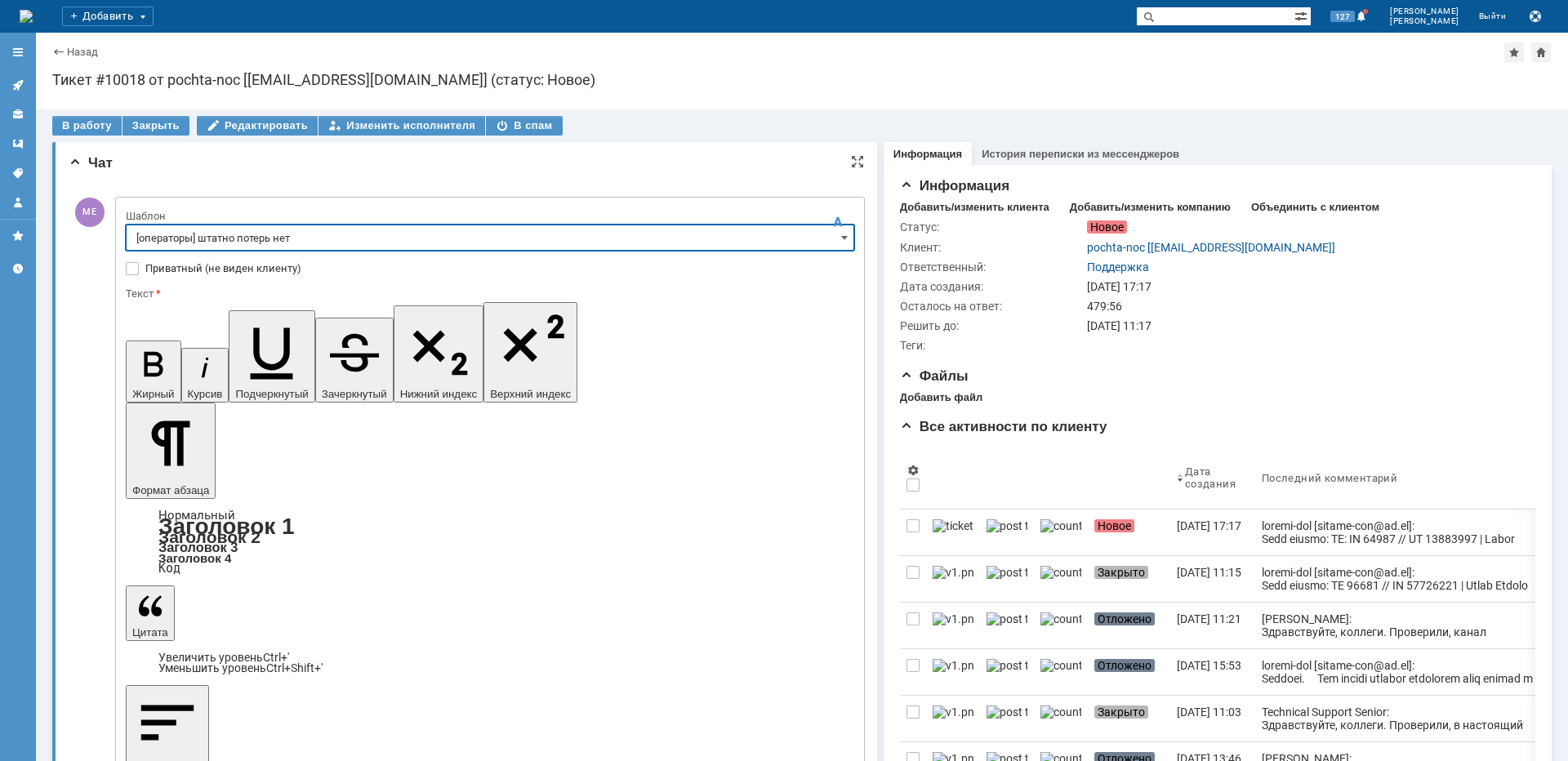
type input "[операторы] штатно потерь нет"
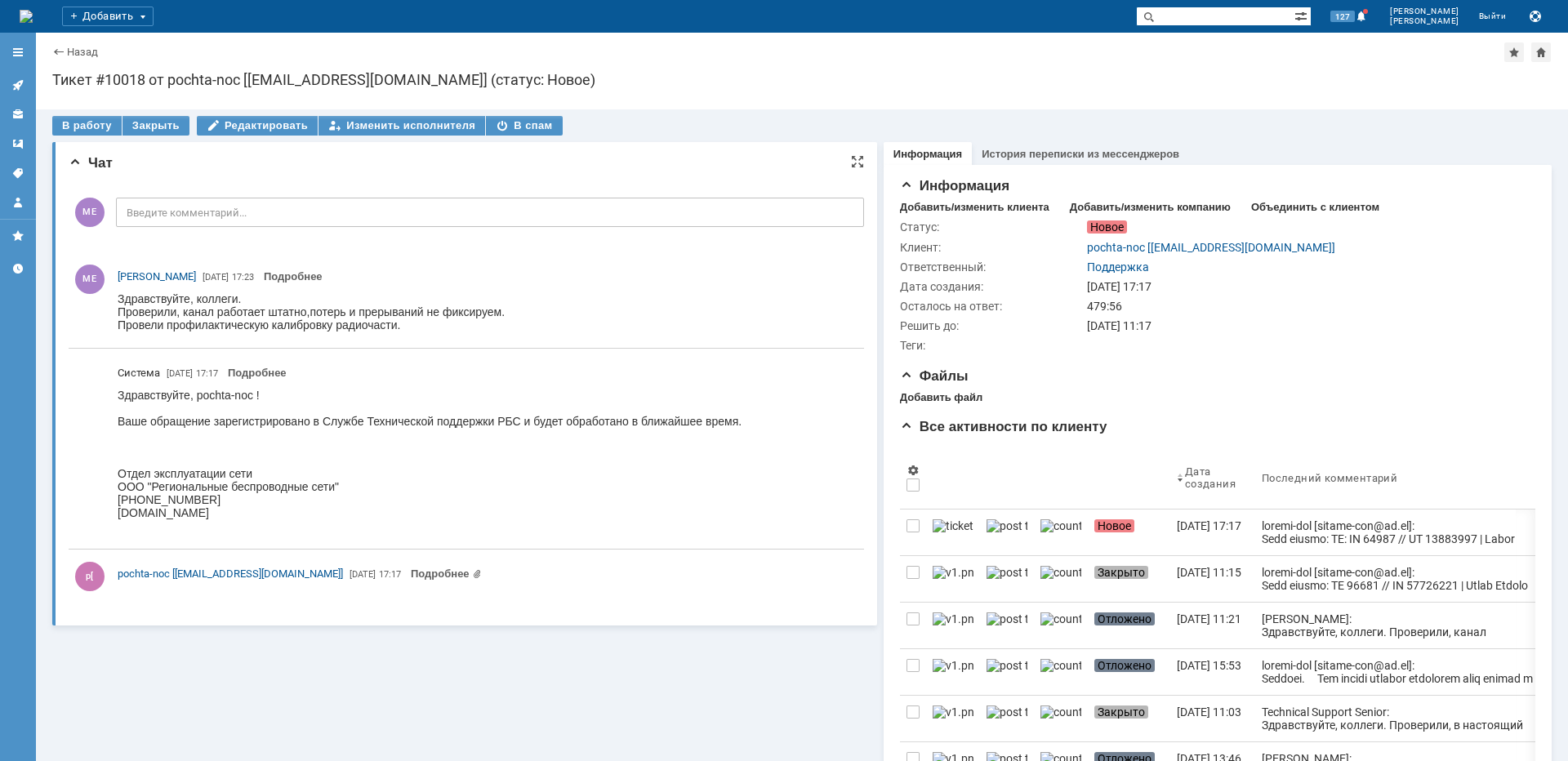
scroll to position [0, 0]
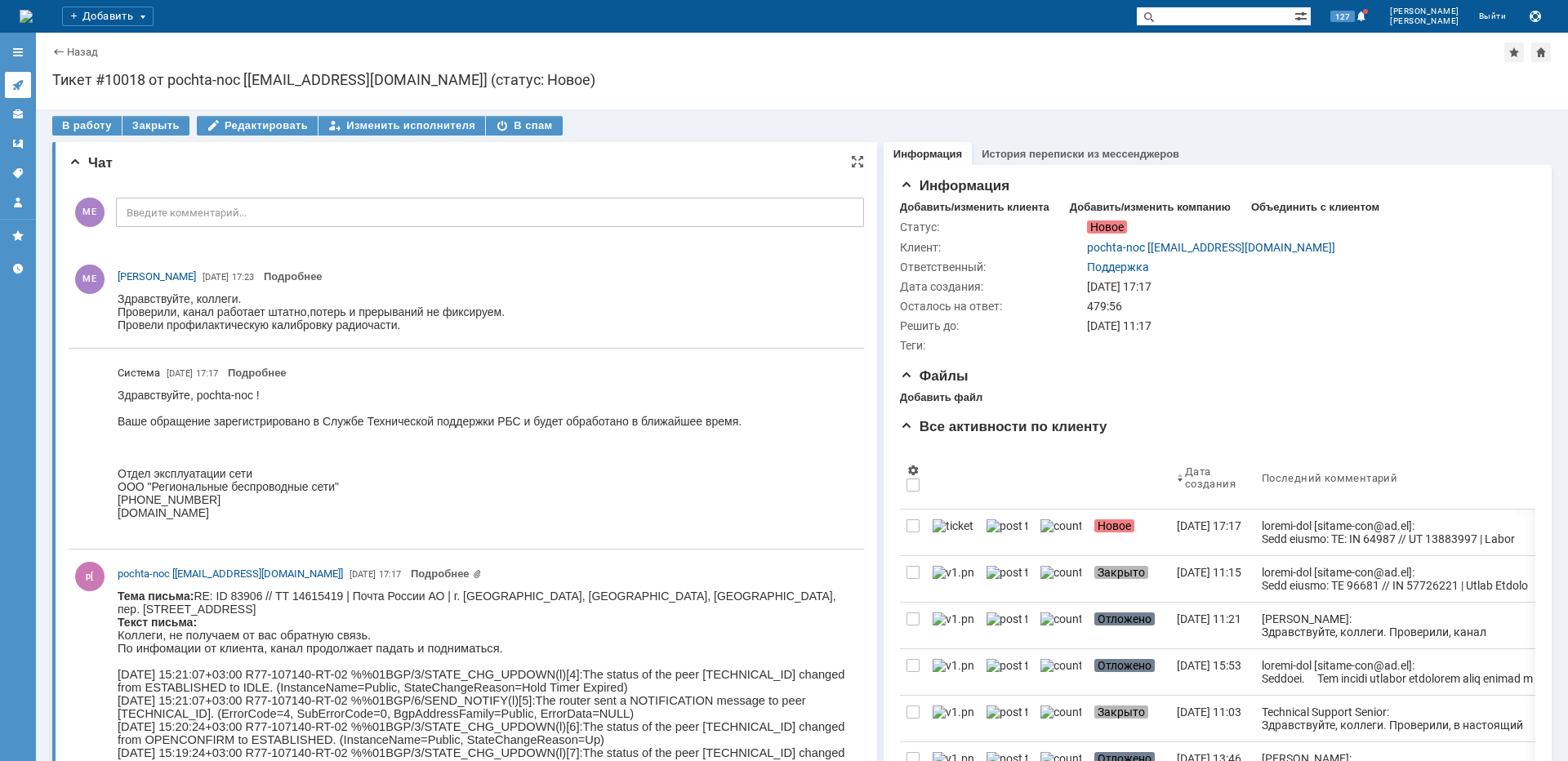
click at [14, 84] on icon at bounding box center [17, 85] width 11 height 11
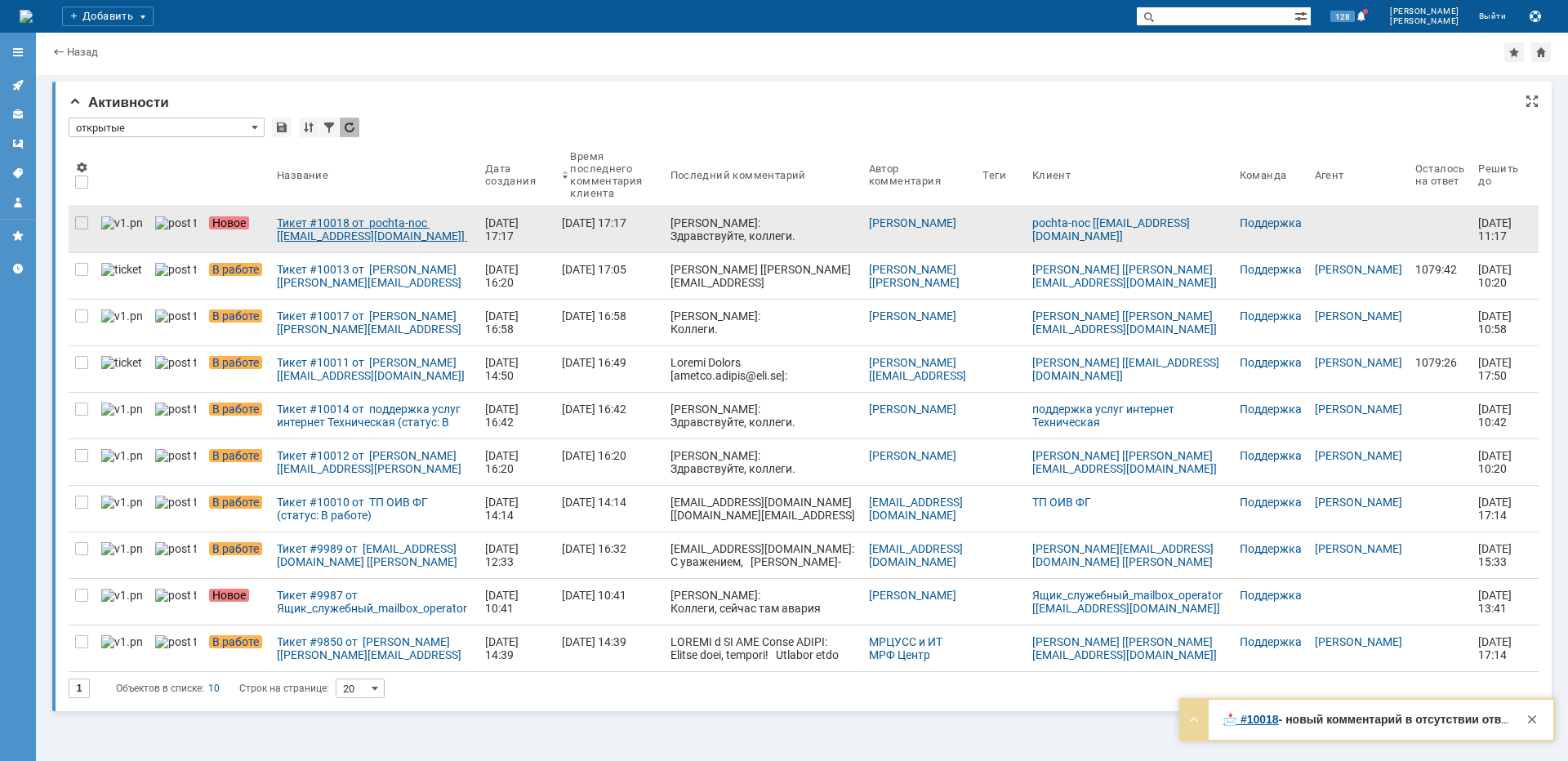
click at [344, 227] on div "Тикет #10018 от pochta-noc [[EMAIL_ADDRESS][DOMAIN_NAME]] (статус: Новое)" at bounding box center [374, 229] width 195 height 26
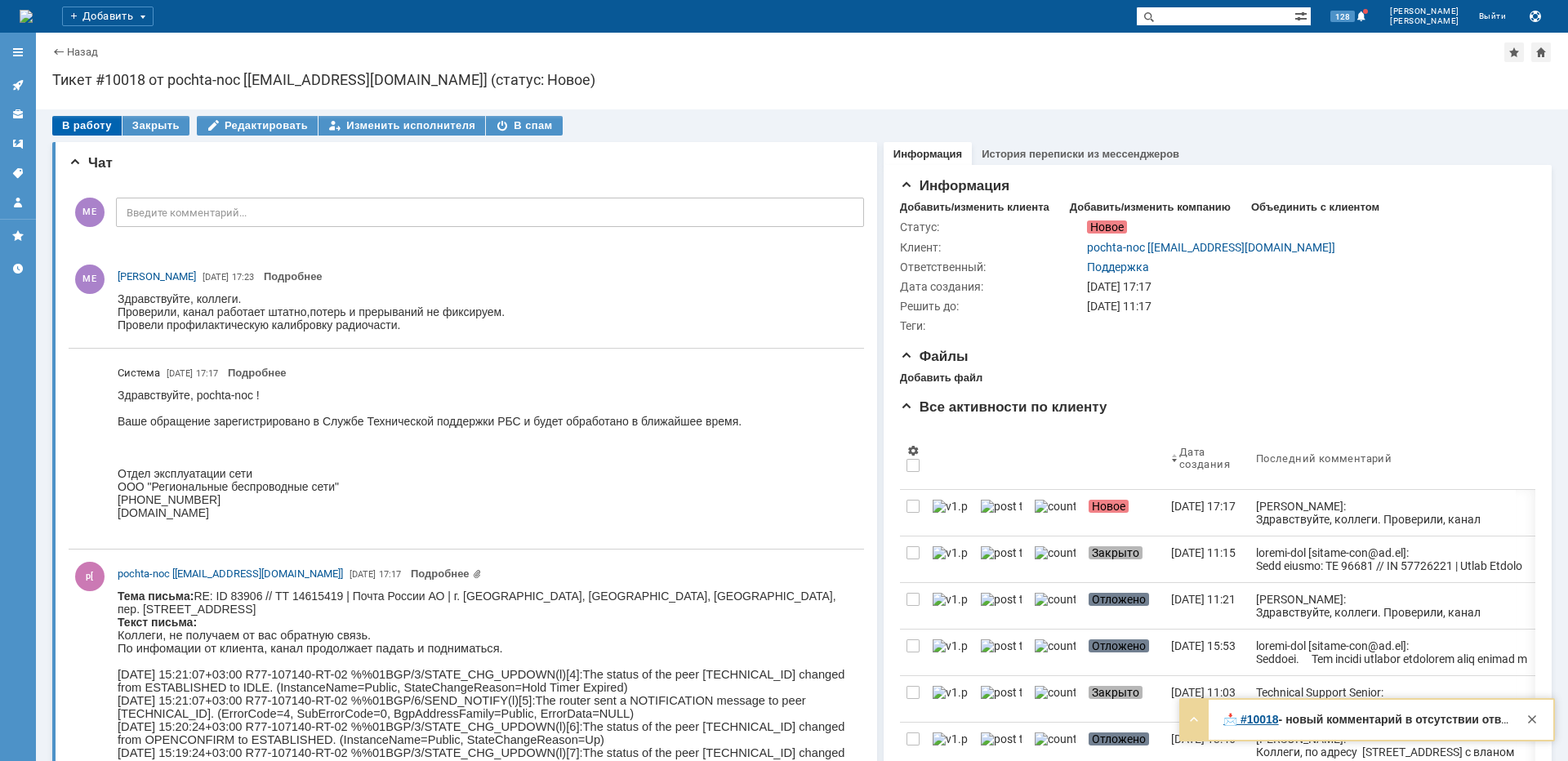
click at [75, 124] on div "В работу" at bounding box center [87, 126] width 69 height 20
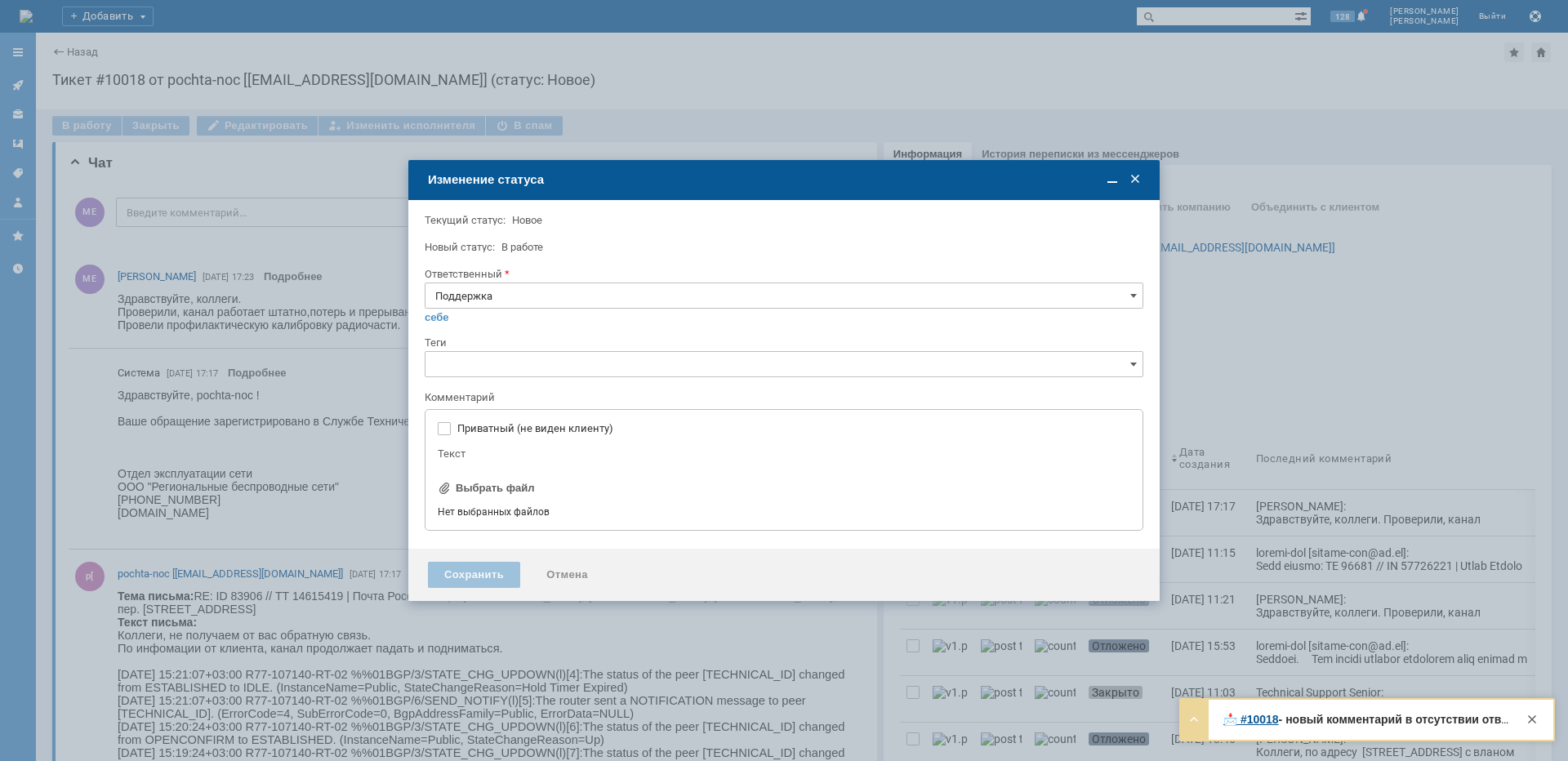
type input "[не указано]"
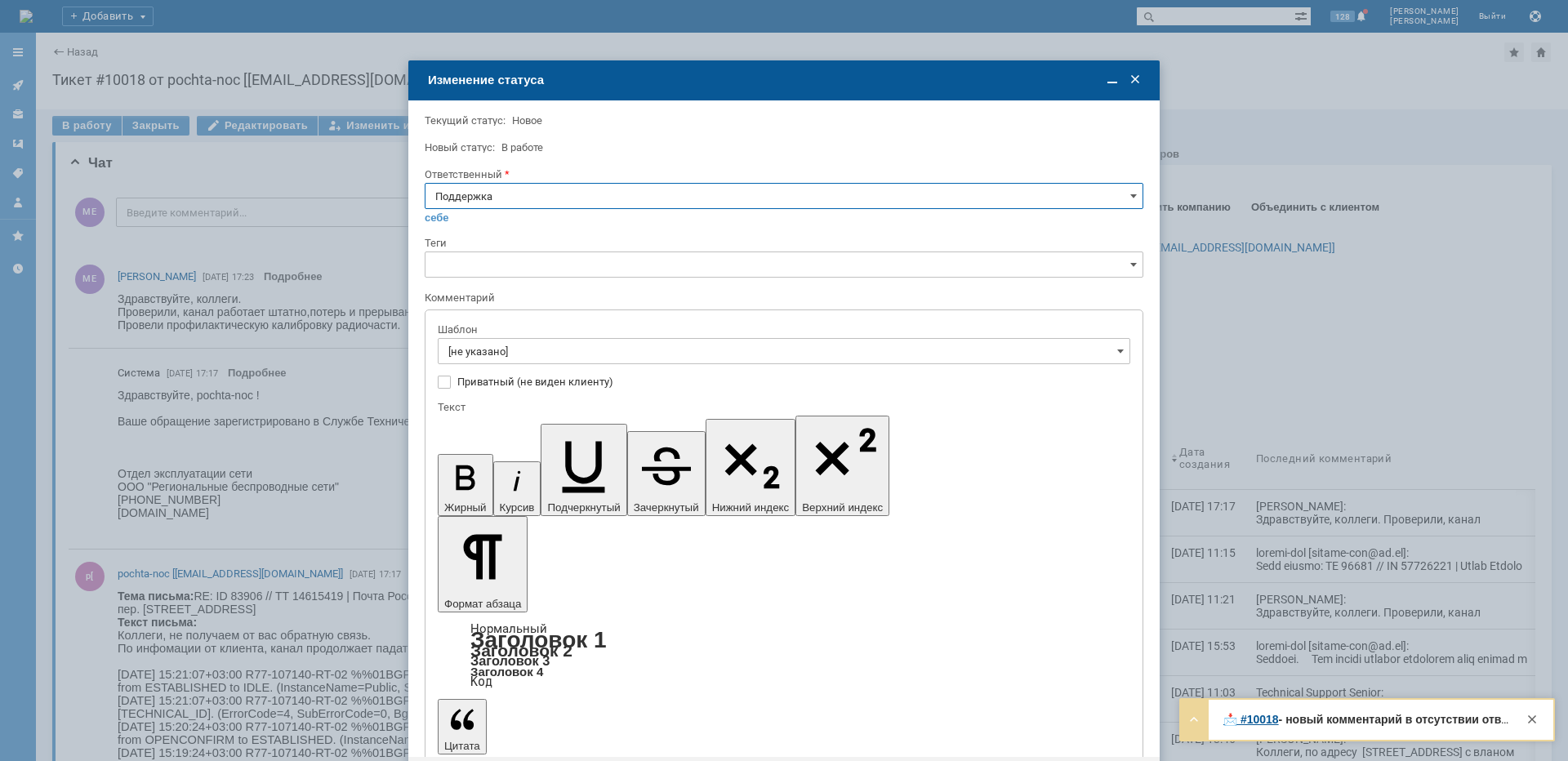
click at [516, 196] on input "Поддержка" at bounding box center [784, 195] width 719 height 26
click at [483, 365] on span "[PERSON_NAME]" at bounding box center [784, 360] width 697 height 13
type input "[PERSON_NAME]"
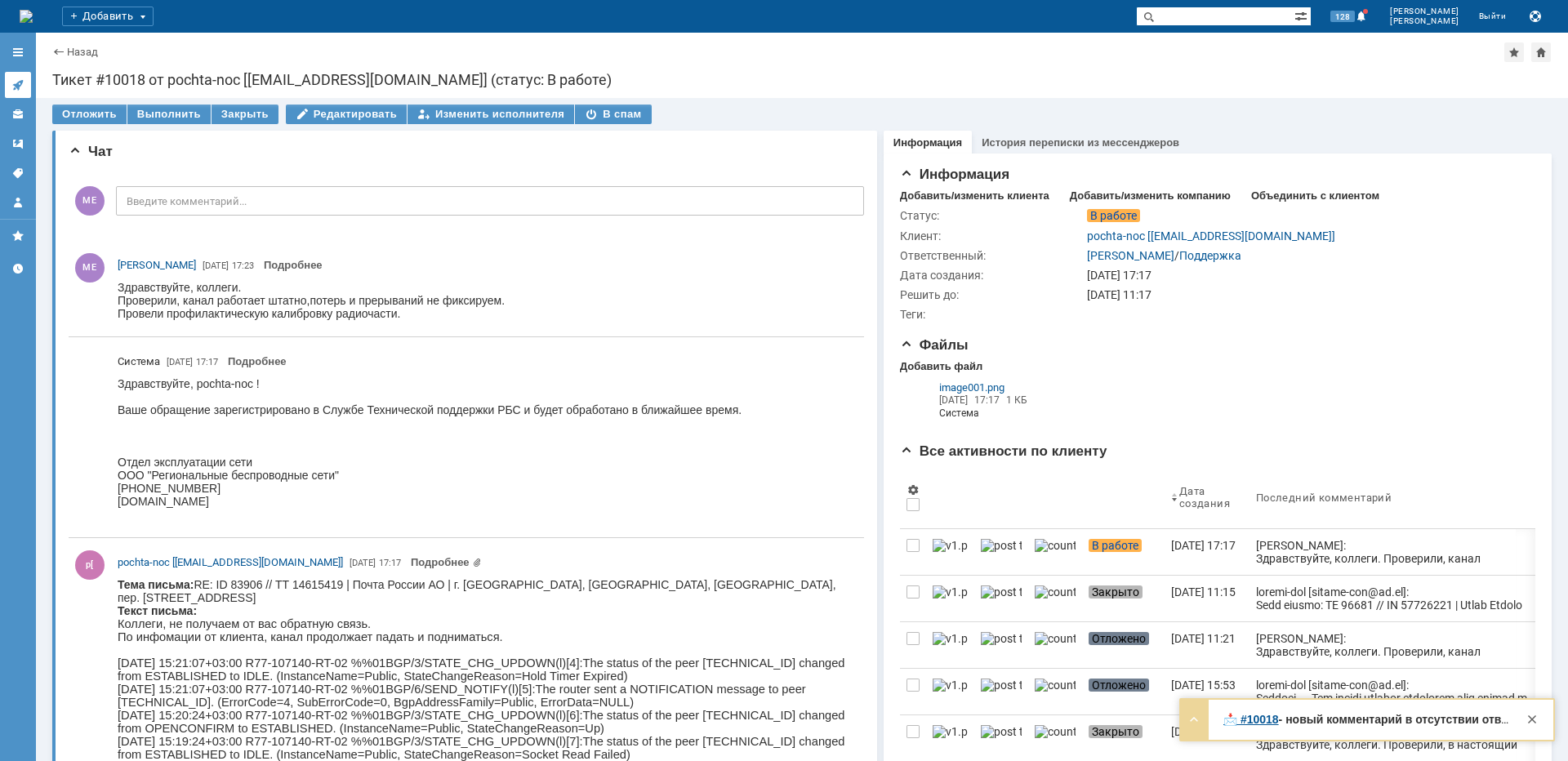
click at [20, 82] on icon at bounding box center [17, 85] width 11 height 11
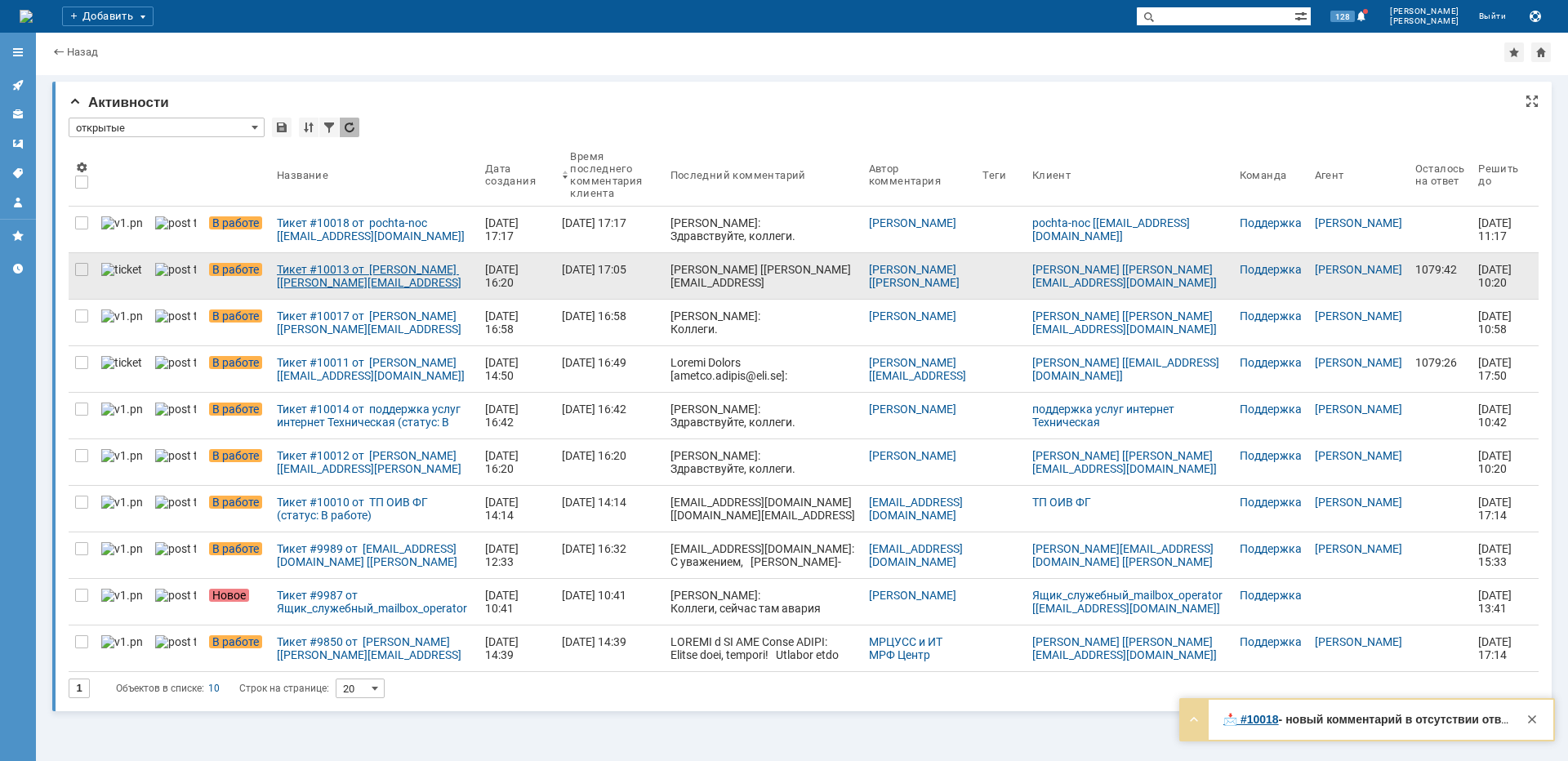
click at [277, 281] on div "Тикет #10013 от [PERSON_NAME] [[PERSON_NAME][EMAIL_ADDRESS][DOMAIN_NAME]] (стат…" at bounding box center [374, 276] width 195 height 26
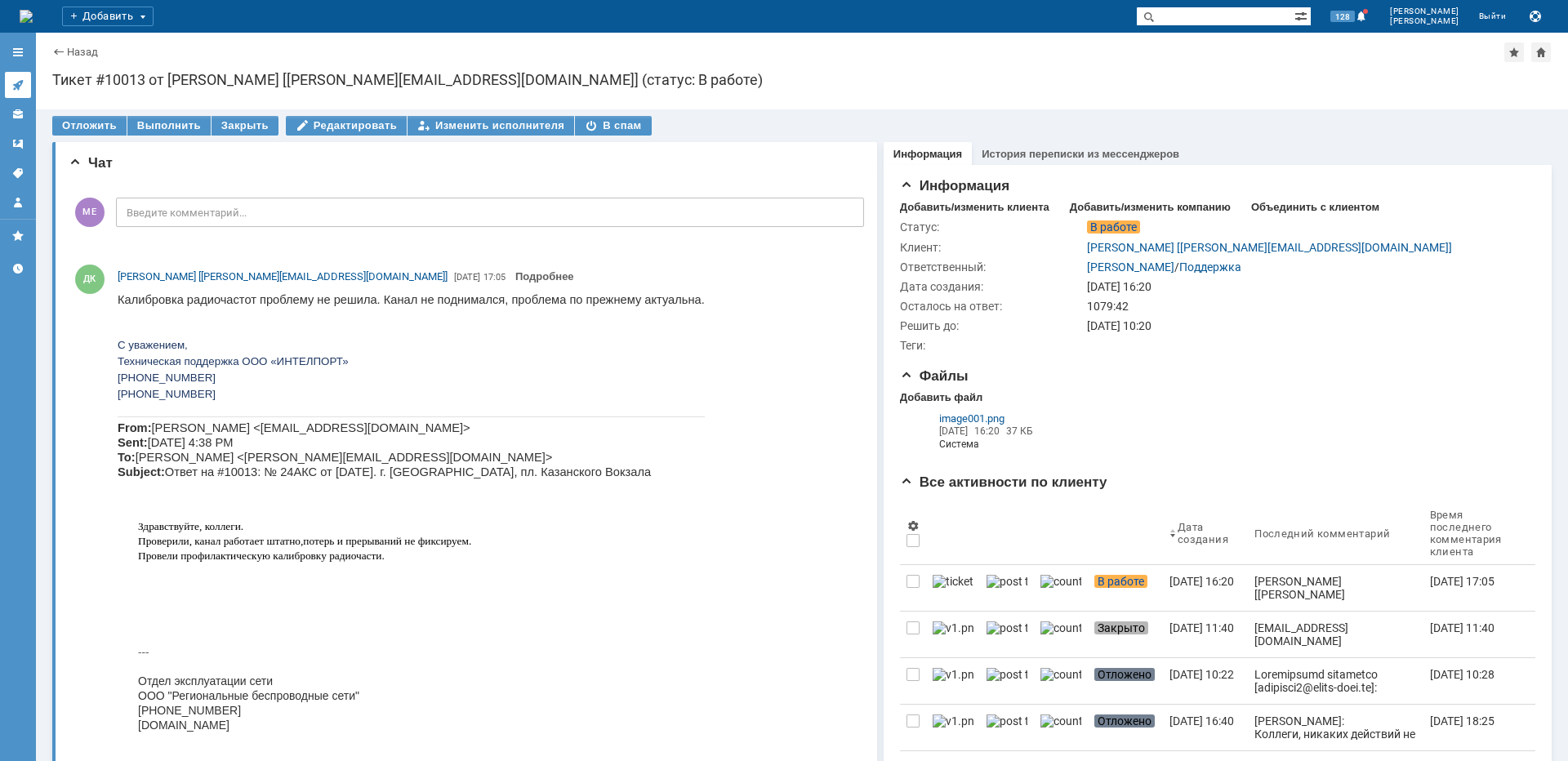
click at [15, 80] on icon at bounding box center [18, 84] width 13 height 13
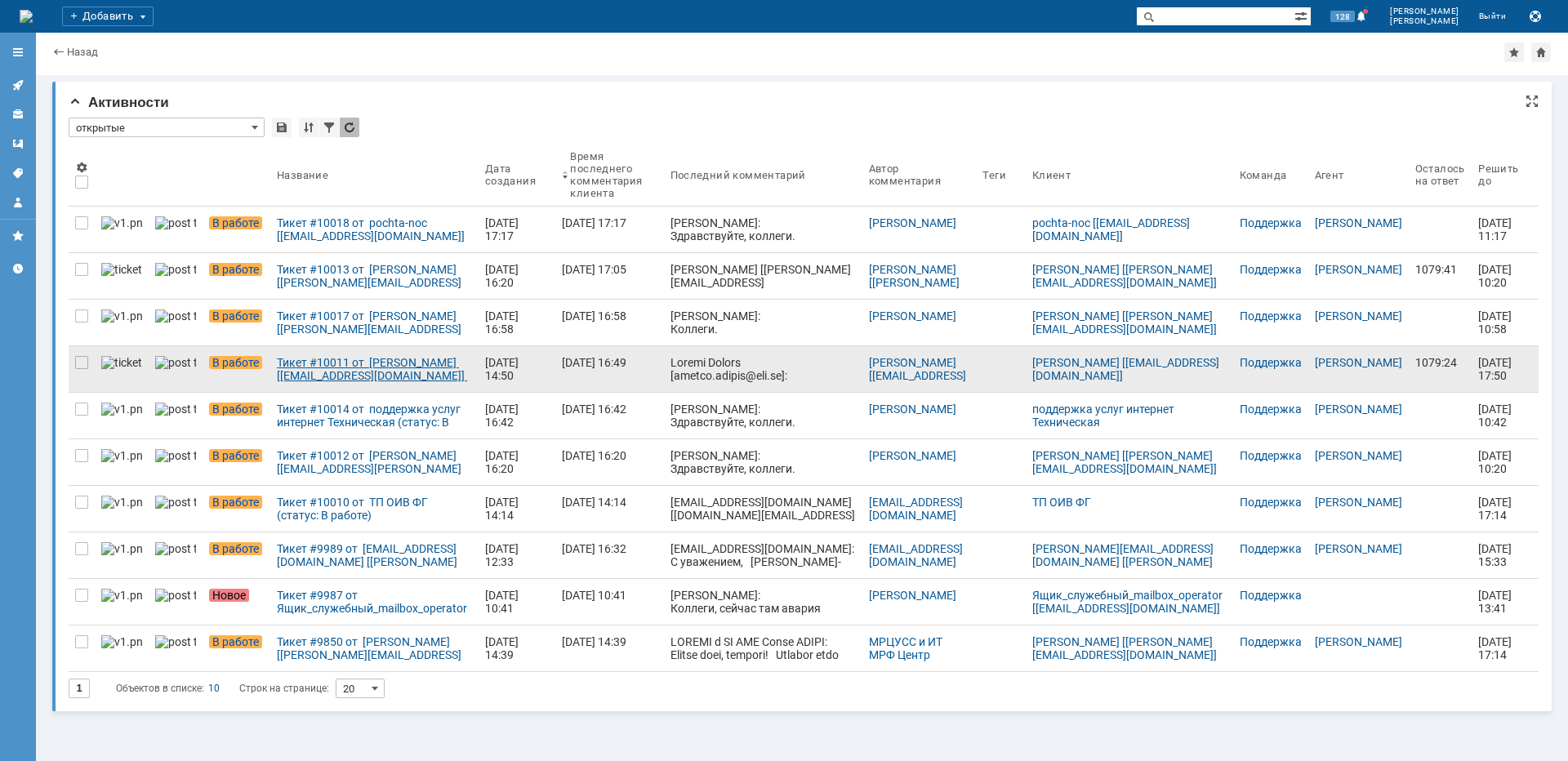
click at [319, 372] on div "Тикет #10011 от [PERSON_NAME] [[EMAIL_ADDRESS][DOMAIN_NAME]] (статус: В работе)" at bounding box center [374, 369] width 195 height 26
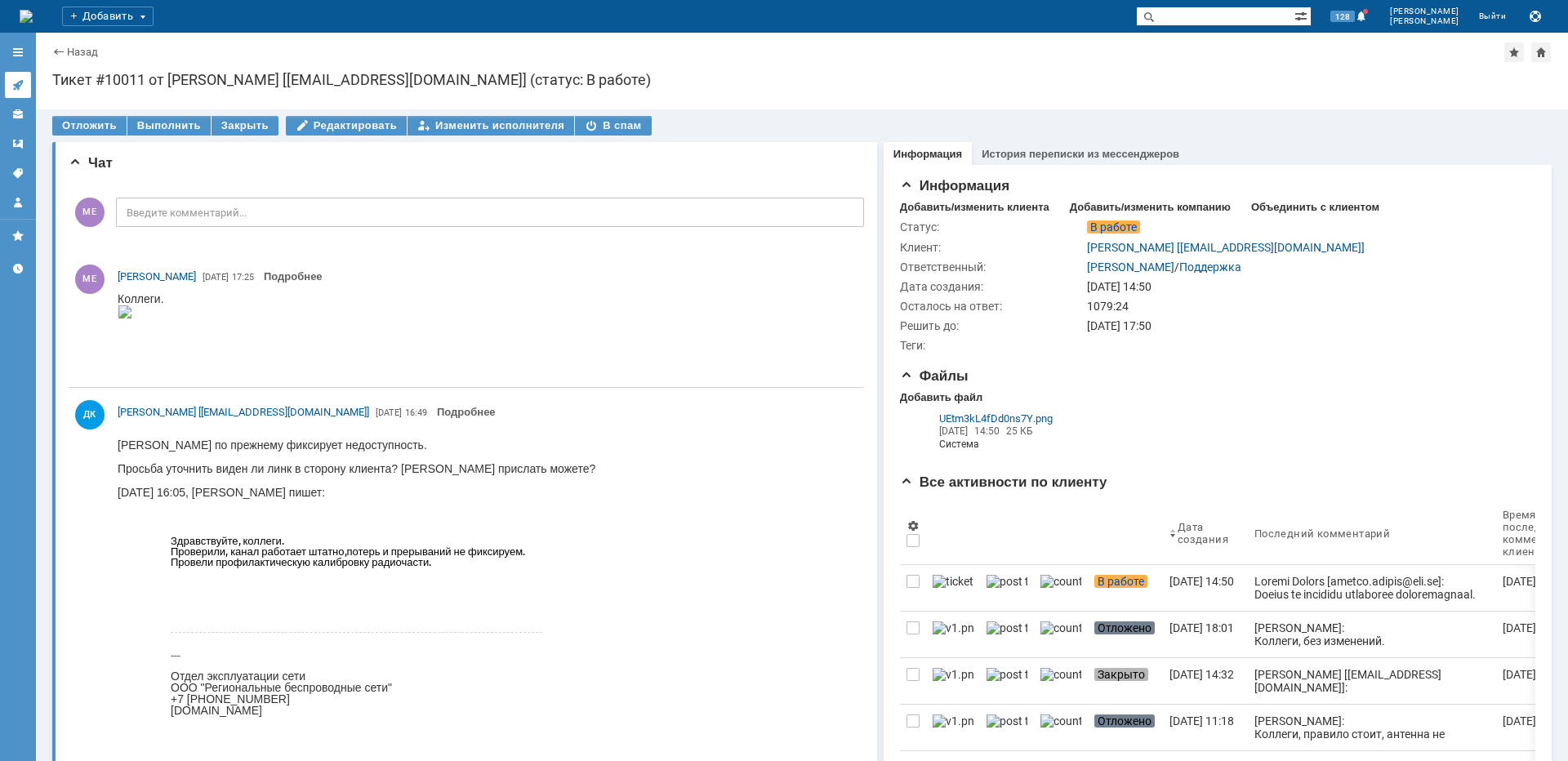
click at [16, 79] on icon at bounding box center [18, 84] width 13 height 13
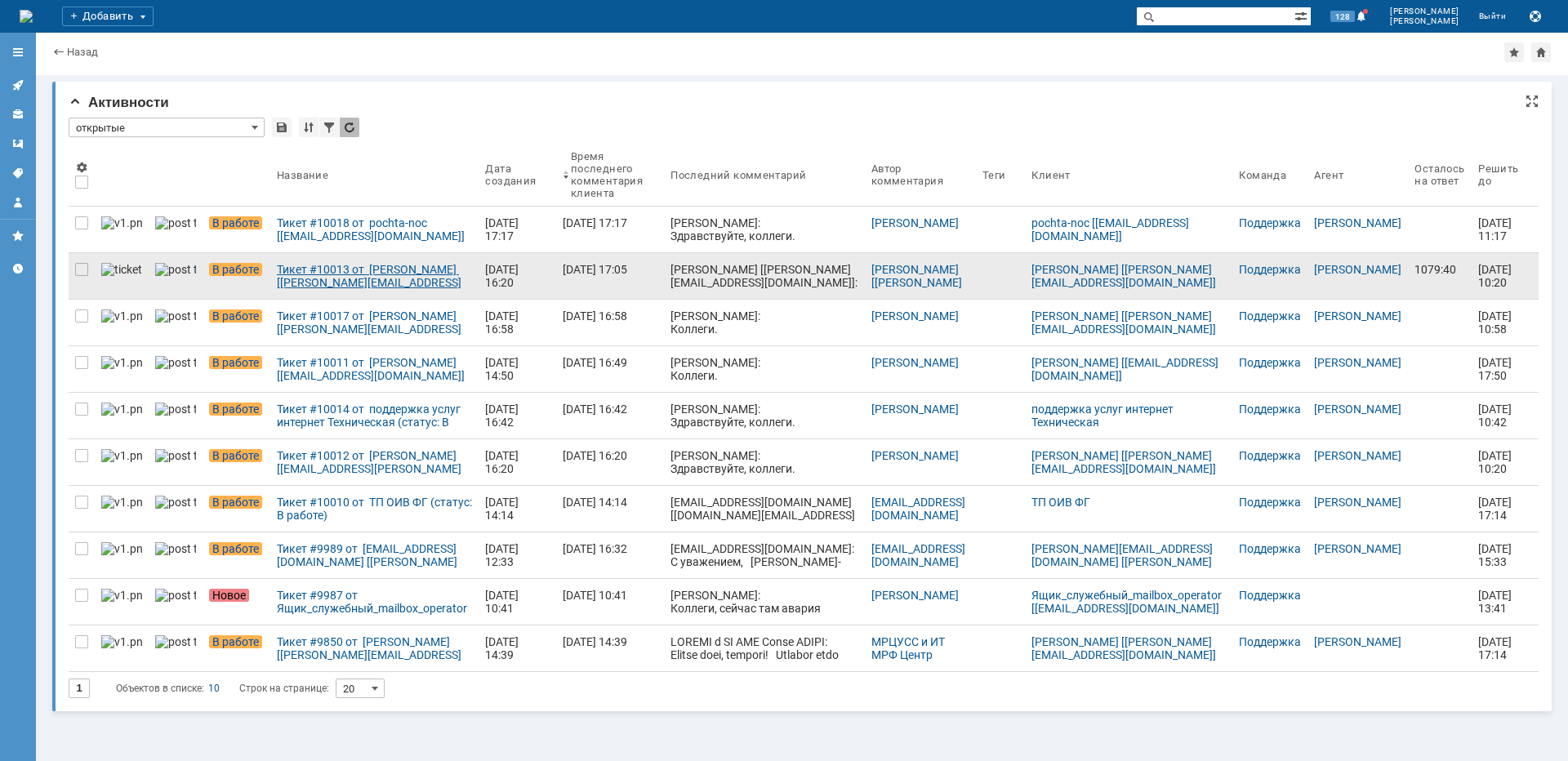
click at [306, 269] on div "Тикет #10013 от [PERSON_NAME] [[PERSON_NAME][EMAIL_ADDRESS][DOMAIN_NAME]] (стат…" at bounding box center [374, 276] width 195 height 26
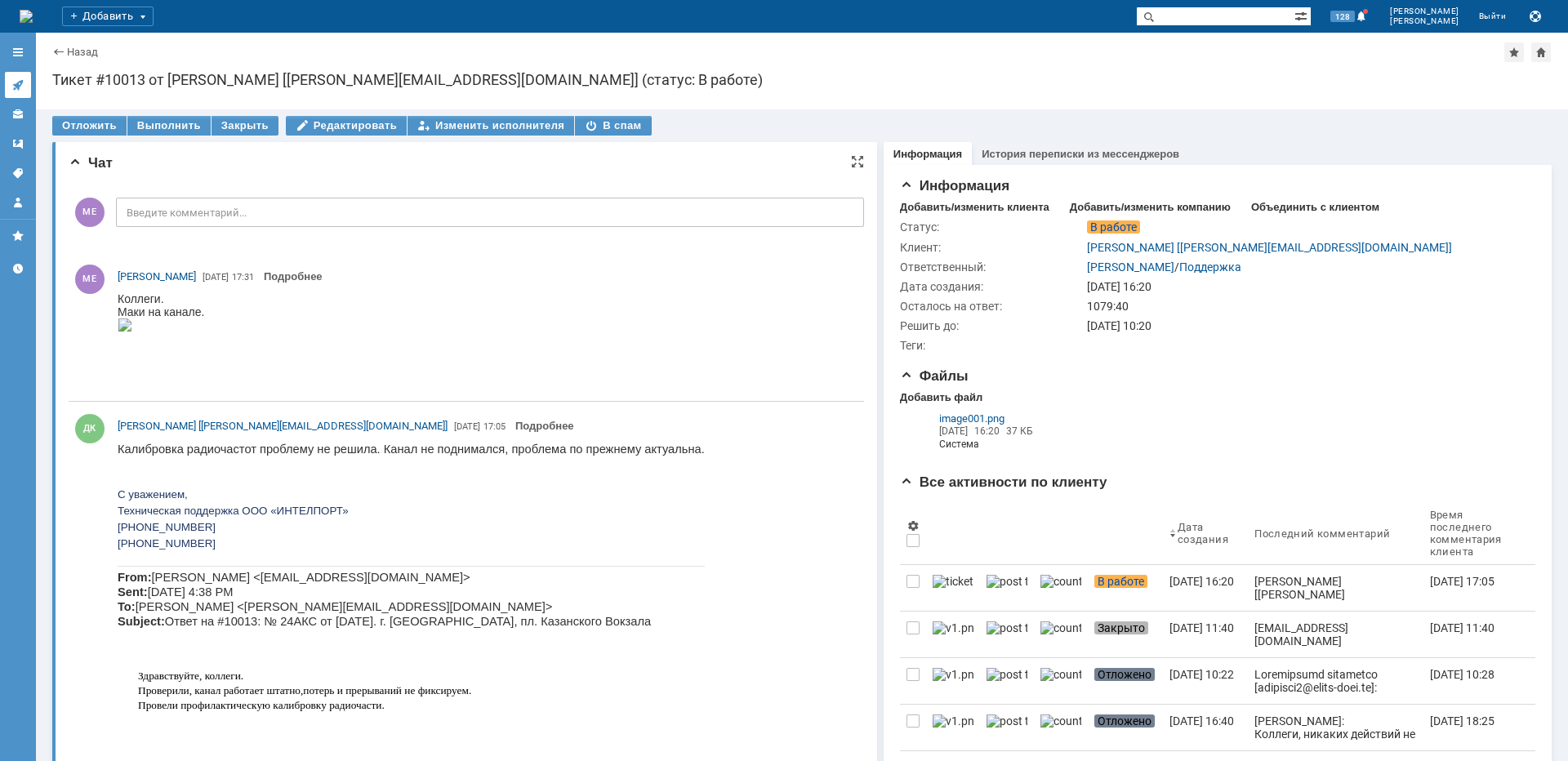
click at [26, 82] on link at bounding box center [18, 84] width 26 height 26
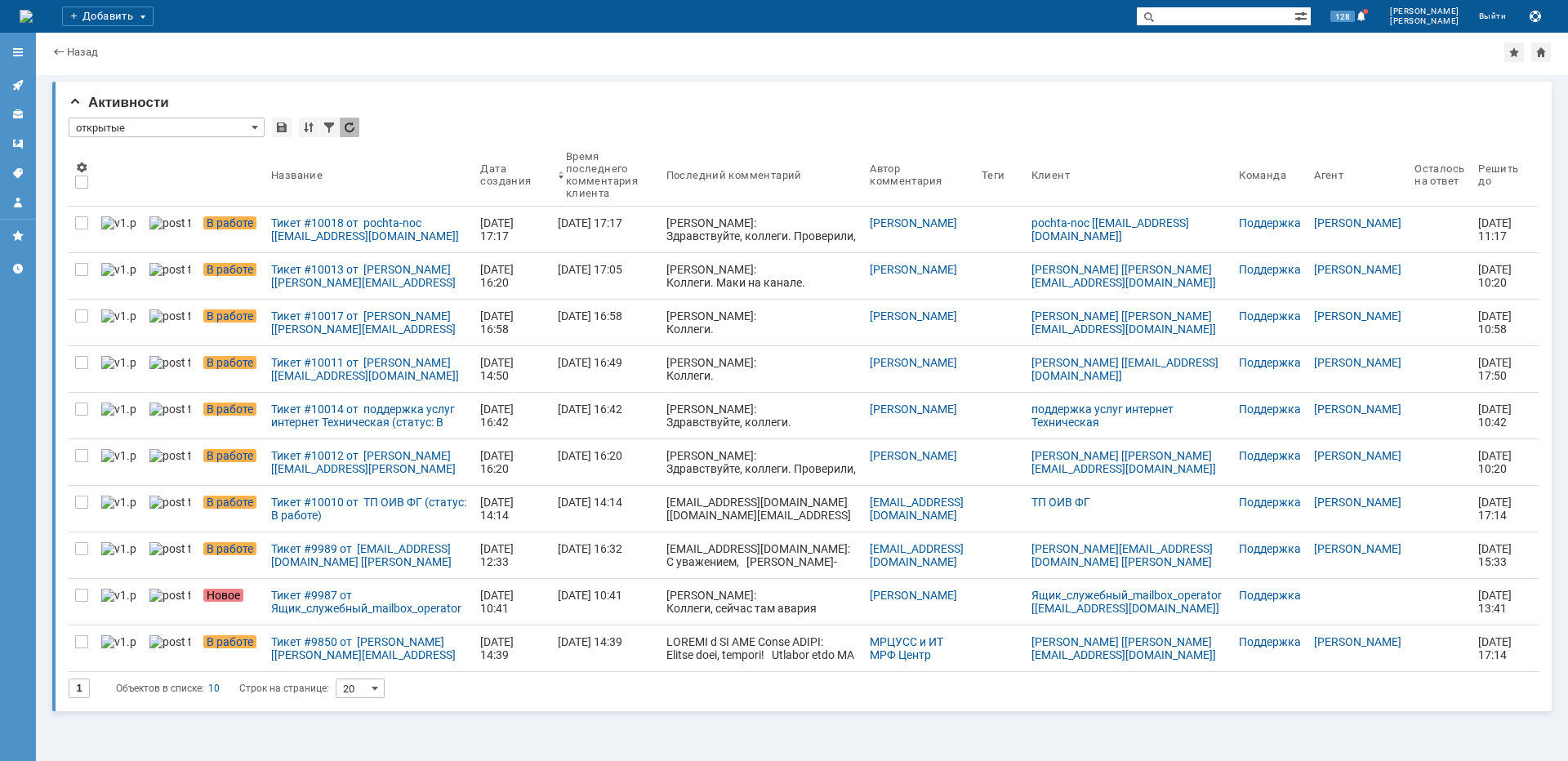
click at [774, 495] on link "[EMAIL_ADDRESS][DOMAIN_NAME] [[DOMAIN_NAME][EMAIL_ADDRESS][DOMAIN_NAME]]: Колле…" at bounding box center [762, 509] width 204 height 46
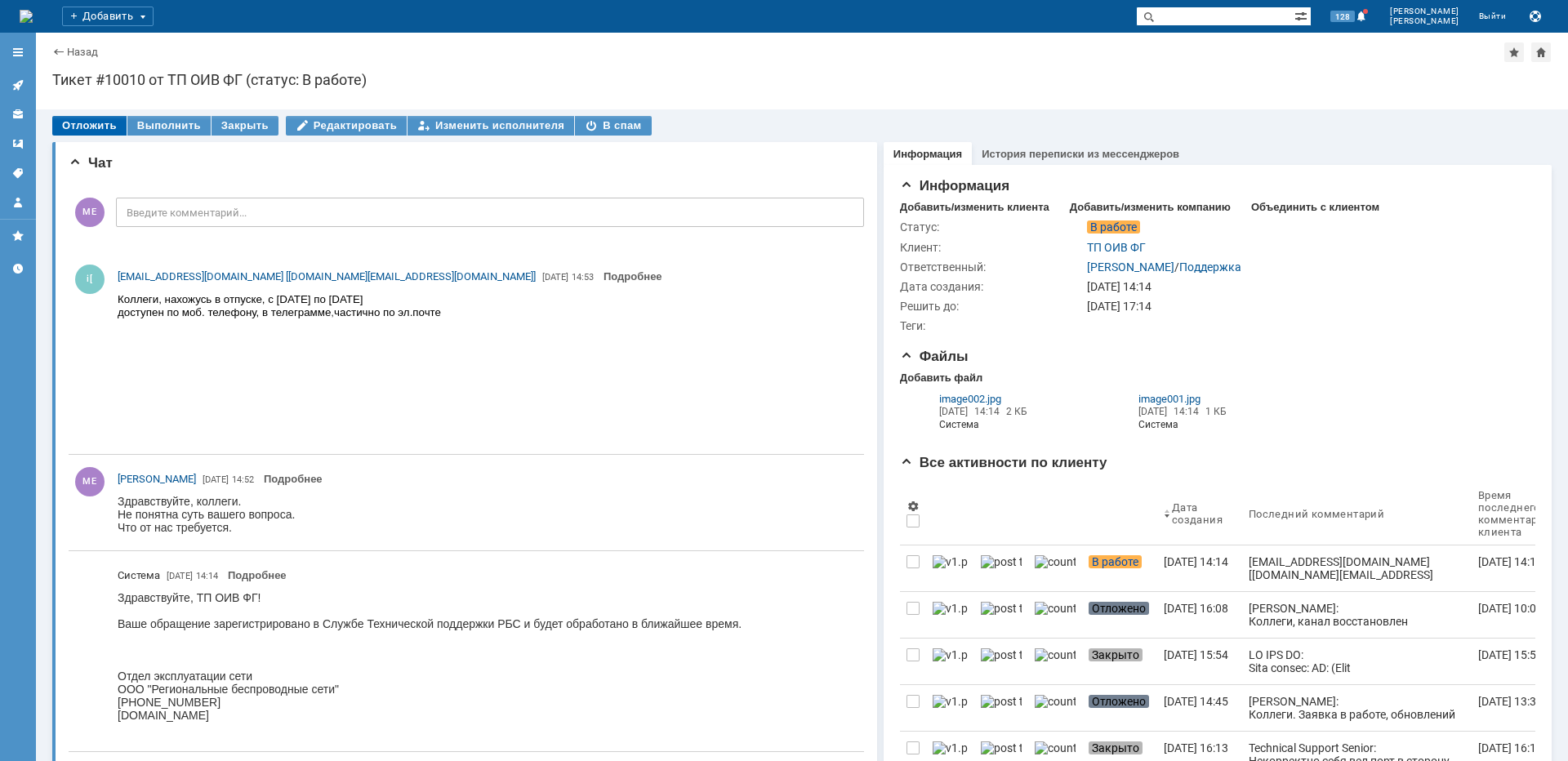
click at [96, 124] on div "Отложить" at bounding box center [89, 126] width 74 height 20
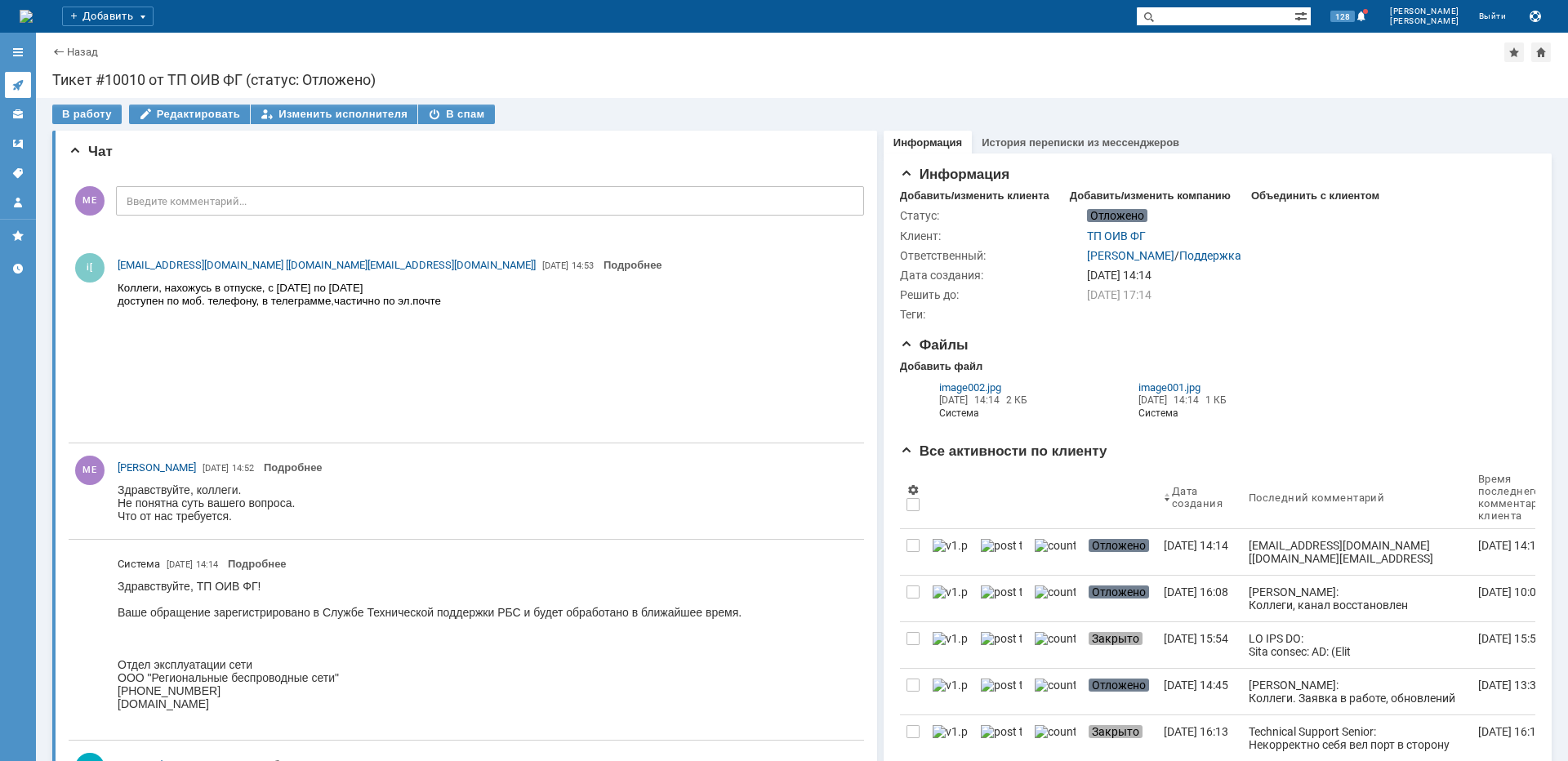
click at [26, 81] on link at bounding box center [18, 84] width 26 height 26
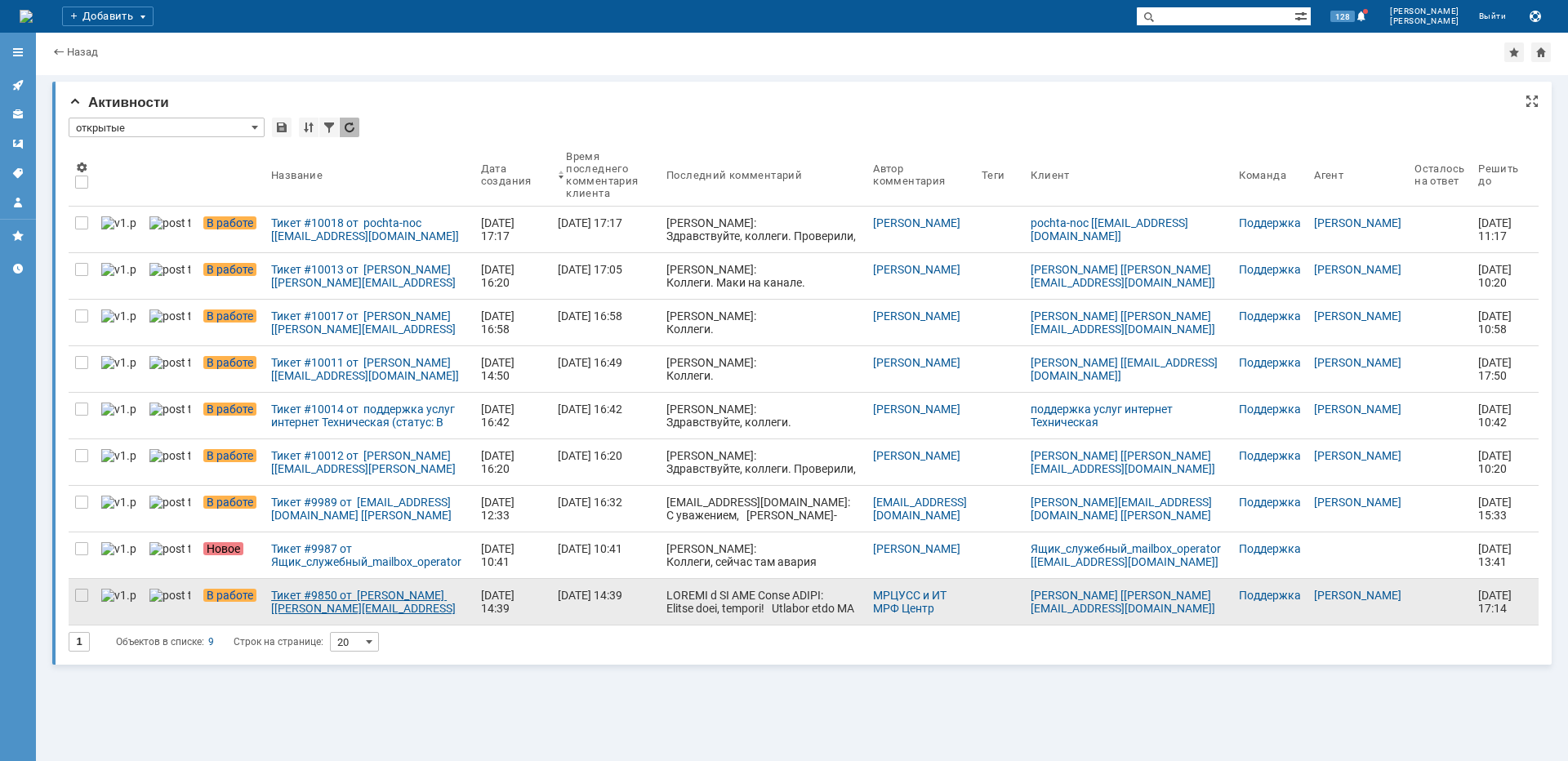
click at [357, 603] on div "Тикет #9850 от [PERSON_NAME] [[PERSON_NAME][EMAIL_ADDRESS][DOMAIN_NAME]] (стату…" at bounding box center [369, 602] width 196 height 26
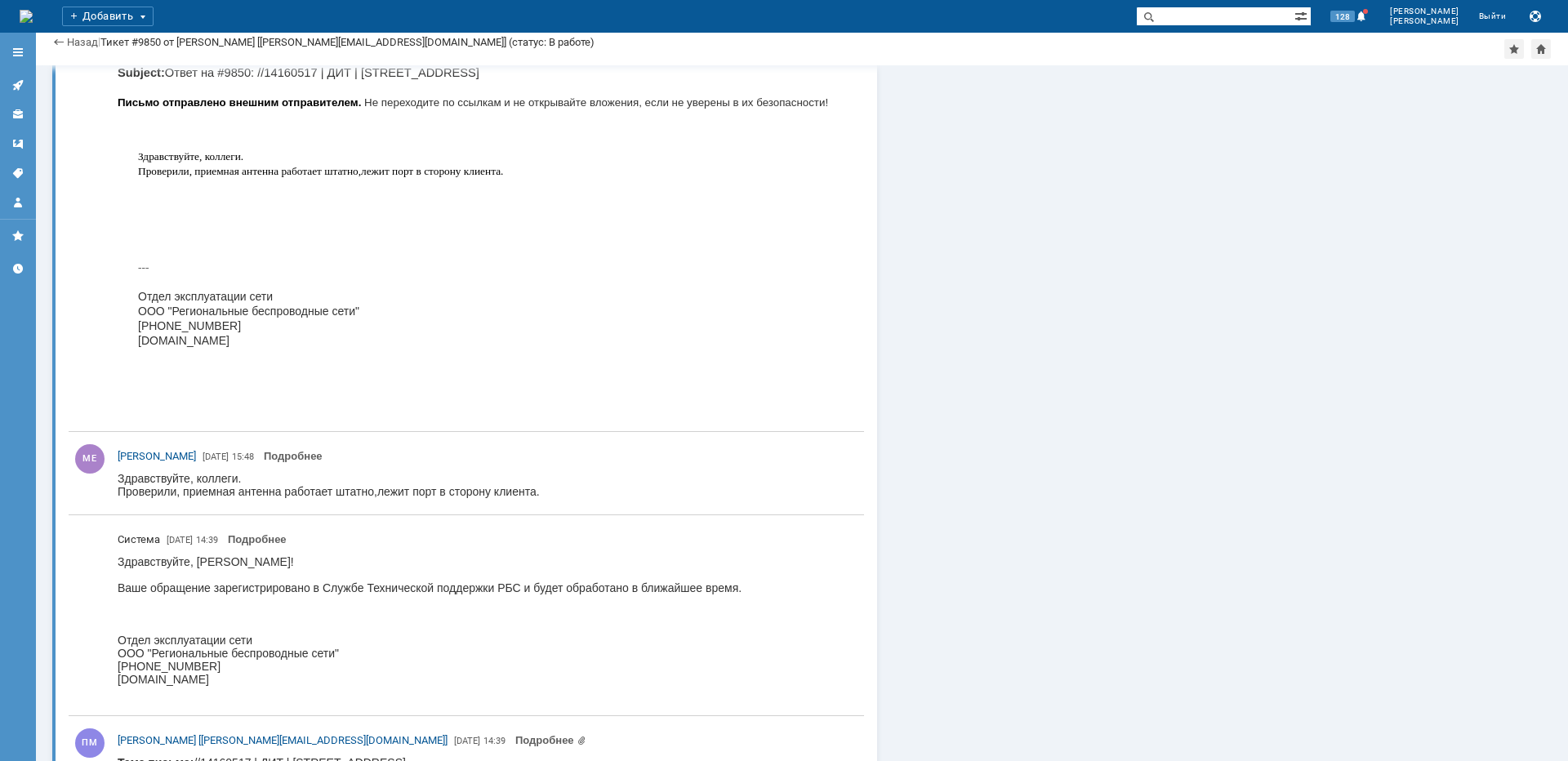
scroll to position [1634, 0]
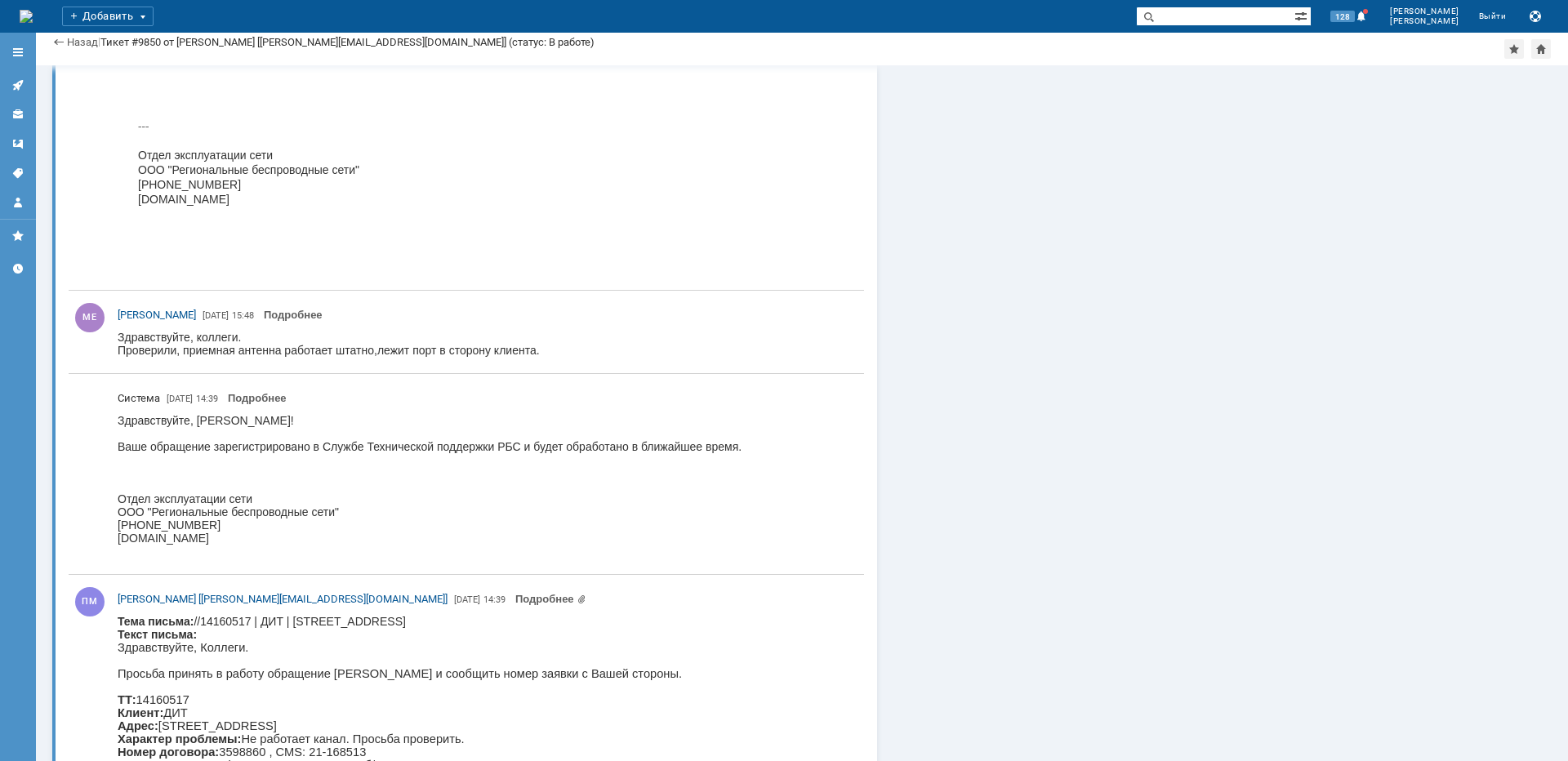
copy body "Свободы"
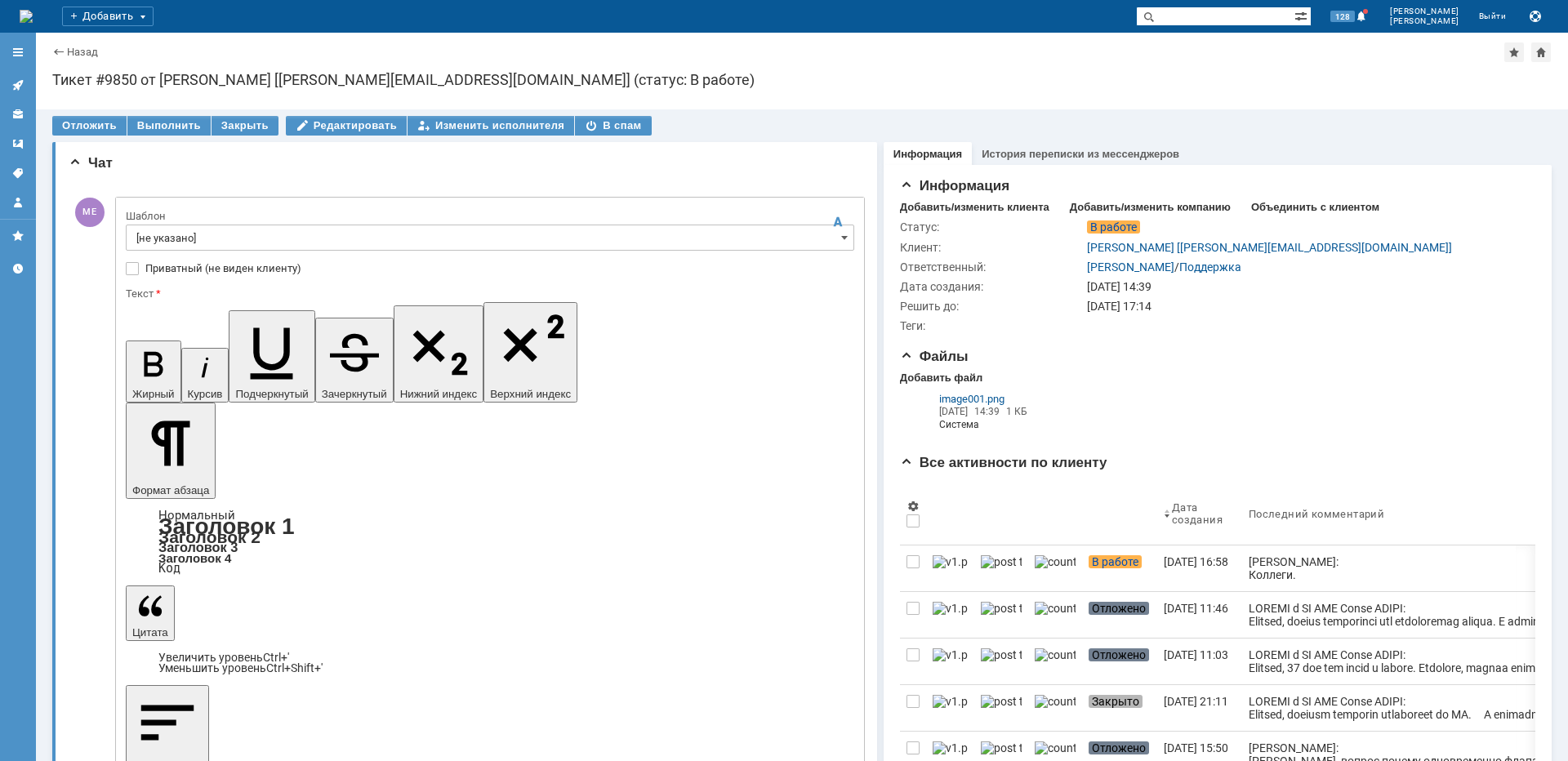
scroll to position [0, 0]
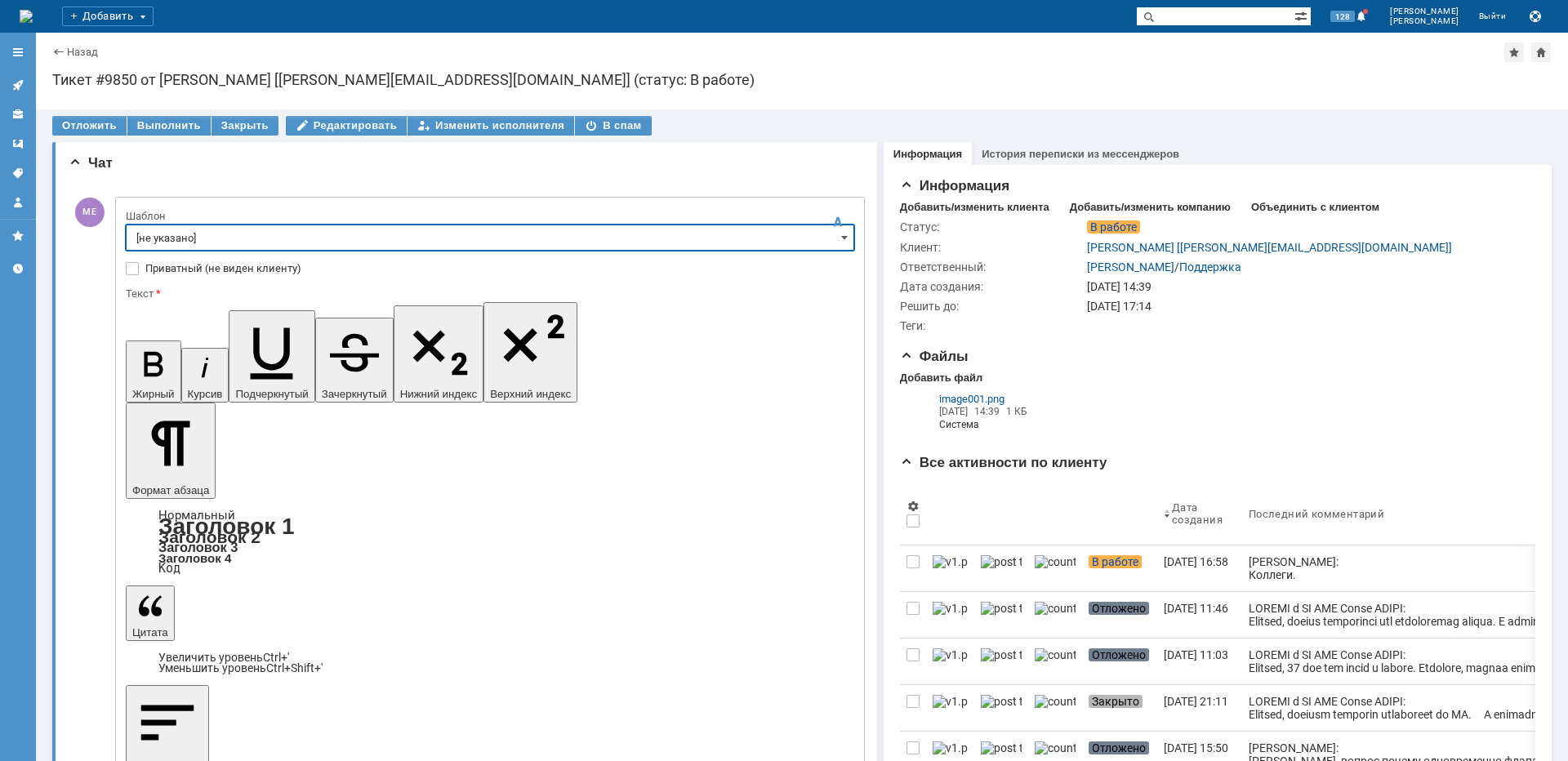
click at [215, 236] on input "[не указано]" at bounding box center [490, 237] width 728 height 26
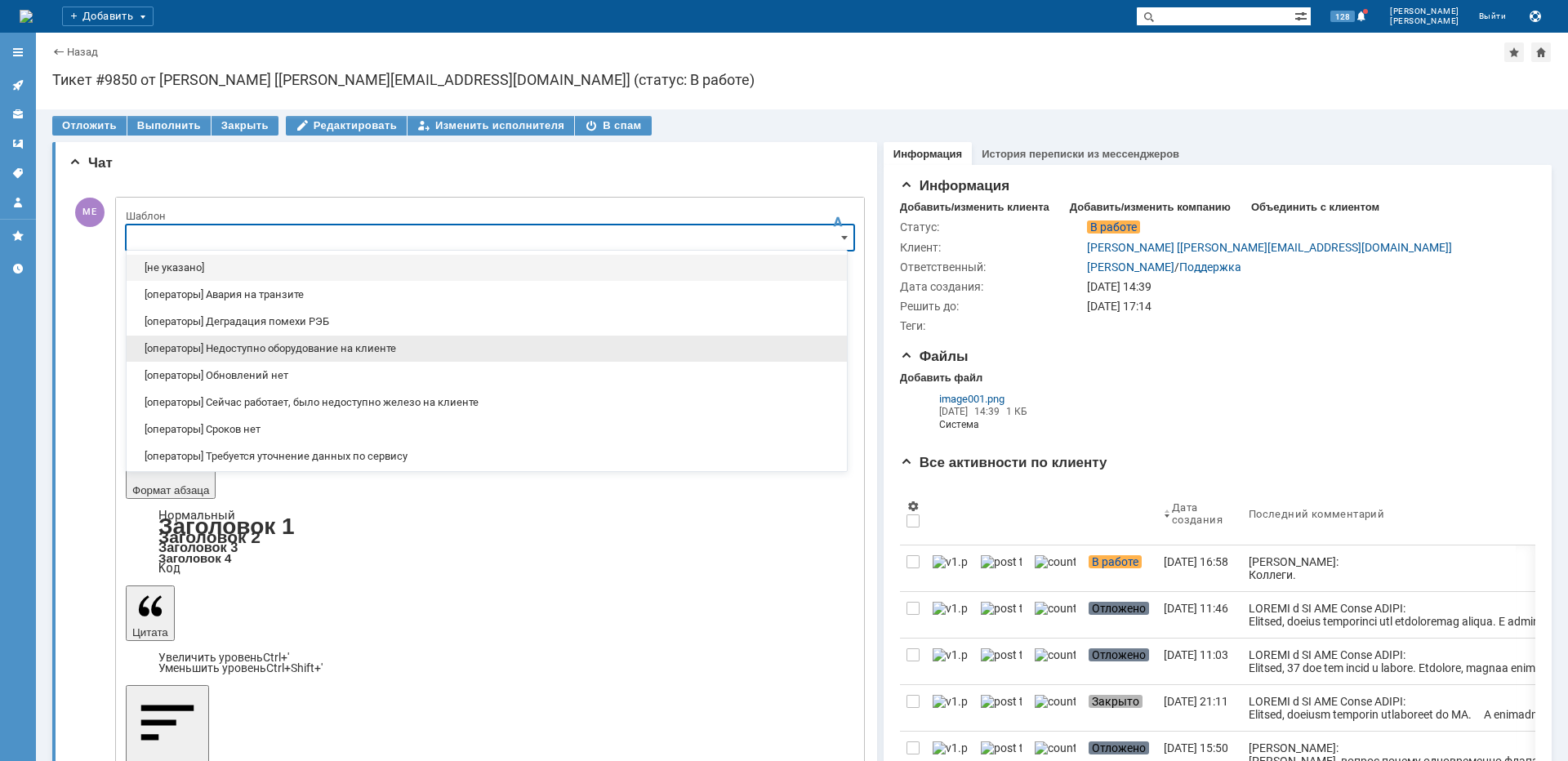
click at [310, 348] on span "[операторы] Недоступно оборудование на клиенте" at bounding box center [486, 348] width 700 height 13
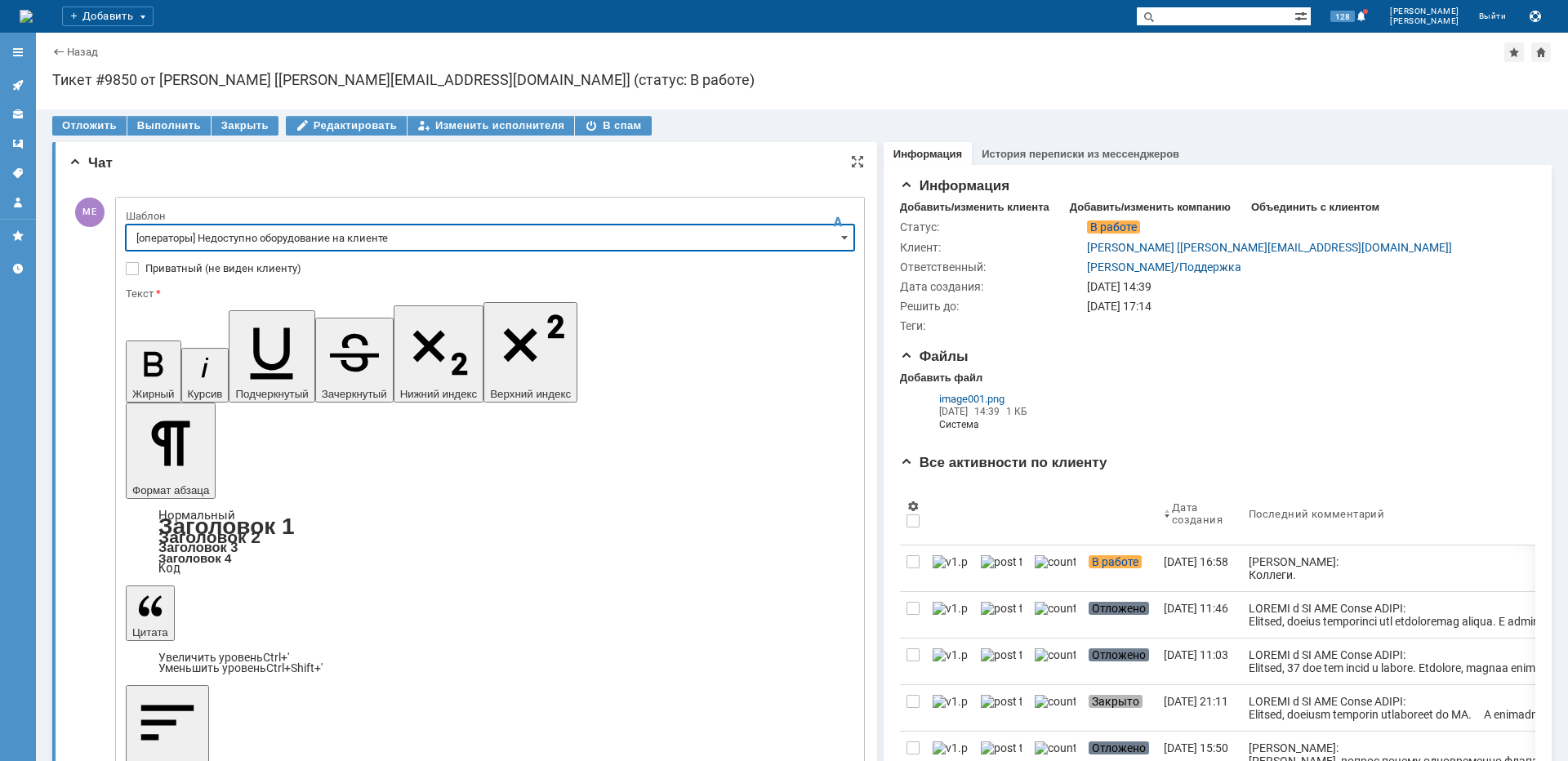
type input "[операторы] Недоступно оборудование на клиенте"
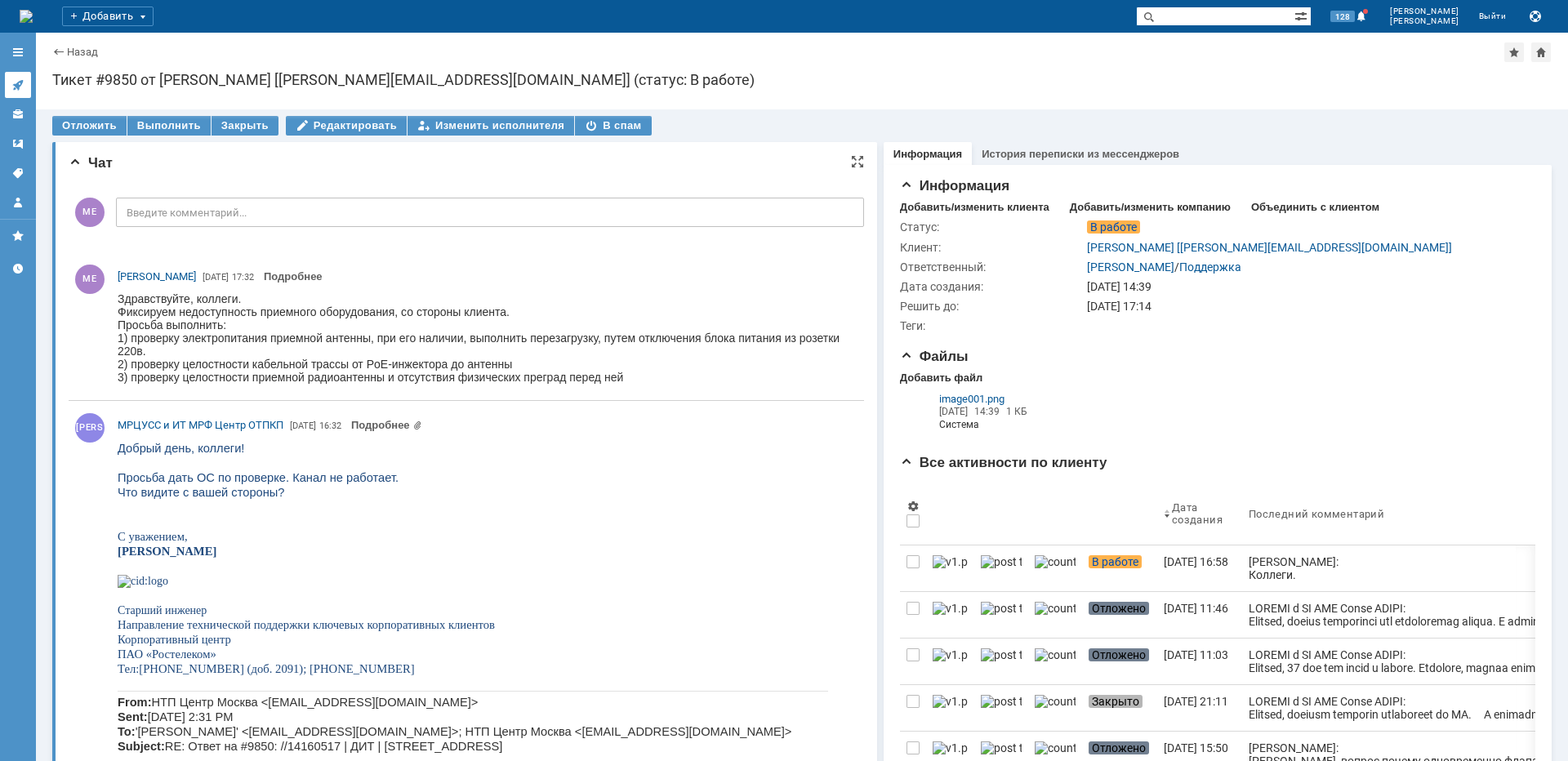
click at [17, 81] on icon at bounding box center [18, 84] width 13 height 13
